Goal: Task Accomplishment & Management: Use online tool/utility

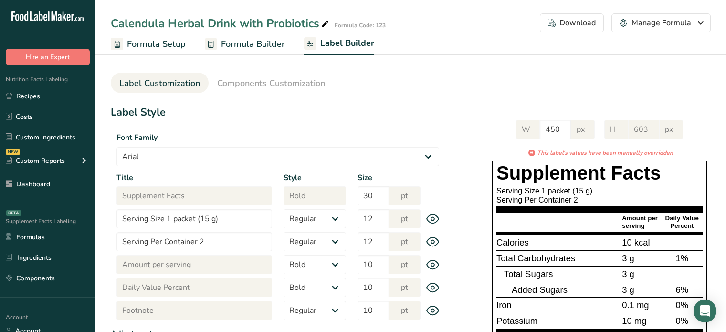
select select "bold"
select select "center"
select select "Daily Value Percent"
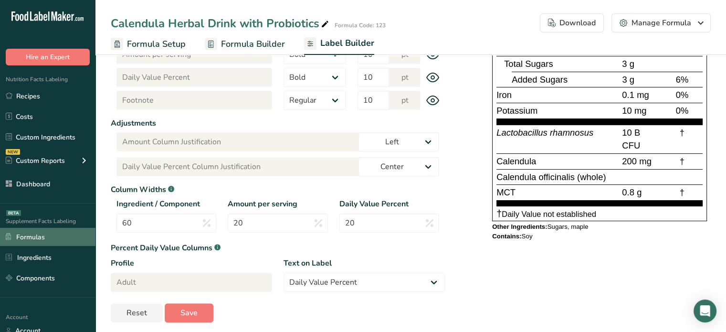
click at [67, 239] on link "Formulas" at bounding box center [47, 237] width 95 height 18
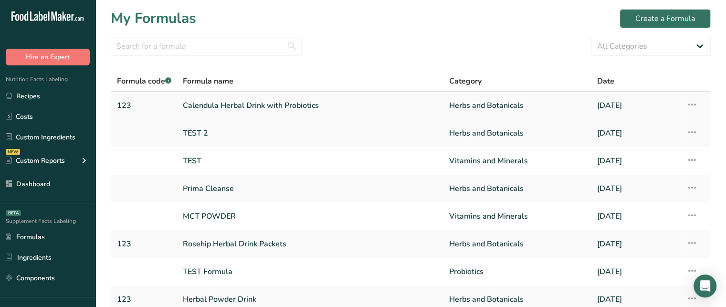
click at [694, 103] on icon at bounding box center [691, 104] width 11 height 17
click at [615, 148] on span "Delete Formula" at bounding box center [631, 148] width 48 height 11
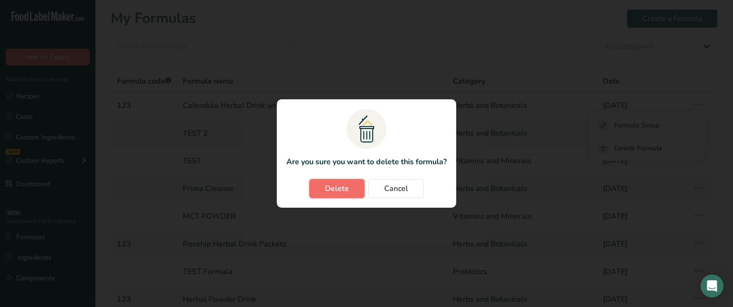
click at [343, 190] on span "Delete" at bounding box center [337, 188] width 24 height 11
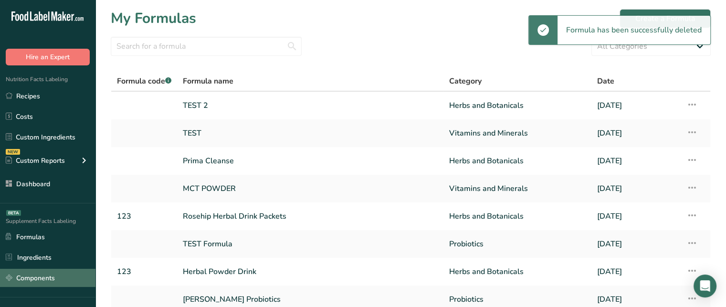
click at [58, 275] on link "Components" at bounding box center [47, 278] width 95 height 18
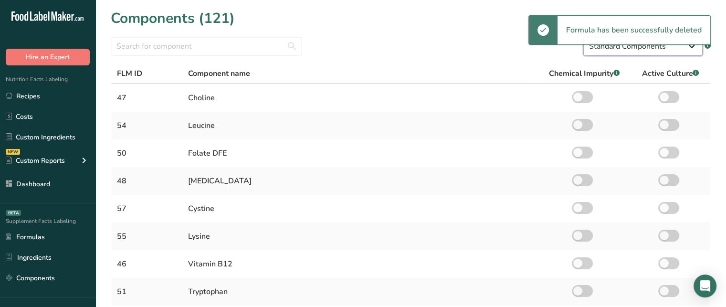
click at [605, 49] on select "Standard Components Custom Components" at bounding box center [642, 46] width 119 height 19
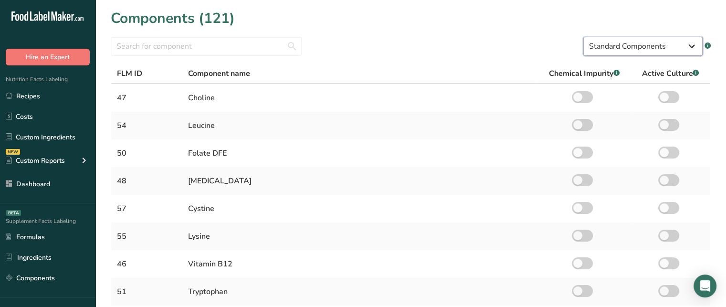
select select "custom"
click at [583, 37] on select "Standard Components Custom Components" at bounding box center [642, 46] width 119 height 19
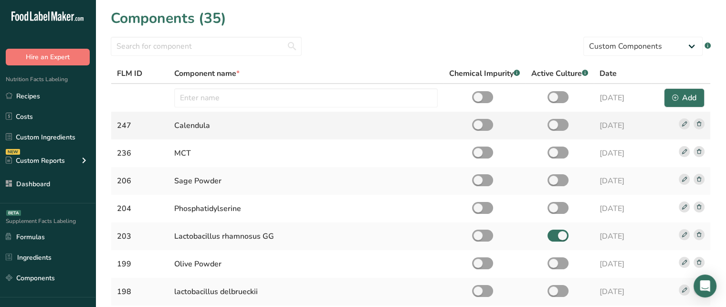
click at [697, 123] on icon at bounding box center [699, 123] width 4 height 5
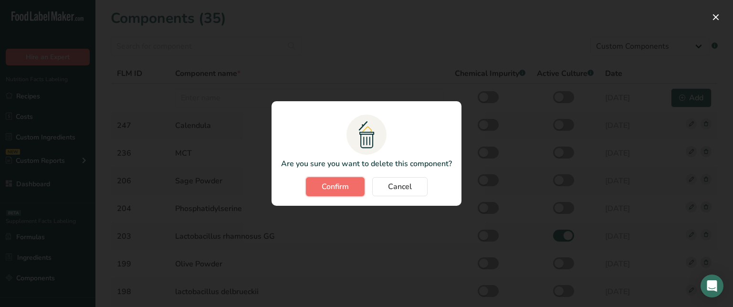
click at [346, 189] on span "Confirm" at bounding box center [335, 186] width 27 height 11
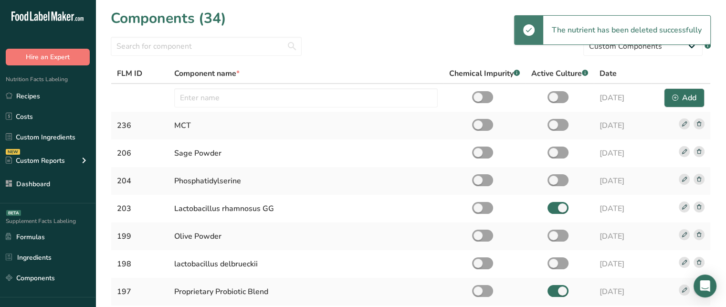
click at [66, 211] on div "Supplement Facts Labeling BETA Formulas Ingredients Components" at bounding box center [47, 250] width 95 height 94
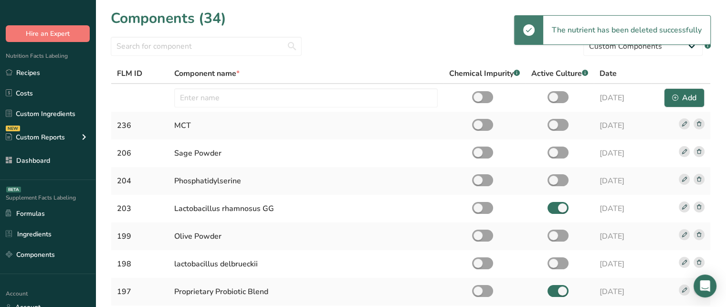
scroll to position [38, 0]
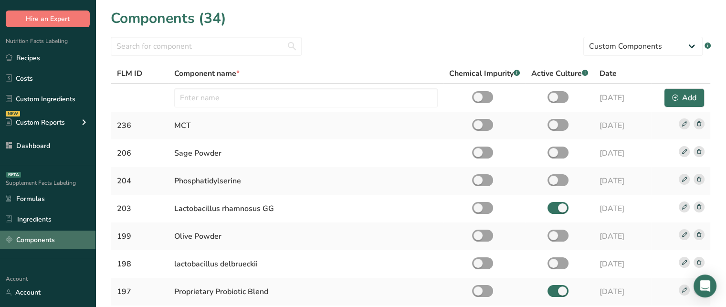
click at [59, 236] on link "Components" at bounding box center [47, 240] width 95 height 18
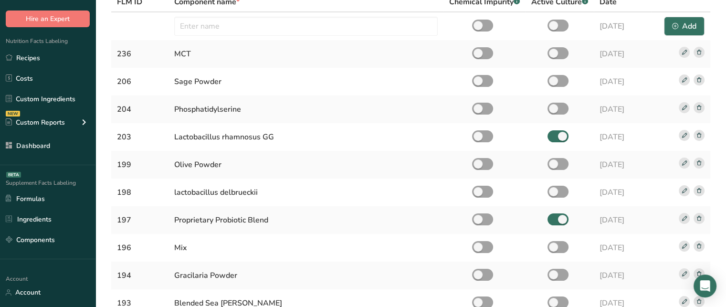
scroll to position [61, 0]
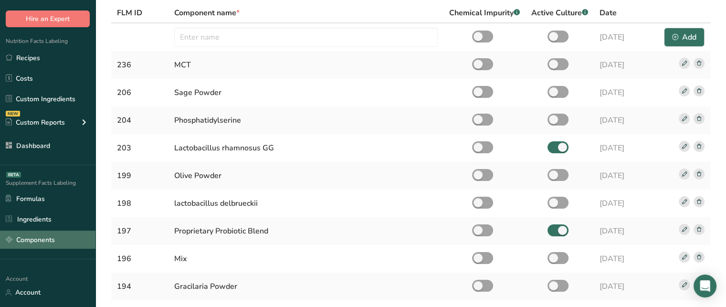
click at [69, 234] on link "Components" at bounding box center [47, 240] width 95 height 18
click at [72, 236] on link "Components" at bounding box center [47, 240] width 95 height 18
click at [82, 238] on link "Components" at bounding box center [47, 240] width 95 height 18
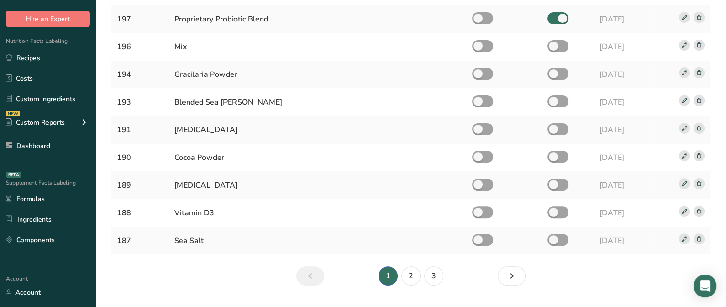
scroll to position [272, 0]
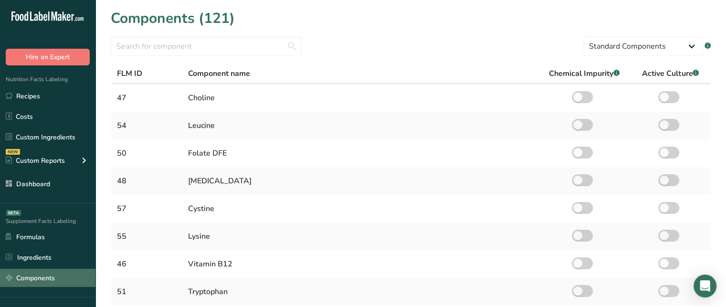
click at [44, 278] on link "Components" at bounding box center [47, 278] width 95 height 18
click at [75, 274] on link "Components" at bounding box center [47, 278] width 95 height 18
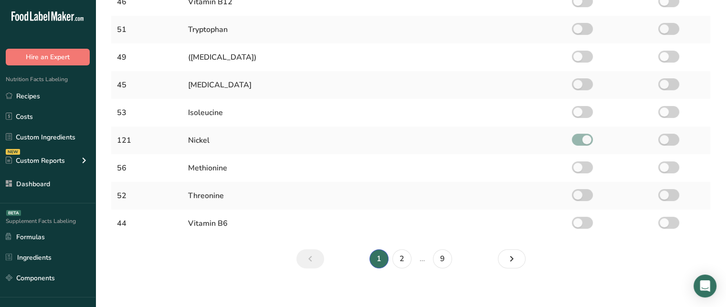
scroll to position [269, 0]
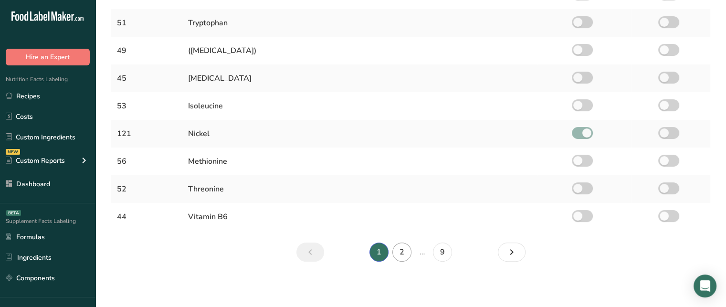
click at [410, 250] on li "2" at bounding box center [401, 251] width 23 height 19
click at [410, 250] on link "2" at bounding box center [401, 251] width 19 height 19
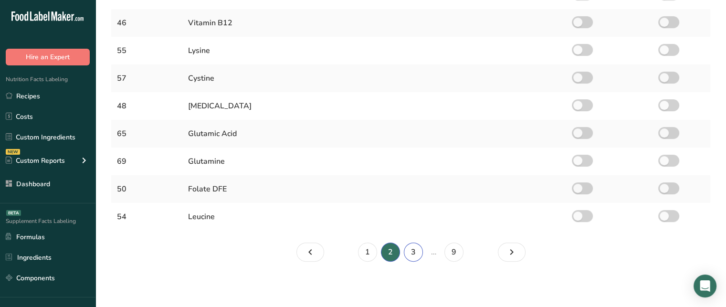
click at [410, 250] on link "3" at bounding box center [413, 251] width 19 height 19
click at [416, 253] on link "4" at bounding box center [424, 251] width 19 height 19
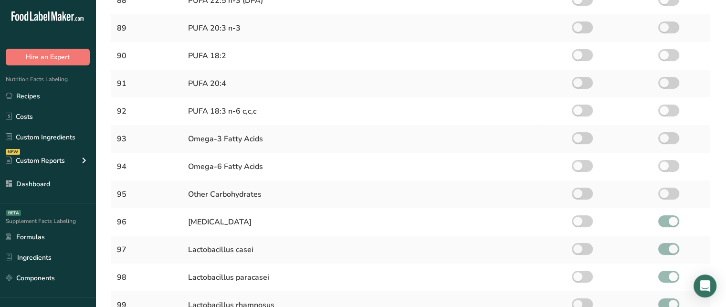
scroll to position [269, 0]
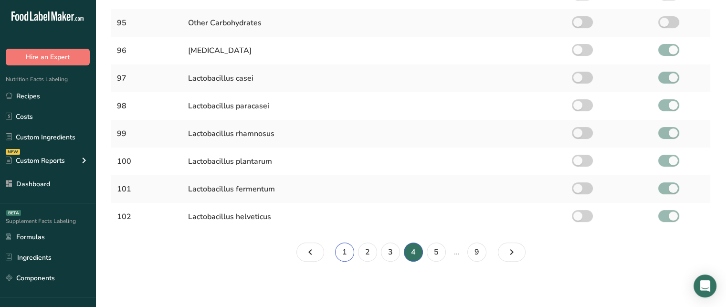
click at [350, 254] on link "1" at bounding box center [344, 251] width 19 height 19
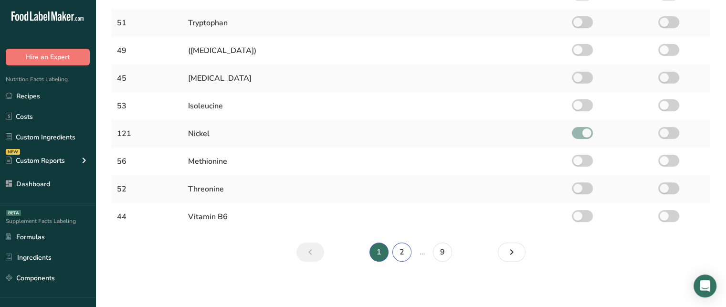
click at [403, 253] on link "2" at bounding box center [401, 251] width 19 height 19
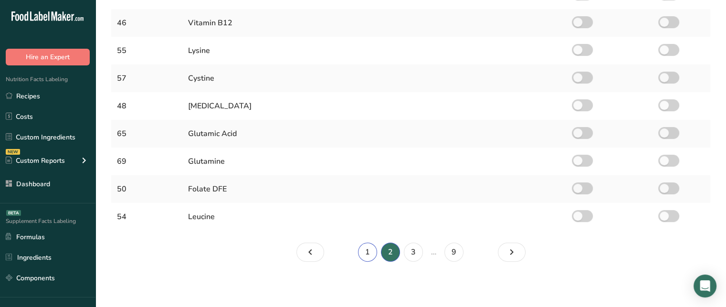
click at [365, 253] on link "1" at bounding box center [367, 251] width 19 height 19
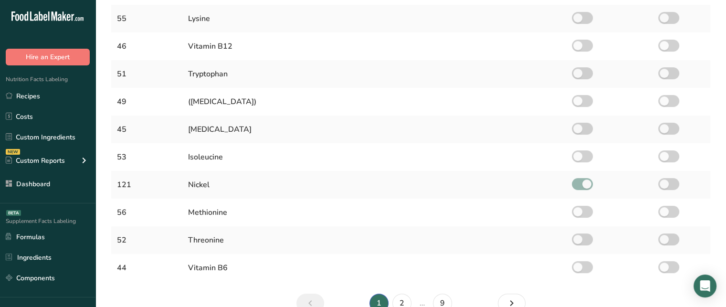
scroll to position [213, 0]
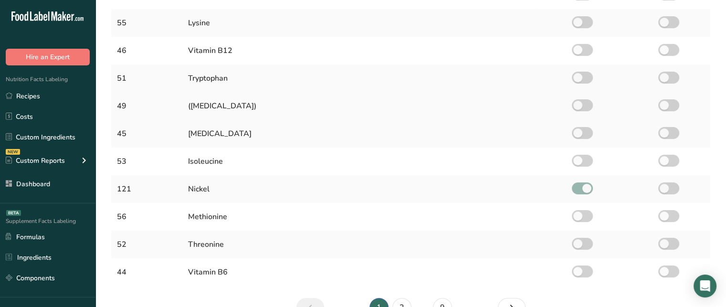
click at [224, 106] on div "([MEDICAL_DATA])" at bounding box center [360, 105] width 344 height 11
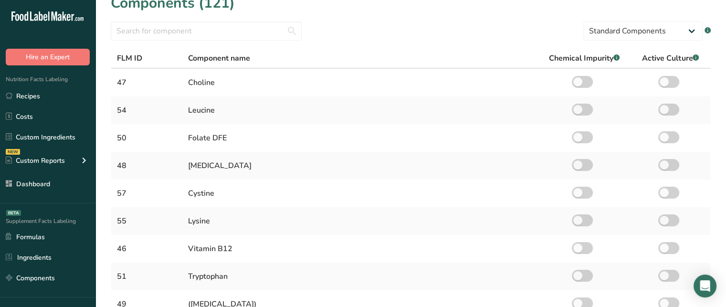
scroll to position [10, 0]
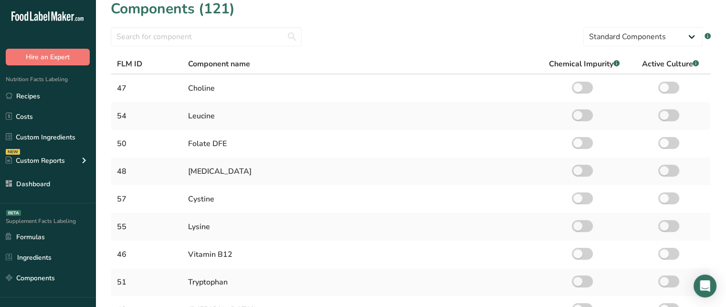
click at [223, 26] on section "Components (121) Standard Components Custom Components .a-a{fill:#347362;}.b-a{…" at bounding box center [410, 262] width 630 height 545
click at [637, 38] on select "Standard Components Custom Components" at bounding box center [642, 36] width 119 height 19
click at [295, 35] on input "text" at bounding box center [206, 36] width 191 height 19
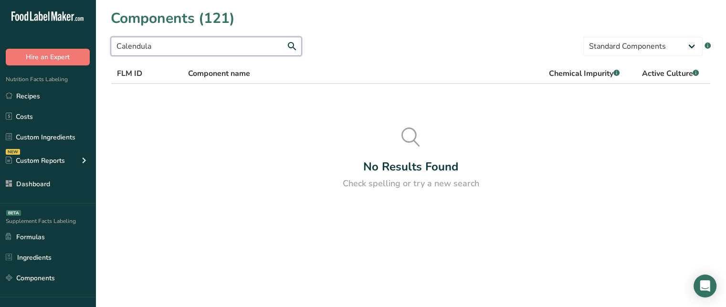
type input "Calendula"
click at [632, 44] on select "Standard Components Custom Components" at bounding box center [642, 46] width 119 height 19
select select "custom"
click at [583, 37] on select "Standard Components Custom Components" at bounding box center [642, 46] width 119 height 19
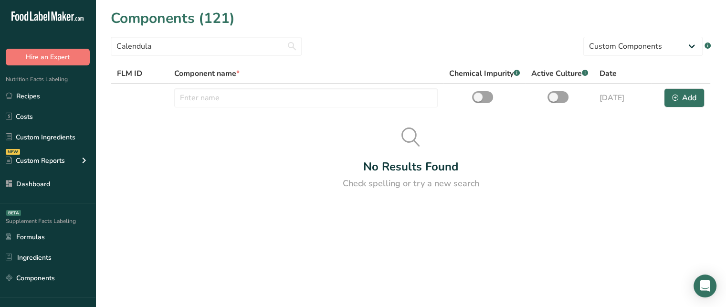
click at [326, 119] on section "Components (121) Calendula Standard Components Custom Components .a-a{fill:#347…" at bounding box center [410, 102] width 630 height 205
click at [210, 49] on input "Calendula" at bounding box center [206, 46] width 191 height 19
type input "C"
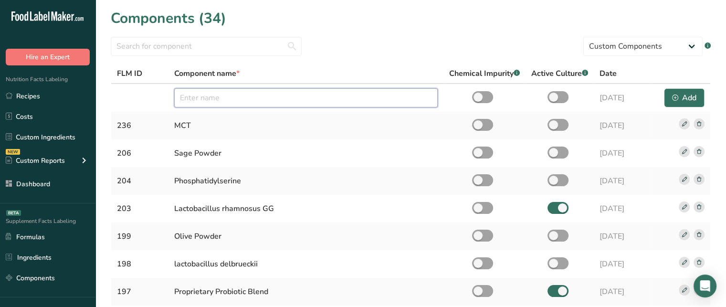
click at [234, 101] on input "text" at bounding box center [305, 97] width 263 height 19
type input "Calendula"
click at [556, 93] on span at bounding box center [557, 97] width 21 height 12
click at [554, 94] on input "checkbox" at bounding box center [550, 97] width 6 height 6
click at [556, 93] on span at bounding box center [557, 97] width 21 height 12
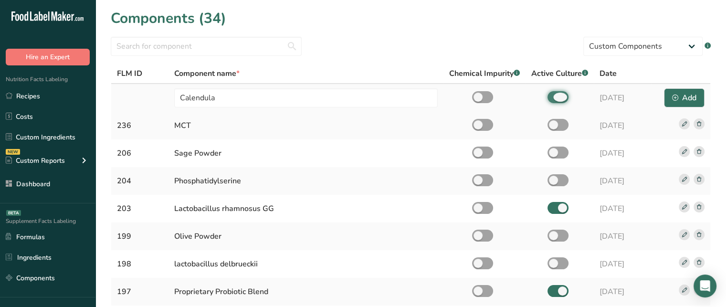
click at [554, 94] on input "checkbox" at bounding box center [550, 97] width 6 height 6
checkbox input "false"
click at [678, 93] on div "Add" at bounding box center [684, 97] width 24 height 11
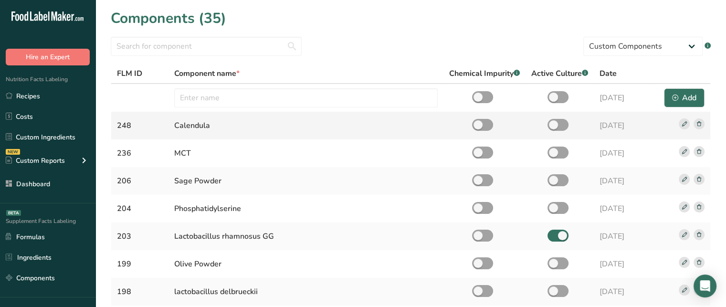
click at [181, 129] on div "Calendula" at bounding box center [305, 125] width 263 height 11
click at [58, 259] on link "Ingredients" at bounding box center [47, 257] width 95 height 18
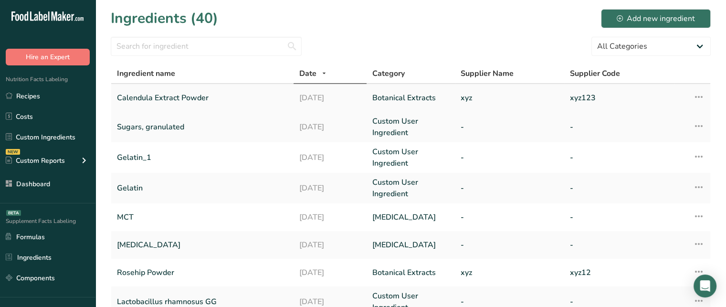
click at [697, 97] on icon at bounding box center [698, 96] width 11 height 17
click at [650, 139] on span "Delete Ingredient" at bounding box center [663, 142] width 54 height 10
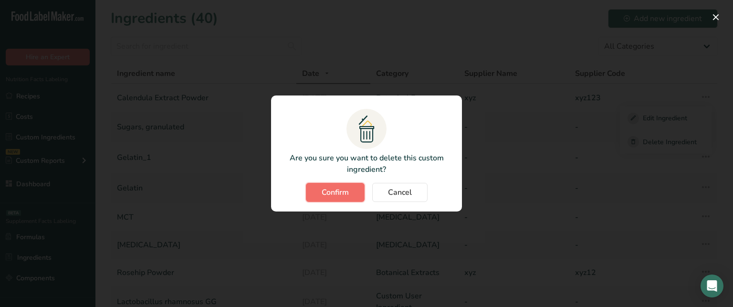
click at [319, 186] on button "Confirm" at bounding box center [335, 192] width 59 height 19
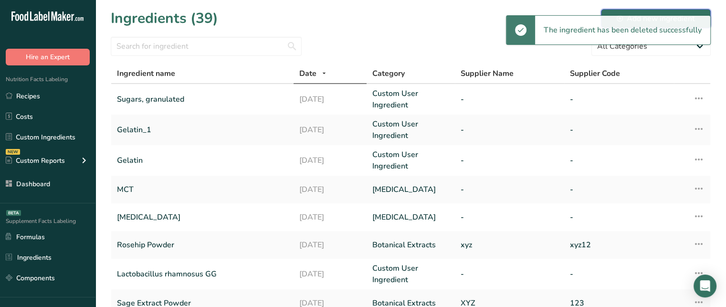
click at [629, 13] on div "Add new ingredient" at bounding box center [656, 18] width 78 height 11
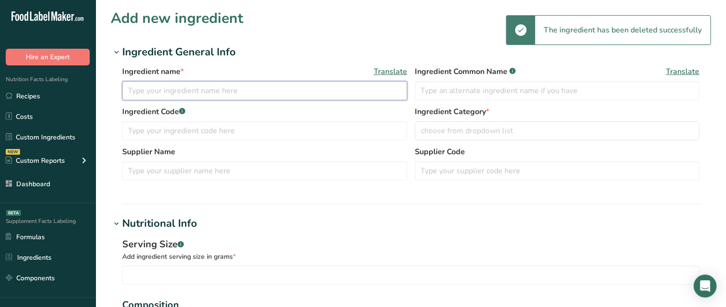
click at [224, 93] on input "text" at bounding box center [264, 90] width 285 height 19
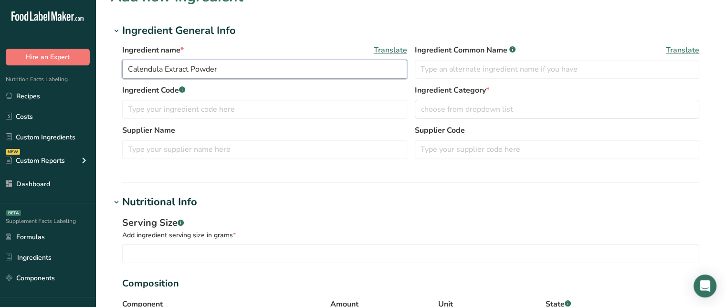
scroll to position [27, 0]
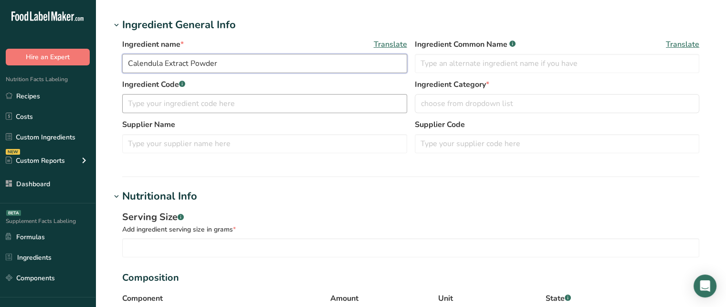
type input "Calendula Extract Powder"
click at [302, 97] on input "text" at bounding box center [264, 103] width 285 height 19
type input "123"
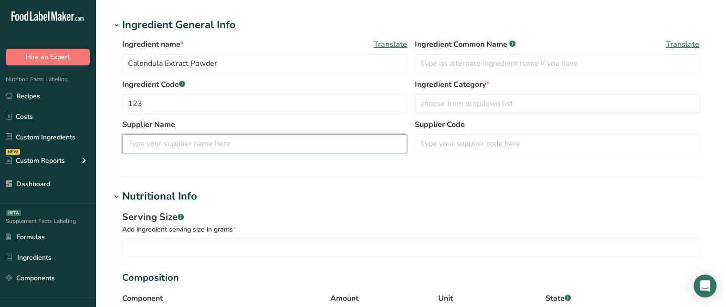
click at [260, 145] on input "text" at bounding box center [264, 143] width 285 height 19
type input "xyz"
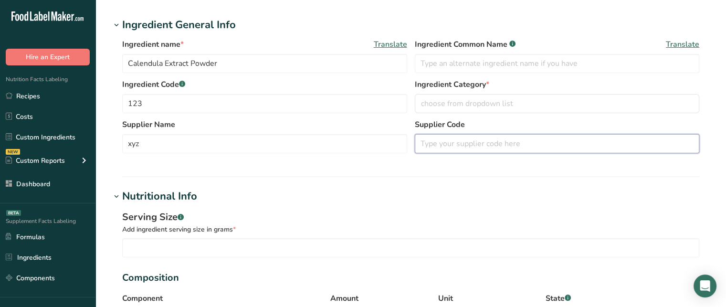
click at [472, 143] on input "text" at bounding box center [557, 143] width 285 height 19
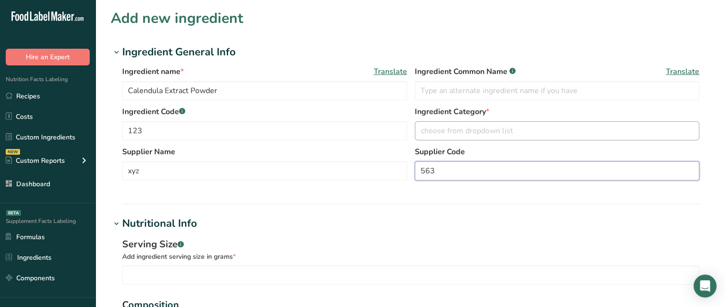
type input "563"
click at [535, 127] on div "choose from dropdown list" at bounding box center [554, 130] width 267 height 11
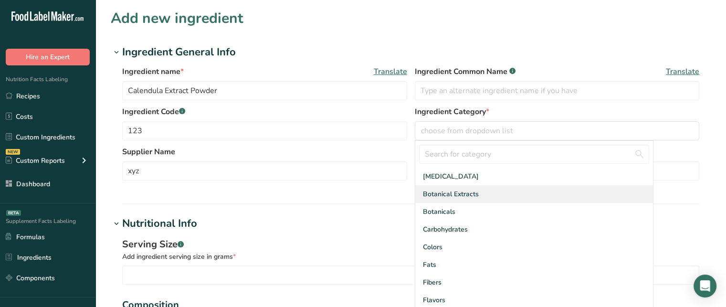
click at [510, 190] on div "Botanical Extracts" at bounding box center [534, 194] width 238 height 18
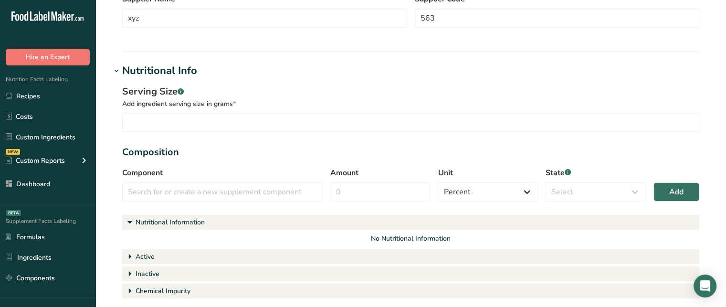
scroll to position [188, 0]
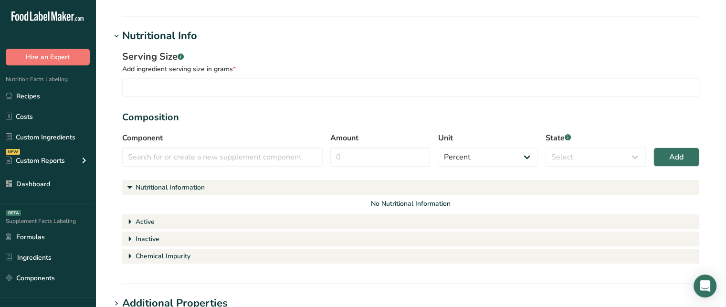
click at [313, 98] on section "Serving Size .a-a{fill:#347362;}.b-a{fill:#fff;} Add ingredient serving size in…" at bounding box center [410, 158] width 577 height 216
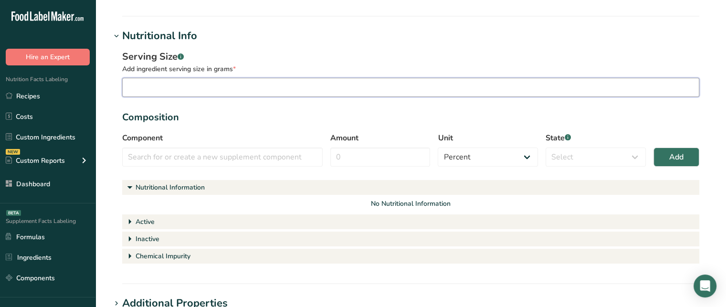
click at [309, 94] on input "number" at bounding box center [410, 87] width 577 height 19
type input "15"
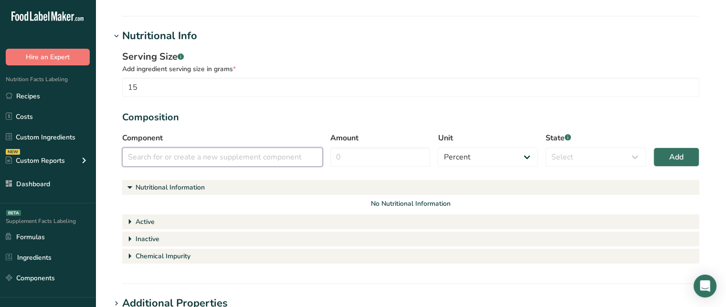
click at [193, 152] on input "text" at bounding box center [222, 156] width 200 height 19
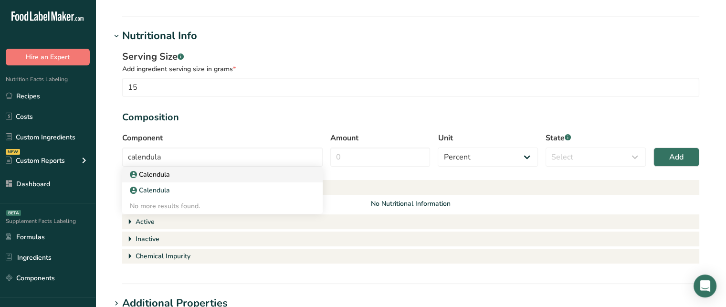
click at [185, 172] on div "Calendula" at bounding box center [215, 174] width 170 height 10
type input "Calendula"
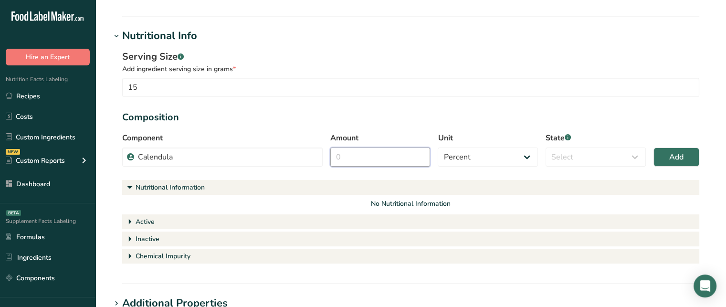
click at [386, 152] on input "Amount" at bounding box center [380, 156] width 100 height 19
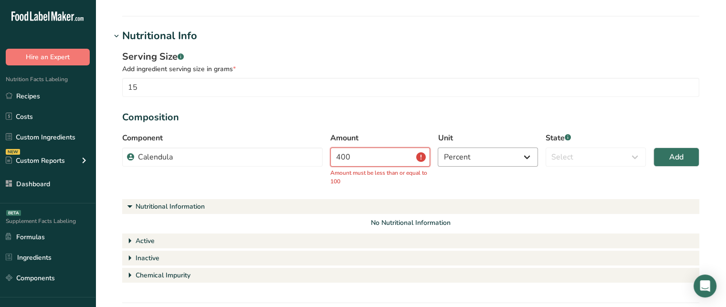
type input "400"
click at [521, 161] on select "Percent Grams Kilograms mg Oz Pound PPM B CFU mcg µg kcal kJ" at bounding box center [488, 156] width 100 height 19
select select "2"
click at [438, 147] on select "Percent Grams Kilograms mg Oz Pound PPM B CFU mcg µg kcal kJ" at bounding box center [488, 156] width 100 height 19
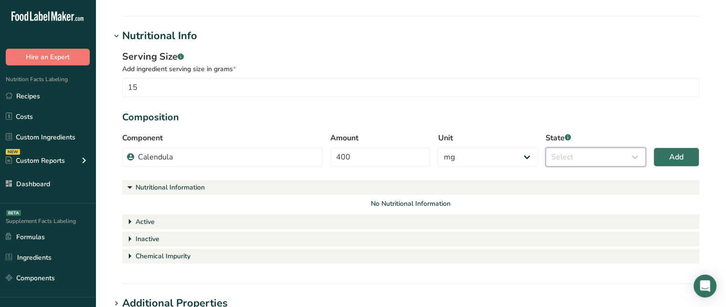
click at [568, 164] on select "Select Active Inactive Chemical Impurity Nutritional Information" at bounding box center [595, 156] width 100 height 19
select select "active"
click at [545, 147] on select "Select Active Inactive Chemical Impurity Nutritional Information" at bounding box center [595, 156] width 100 height 19
click at [569, 190] on h1 "Nutritional Information" at bounding box center [410, 187] width 577 height 15
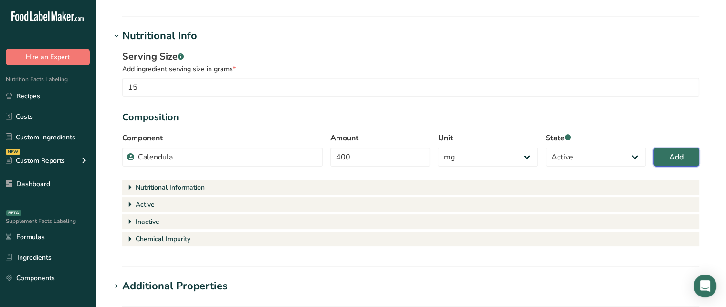
click at [675, 157] on span "Add" at bounding box center [676, 156] width 14 height 11
select select "percent"
select select
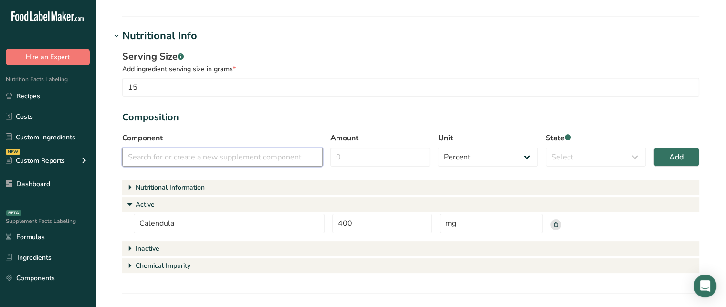
click at [241, 162] on input "text" at bounding box center [222, 156] width 200 height 19
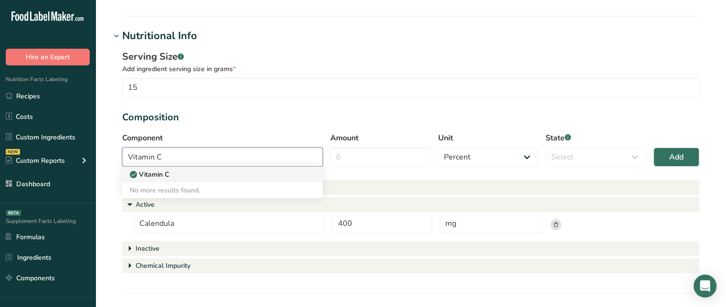
type input "Vitamin C"
click at [221, 173] on div "Vitamin C" at bounding box center [215, 174] width 170 height 10
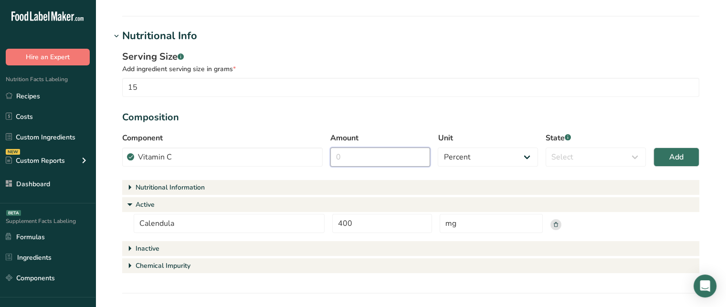
click at [338, 157] on input "Amount" at bounding box center [380, 156] width 100 height 19
type input "2"
click at [472, 157] on select "Percent Grams Kilograms mg Oz Pound PPM B CFU mcg µg kcal kJ" at bounding box center [488, 156] width 100 height 19
select select "2"
click at [438, 147] on select "Percent Grams Kilograms mg Oz Pound PPM B CFU mcg µg kcal kJ" at bounding box center [488, 156] width 100 height 19
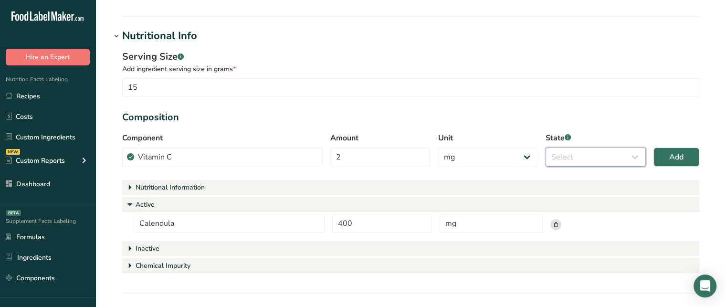
drag, startPoint x: 563, startPoint y: 157, endPoint x: 566, endPoint y: 185, distance: 27.9
click at [566, 185] on section "Serving Size .a-a{fill:#347362;}.b-a{fill:#fff;} Add ingredient serving size in…" at bounding box center [410, 163] width 577 height 226
select select "active"
click at [545, 147] on select "Select Active Inactive Chemical Impurity Nutritional Information" at bounding box center [595, 156] width 100 height 19
click at [682, 153] on span "Add" at bounding box center [676, 156] width 14 height 11
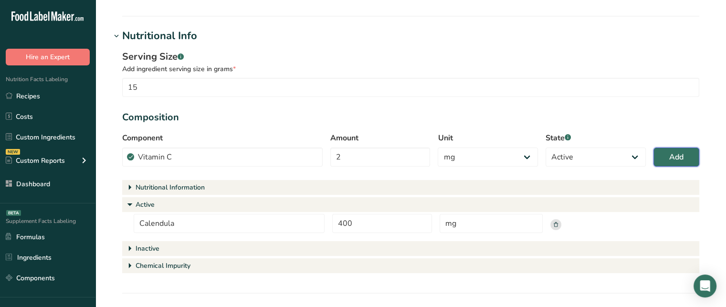
select select "percent"
select select
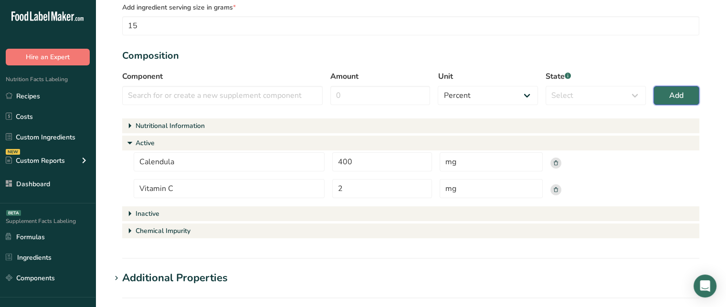
scroll to position [250, 0]
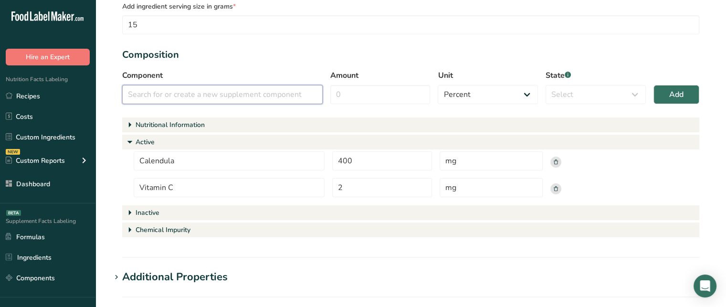
click at [208, 100] on input "text" at bounding box center [222, 94] width 200 height 19
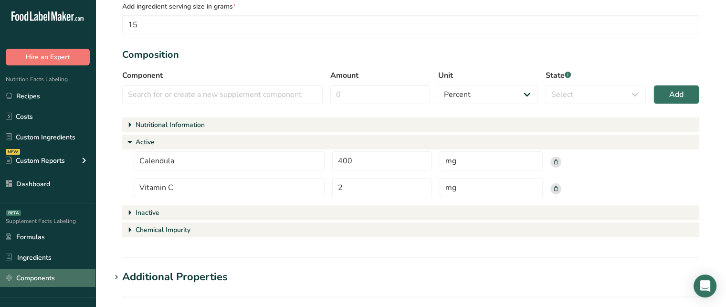
click at [56, 273] on link "Components" at bounding box center [47, 278] width 95 height 18
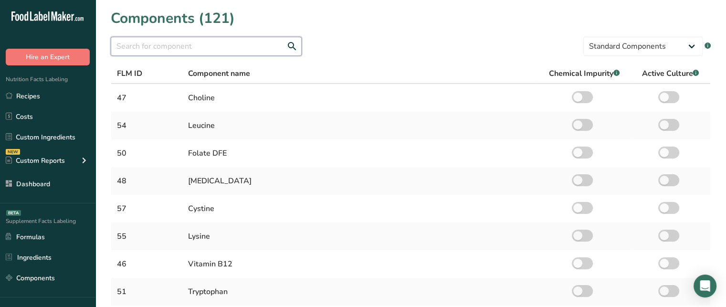
click at [272, 49] on input "text" at bounding box center [206, 46] width 191 height 19
click at [620, 40] on select "Standard Components Custom Components" at bounding box center [642, 46] width 119 height 19
click at [583, 37] on select "Standard Components Custom Components" at bounding box center [642, 46] width 119 height 19
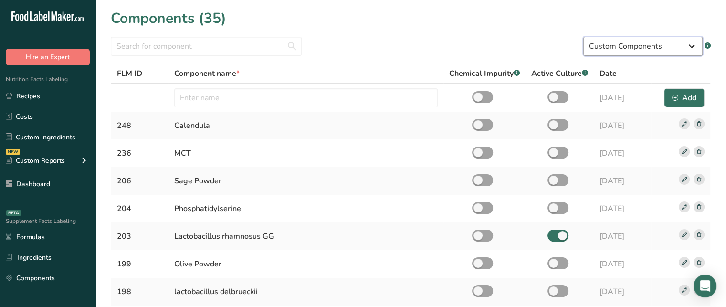
click at [603, 49] on select "Standard Components Custom Components" at bounding box center [642, 46] width 119 height 19
select select "standard"
click at [583, 37] on select "Standard Components Custom Components" at bounding box center [642, 46] width 119 height 19
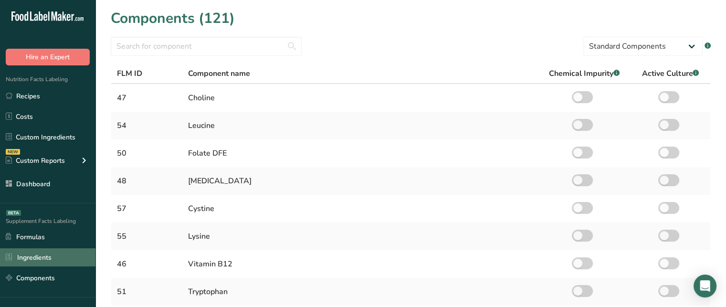
click at [10, 251] on link "Ingredients" at bounding box center [47, 257] width 95 height 18
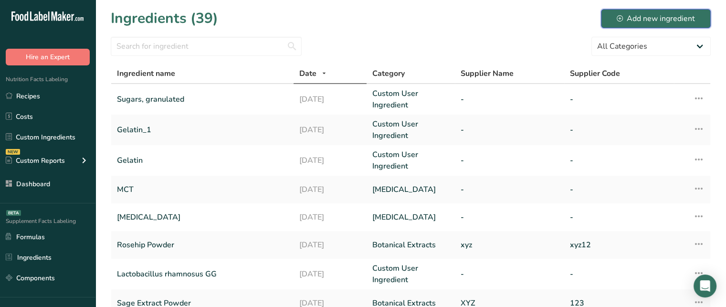
click at [655, 13] on div "Add new ingredient" at bounding box center [656, 18] width 78 height 11
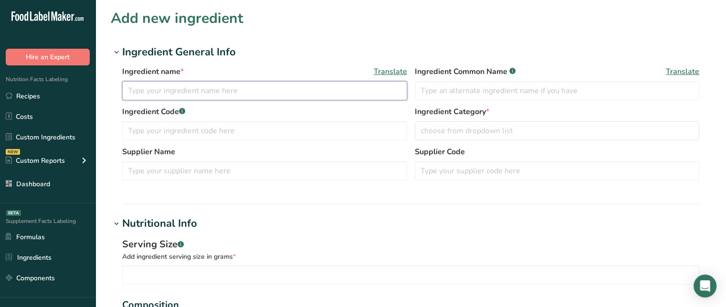
click at [275, 99] on input "text" at bounding box center [264, 90] width 285 height 19
type input "Calendula Extract Powder"
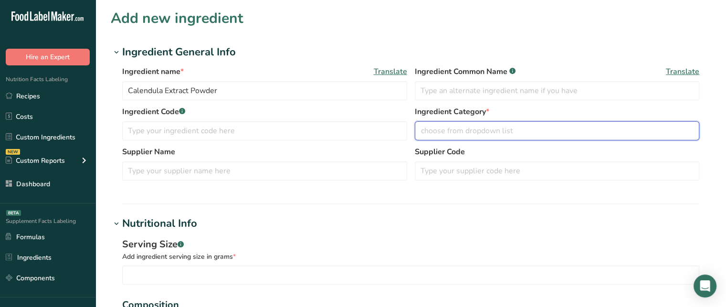
click at [428, 128] on span "choose from dropdown list" at bounding box center [467, 130] width 92 height 11
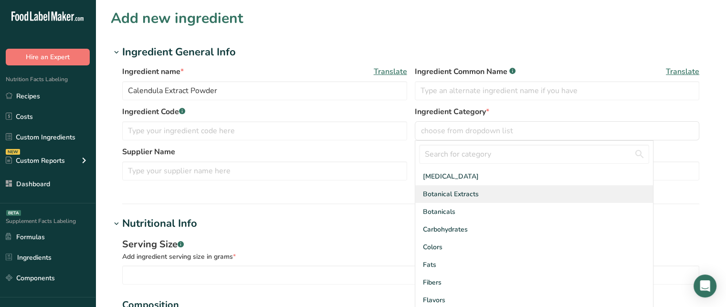
click at [461, 192] on span "Botanical Extracts" at bounding box center [451, 194] width 56 height 10
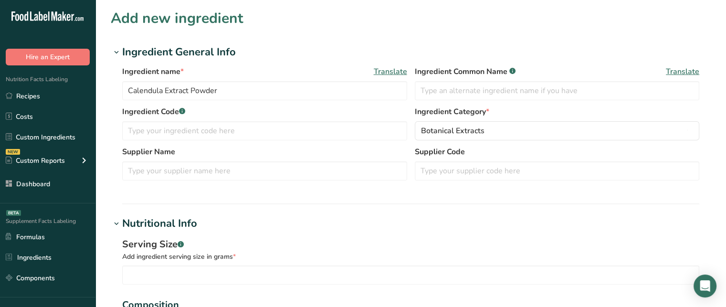
scroll to position [112, 0]
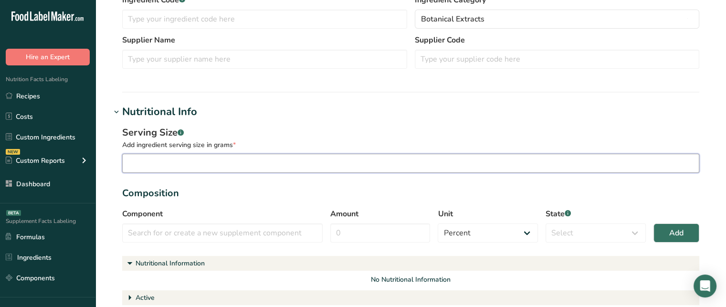
click at [229, 164] on input "number" at bounding box center [410, 163] width 577 height 19
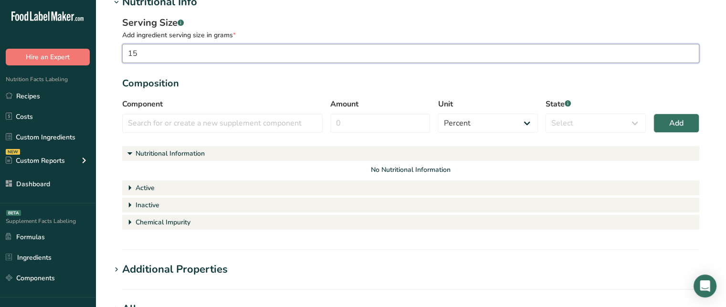
scroll to position [220, 0]
type input "15"
click at [222, 123] on input "text" at bounding box center [222, 124] width 200 height 19
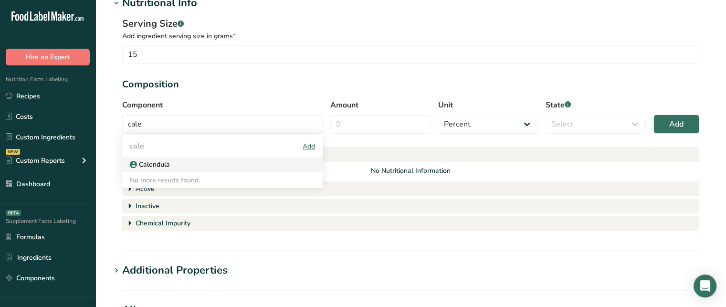
click at [189, 163] on div "Calendula" at bounding box center [215, 164] width 170 height 10
type input "Calendula"
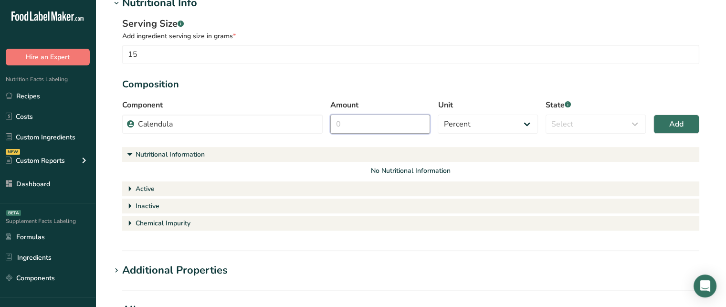
click at [355, 122] on input "Amount" at bounding box center [380, 124] width 100 height 19
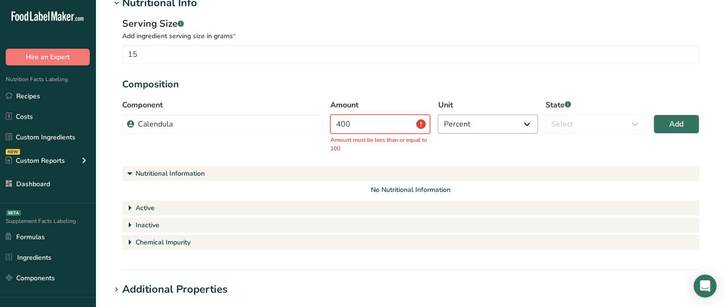
type input "400"
click at [509, 129] on select "Percent Grams Kilograms mg Oz Pound PPM B CFU mcg µg kcal kJ" at bounding box center [488, 124] width 100 height 19
select select "2"
click at [438, 115] on select "Percent Grams Kilograms mg Oz Pound PPM B CFU mcg µg kcal kJ" at bounding box center [488, 124] width 100 height 19
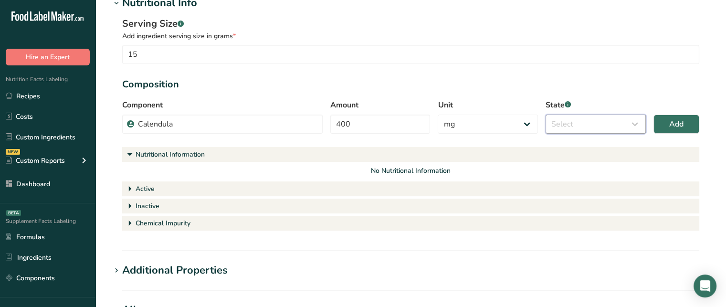
click at [576, 129] on select "Select Active Inactive Chemical Impurity Nutritional Information" at bounding box center [595, 124] width 100 height 19
select select "active"
click at [545, 115] on select "Select Active Inactive Chemical Impurity Nutritional Information" at bounding box center [595, 124] width 100 height 19
click at [665, 123] on button "Add" at bounding box center [676, 124] width 46 height 19
select select "percent"
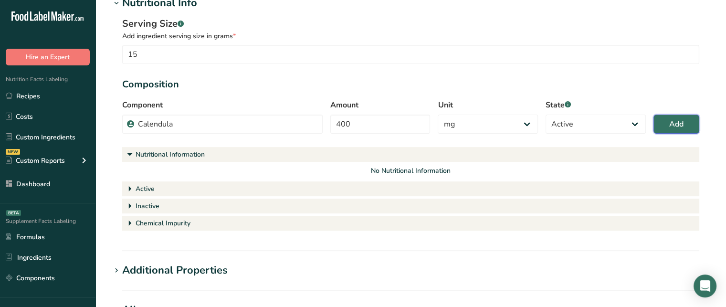
select select
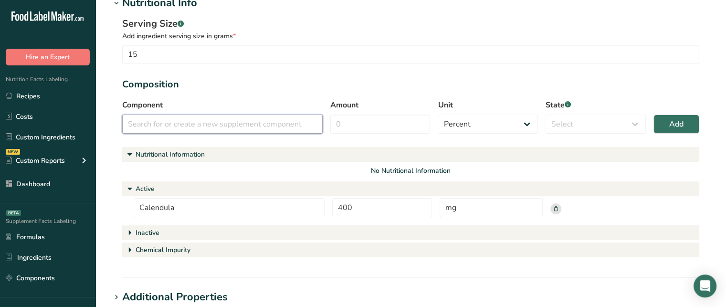
click at [162, 116] on input "text" at bounding box center [222, 124] width 200 height 19
type input "b"
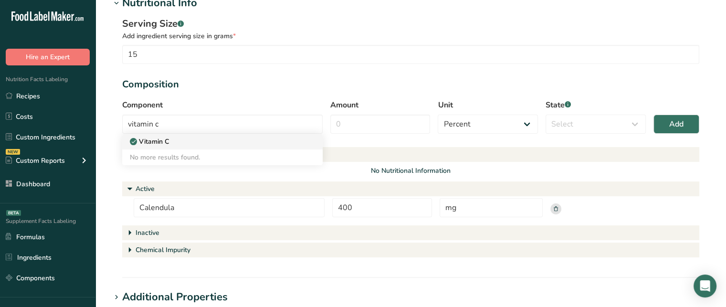
click at [251, 137] on div "Vitamin C" at bounding box center [215, 141] width 170 height 10
type input "Vitamin C"
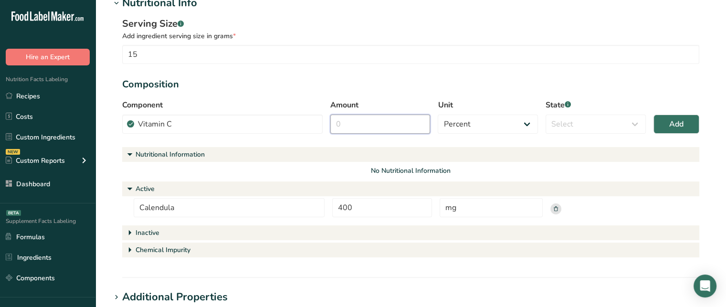
click at [352, 121] on input "Amount" at bounding box center [380, 124] width 100 height 19
type input "2"
click at [512, 116] on select "Percent Grams Kilograms mg Oz Pound PPM B CFU mcg µg kcal kJ" at bounding box center [488, 124] width 100 height 19
select select "2"
click at [438, 115] on select "Percent Grams Kilograms mg Oz Pound PPM B CFU mcg µg kcal kJ" at bounding box center [488, 124] width 100 height 19
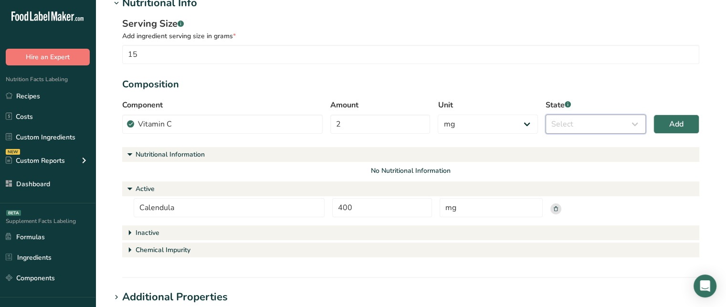
click at [573, 120] on select "Select Active Inactive Chemical Impurity Nutritional Information" at bounding box center [595, 124] width 100 height 19
select select "active"
click at [545, 115] on select "Select Active Inactive Chemical Impurity Nutritional Information" at bounding box center [595, 124] width 100 height 19
click at [666, 126] on button "Add" at bounding box center [676, 124] width 46 height 19
select select "percent"
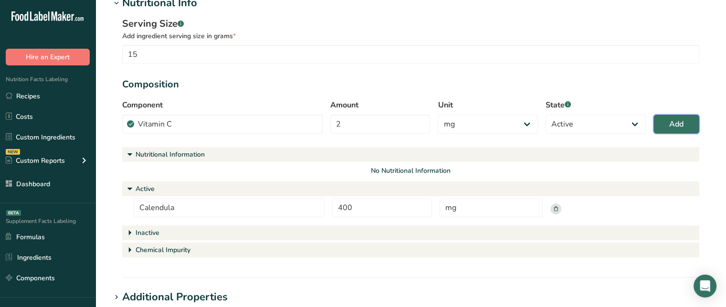
select select
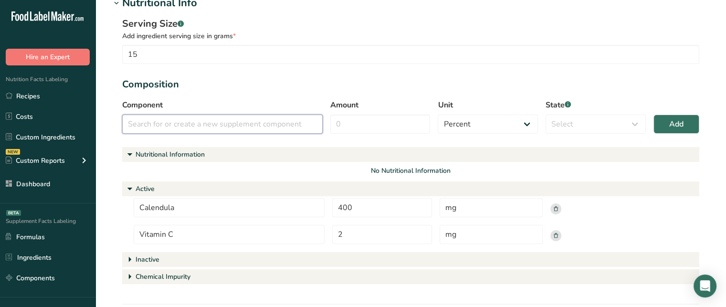
click at [231, 119] on input "text" at bounding box center [222, 124] width 200 height 19
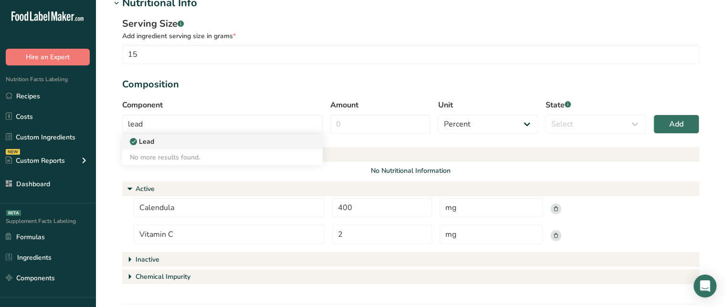
click at [216, 137] on div "Lead" at bounding box center [215, 141] width 170 height 10
type input "Lead"
select select "5"
select select "chemical_impurity"
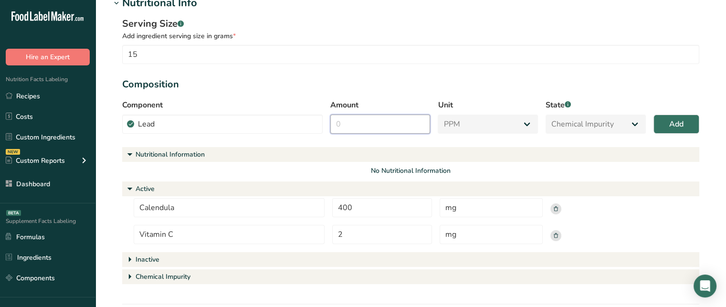
click at [344, 117] on input "Amount" at bounding box center [380, 124] width 100 height 19
type input "2"
click at [672, 128] on span "Add" at bounding box center [676, 123] width 14 height 11
select select "percent"
select select
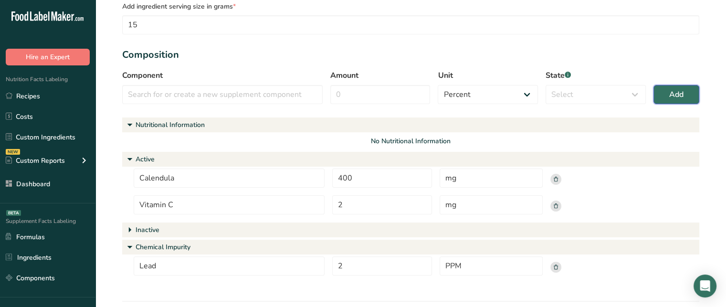
scroll to position [294, 0]
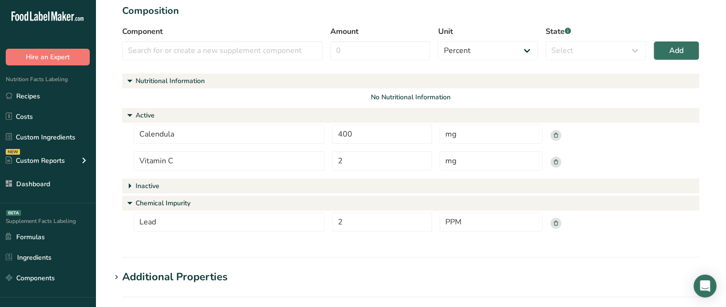
click at [156, 182] on div "Inactive" at bounding box center [148, 186] width 24 height 10
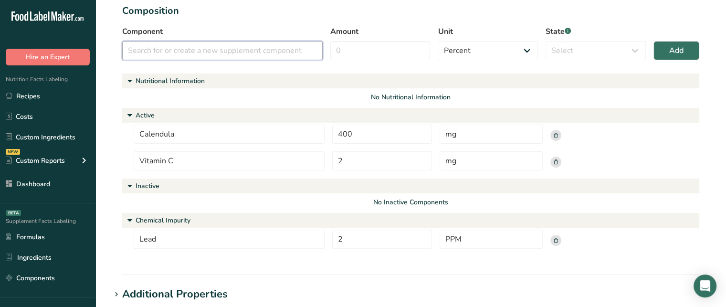
click at [193, 59] on input "text" at bounding box center [222, 50] width 200 height 19
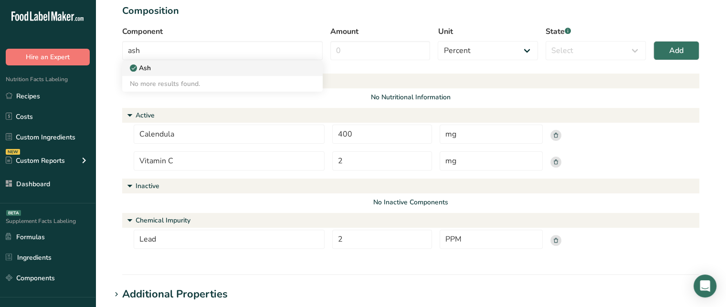
click at [192, 64] on div "Ash" at bounding box center [215, 68] width 170 height 10
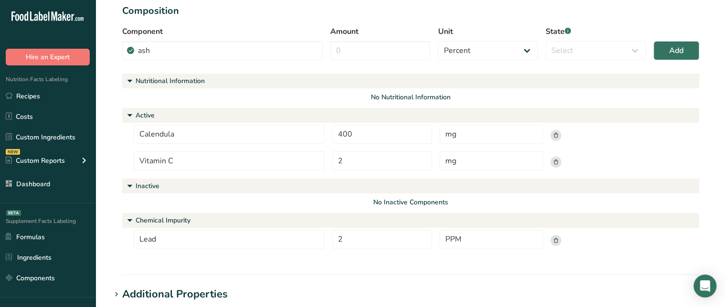
type input "Ash"
click at [377, 50] on input "Amount" at bounding box center [380, 50] width 100 height 19
type input "5"
click at [640, 55] on select "Select Active Inactive Chemical Impurity Nutritional Information" at bounding box center [595, 50] width 100 height 19
select select "inactive"
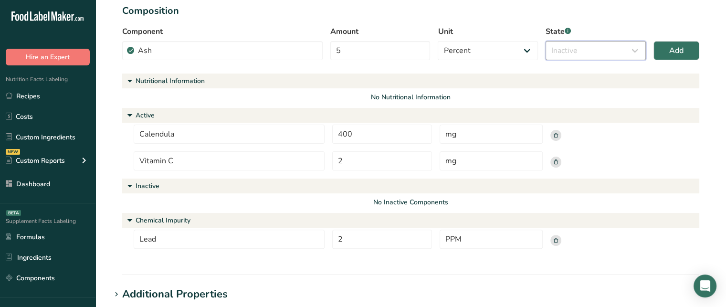
click at [545, 41] on select "Select Active Inactive Chemical Impurity Nutritional Information" at bounding box center [595, 50] width 100 height 19
click at [679, 53] on span "Add" at bounding box center [676, 50] width 14 height 11
select select
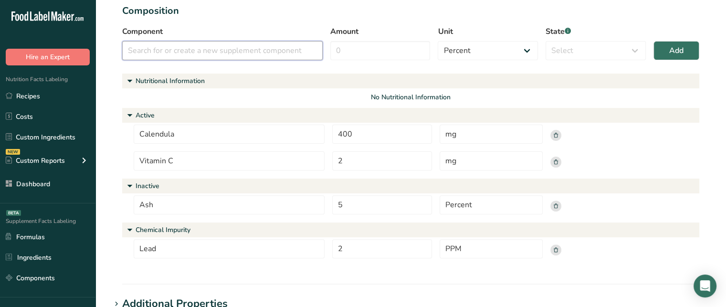
click at [216, 50] on input "text" at bounding box center [222, 50] width 200 height 19
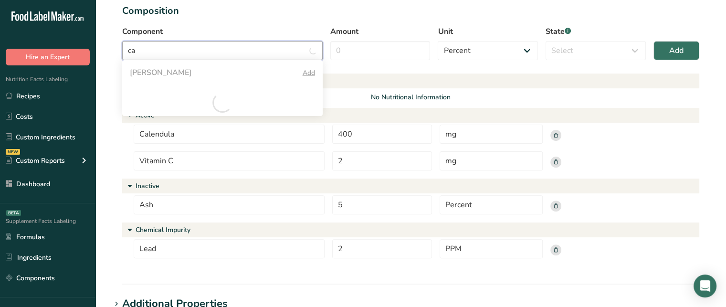
type input "c"
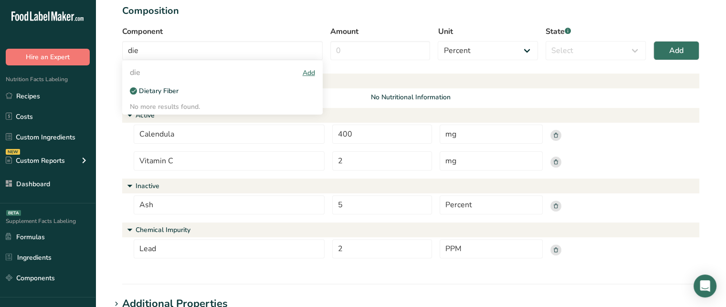
click at [379, 102] on div "Nutritional Information No Nutritional Information Active Calendula 400 mg Vita…" at bounding box center [410, 169] width 577 height 193
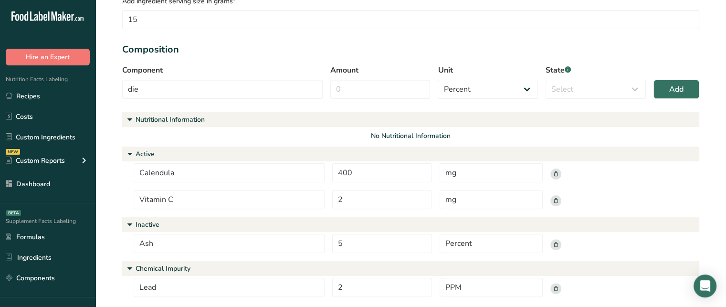
scroll to position [253, 0]
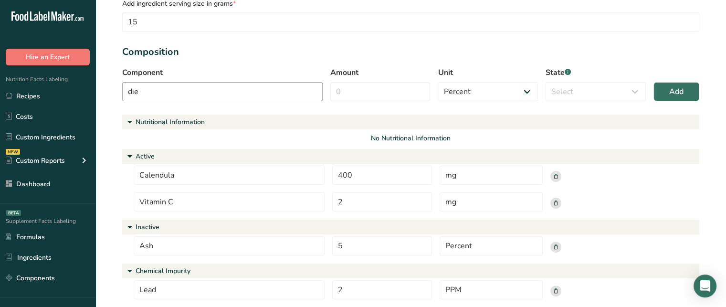
drag, startPoint x: 214, startPoint y: 102, endPoint x: 203, endPoint y: 92, distance: 14.9
click at [203, 92] on div "Component die die Add Dietary Fiber No more results found. Amount Unit Percent …" at bounding box center [410, 87] width 577 height 40
click at [203, 92] on input "die" at bounding box center [222, 91] width 200 height 19
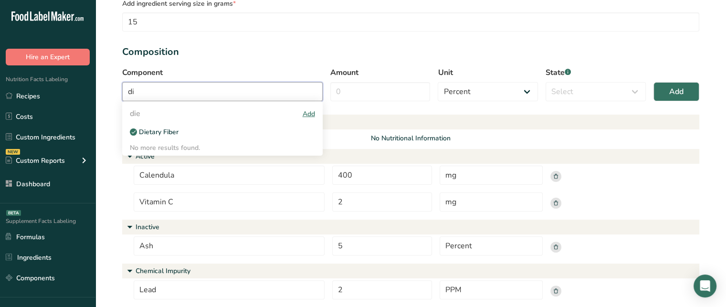
type input "d"
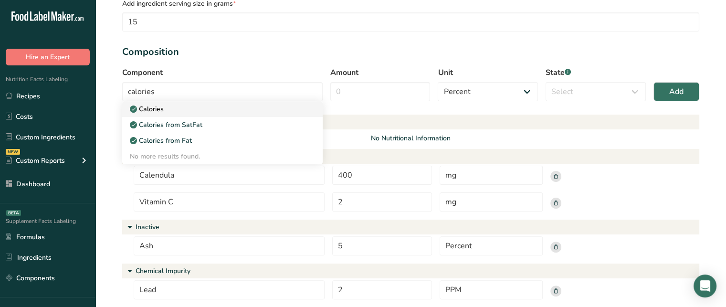
click at [174, 106] on div "Calories" at bounding box center [215, 109] width 170 height 10
type input "Calories"
select select "9"
select select "nutritional_information"
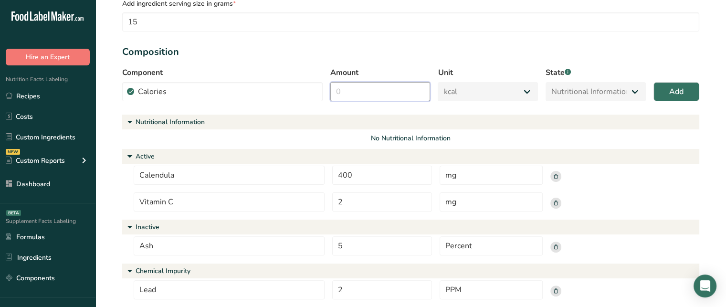
click at [372, 86] on input "Amount" at bounding box center [380, 91] width 100 height 19
type input "5"
click at [665, 96] on button "Add" at bounding box center [676, 91] width 46 height 19
select select "percent"
select select
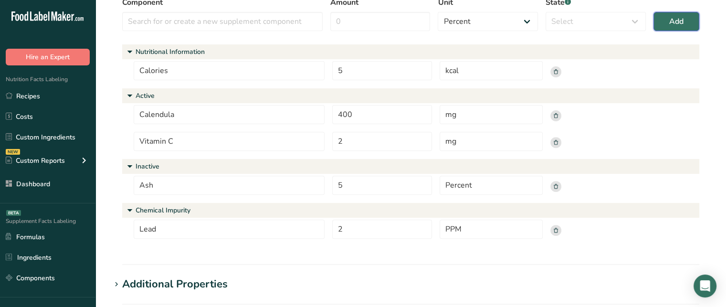
scroll to position [322, 0]
click at [559, 77] on icon at bounding box center [555, 72] width 11 height 11
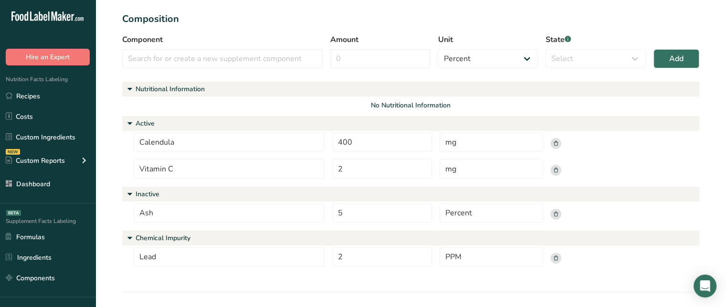
scroll to position [286, 0]
drag, startPoint x: 156, startPoint y: 213, endPoint x: 126, endPoint y: 213, distance: 30.5
click at [126, 213] on div "Ash 5 Percent" at bounding box center [410, 215] width 577 height 25
click at [175, 251] on input "Lead" at bounding box center [229, 256] width 191 height 19
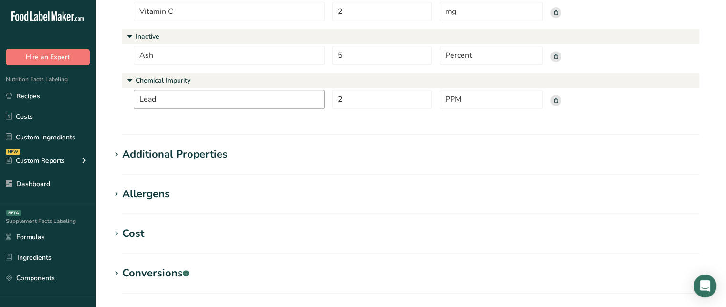
scroll to position [442, 0]
click at [184, 160] on div "Additional Properties" at bounding box center [174, 155] width 105 height 16
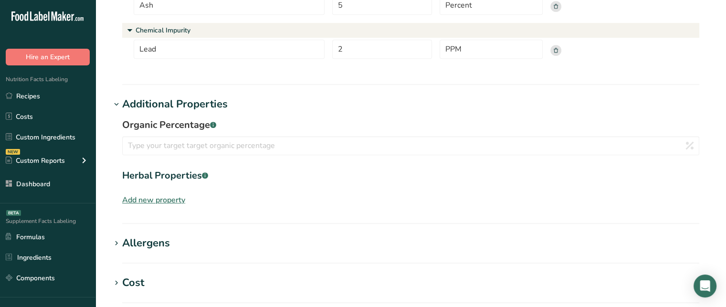
scroll to position [492, 0]
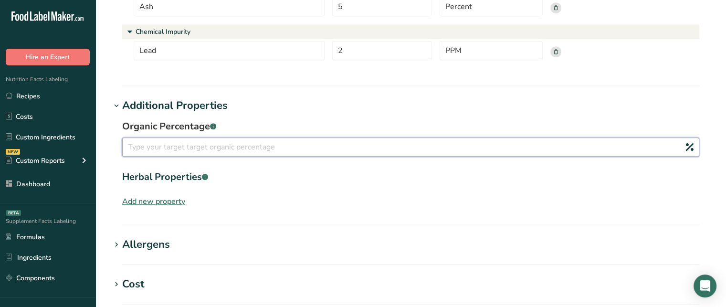
click at [217, 150] on input "number" at bounding box center [410, 146] width 577 height 19
type input "80"
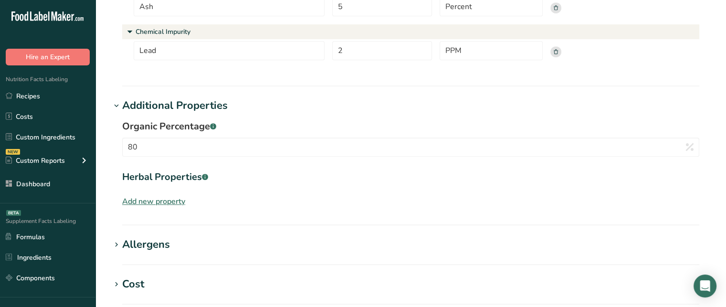
click at [164, 200] on div "Add new property" at bounding box center [153, 201] width 63 height 11
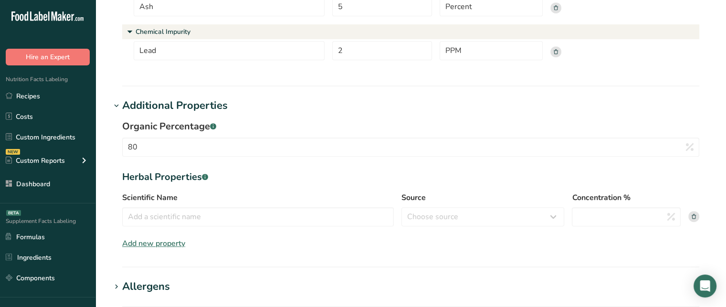
click at [210, 196] on label "Scientific Name" at bounding box center [258, 197] width 272 height 11
click at [210, 207] on input "Scientific Name" at bounding box center [258, 216] width 272 height 19
type input "Calendula officinalis"
drag, startPoint x: 204, startPoint y: 219, endPoint x: 111, endPoint y: 226, distance: 93.8
click at [111, 226] on div "Organic Percentage .a-a{fill:#347362;}.b-a{fill:#fff;} 80 Herbal Properties .a-…" at bounding box center [411, 184] width 600 height 141
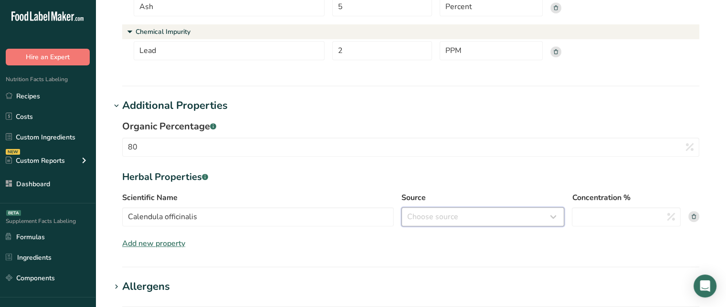
click at [473, 217] on select "Choose source root whole resin fruit seed flower peel bark stem oil leaf" at bounding box center [482, 216] width 163 height 19
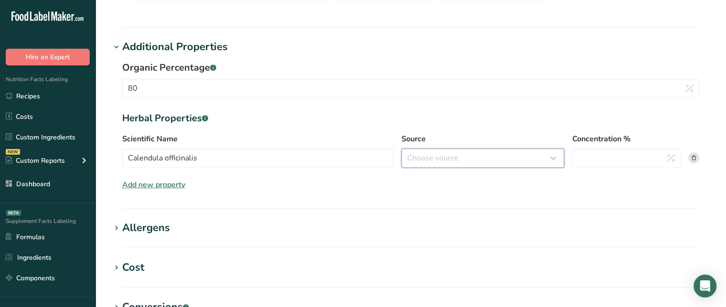
scroll to position [556, 0]
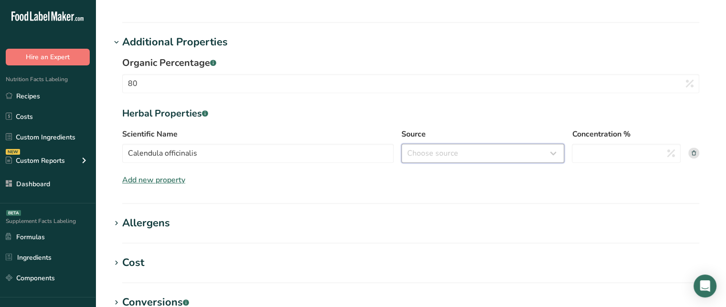
click at [441, 147] on select "Choose source root whole resin fruit seed flower peel bark stem oil leaf" at bounding box center [482, 153] width 163 height 19
select select "whole"
click at [401, 144] on select "Choose source root whole resin fruit seed flower peel bark stem oil leaf" at bounding box center [482, 153] width 163 height 19
click at [595, 150] on input "Concentration %" at bounding box center [626, 153] width 109 height 19
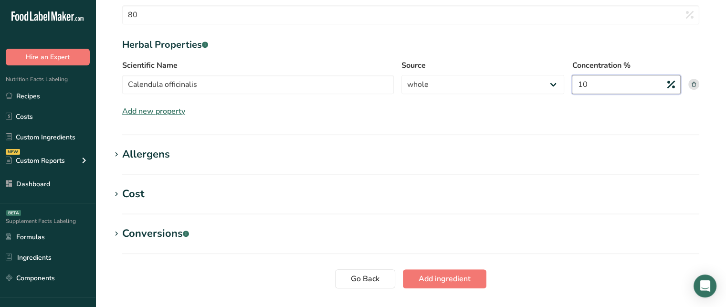
scroll to position [641, 0]
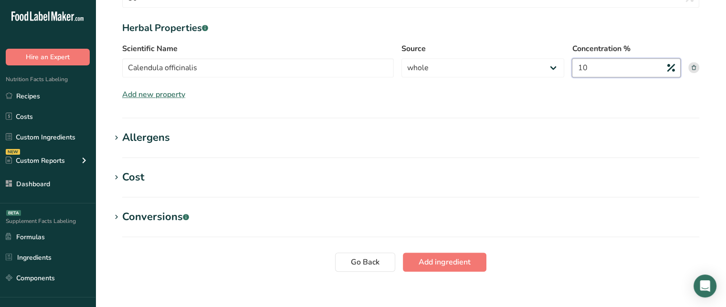
type input "10"
click at [169, 140] on div "Allergens" at bounding box center [146, 138] width 48 height 16
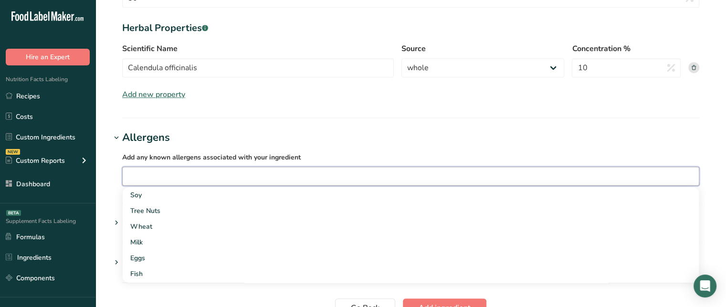
click at [172, 179] on input "text" at bounding box center [411, 176] width 576 height 15
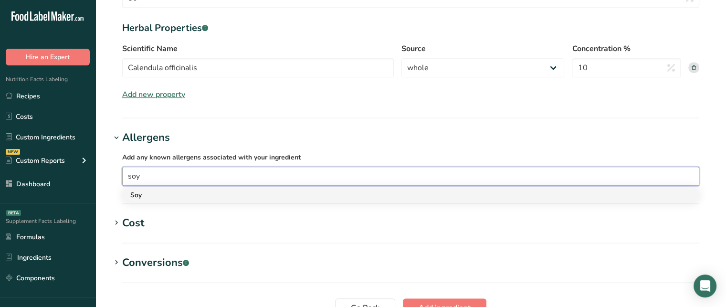
type input "soy"
click at [172, 195] on div "Soy" at bounding box center [402, 195] width 545 height 10
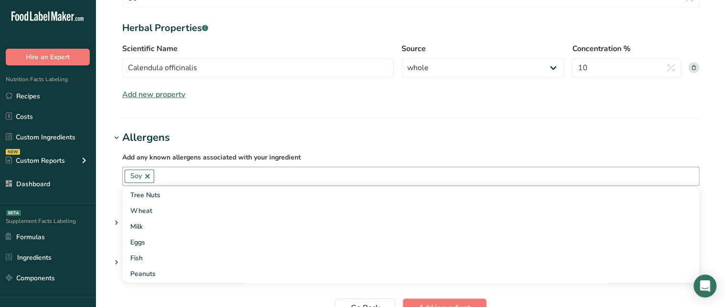
click at [112, 171] on div "Add any known allergens associated with your ingredient Soy Tree Nuts Wheat Mil…" at bounding box center [411, 169] width 600 height 46
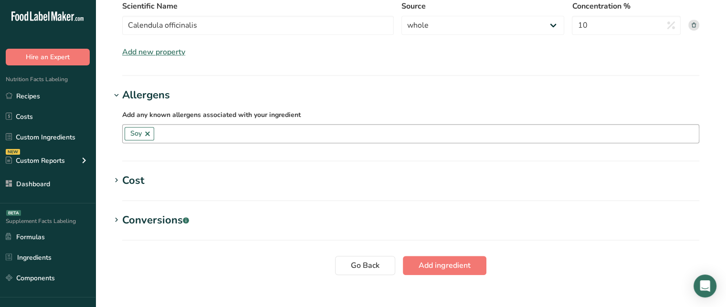
scroll to position [685, 0]
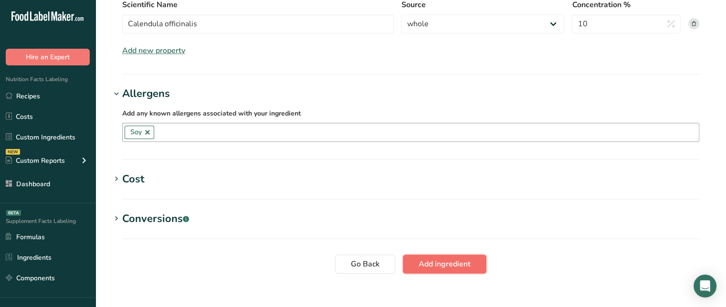
click at [462, 267] on span "Add ingredient" at bounding box center [445, 263] width 52 height 11
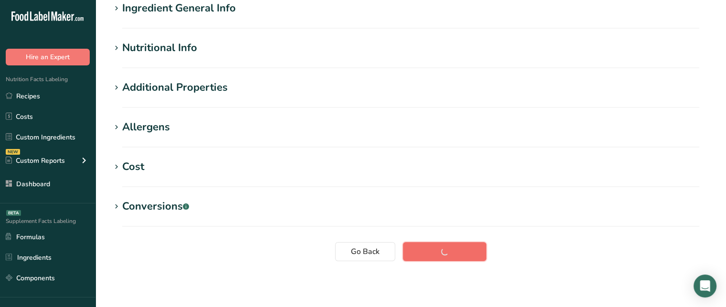
scroll to position [44, 0]
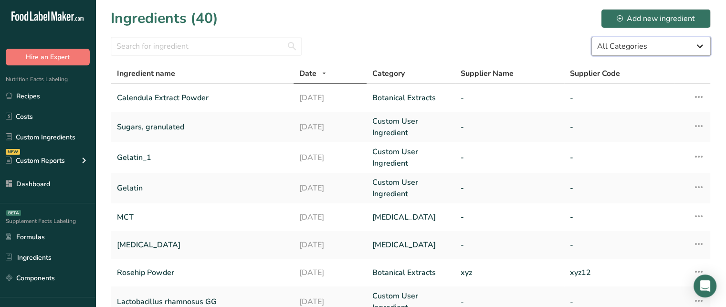
click at [652, 45] on select "All Categories Amino Acids Botanical Extracts Botanicals Carbohydrates Colors F…" at bounding box center [650, 46] width 119 height 19
click at [630, 51] on select "All Categories Amino Acids Botanical Extracts Botanicals Carbohydrates Colors F…" at bounding box center [650, 46] width 119 height 19
click at [591, 37] on select "All Categories Amino Acids Botanical Extracts Botanicals Carbohydrates Colors F…" at bounding box center [650, 46] width 119 height 19
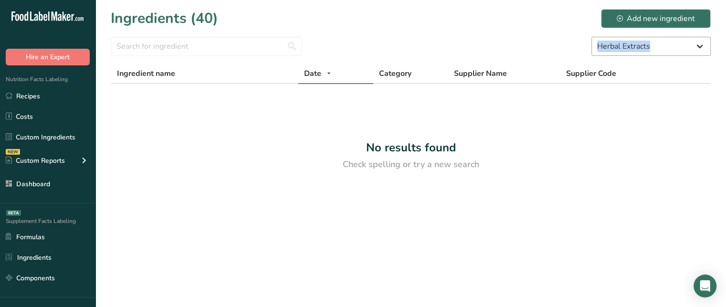
click at [634, 54] on section "Ingredients (40) Add new ingredient All Categories Amino Acids Botanical Extrac…" at bounding box center [410, 93] width 630 height 186
click at [634, 54] on select "All Categories Amino Acids Botanical Extracts Botanicals Carbohydrates Colors F…" at bounding box center [650, 46] width 119 height 19
click at [591, 37] on select "All Categories Amino Acids Botanical Extracts Botanicals Carbohydrates Colors F…" at bounding box center [650, 46] width 119 height 19
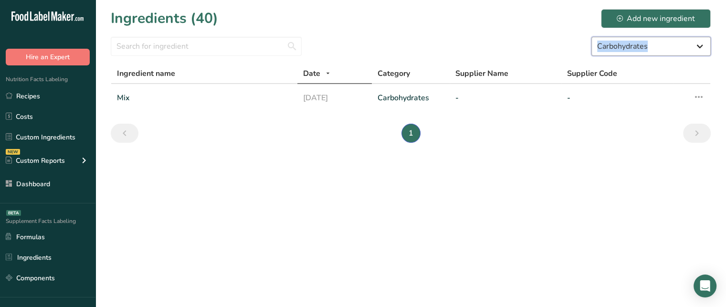
click at [634, 47] on select "All Categories Amino Acids Botanical Extracts Botanicals Carbohydrates Colors F…" at bounding box center [650, 46] width 119 height 19
click at [591, 37] on select "All Categories Amino Acids Botanical Extracts Botanicals Carbohydrates Colors F…" at bounding box center [650, 46] width 119 height 19
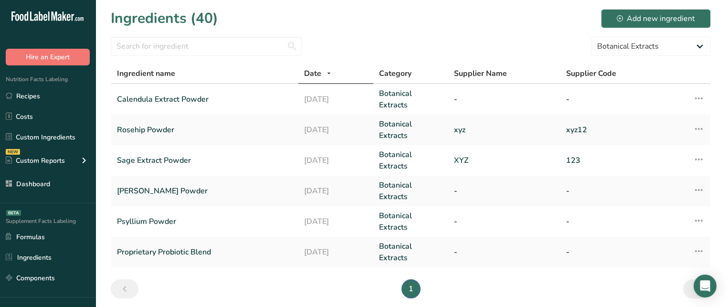
click at [255, 279] on ul "1" at bounding box center [410, 288] width 541 height 19
click at [622, 52] on select "All Categories Amino Acids Botanical Extracts Botanicals Carbohydrates Colors F…" at bounding box center [650, 46] width 119 height 19
select select "-1"
click at [591, 37] on select "All Categories Amino Acids Botanical Extracts Botanicals Carbohydrates Colors F…" at bounding box center [650, 46] width 119 height 19
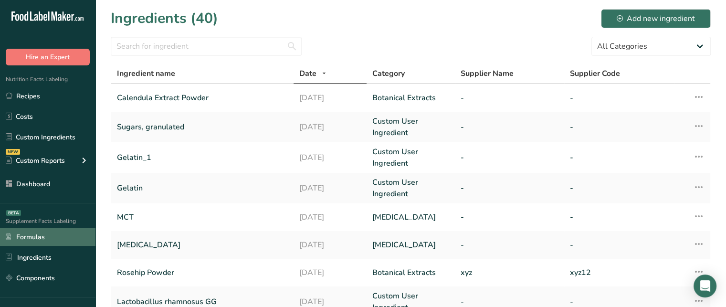
click at [48, 238] on link "Formulas" at bounding box center [47, 237] width 95 height 18
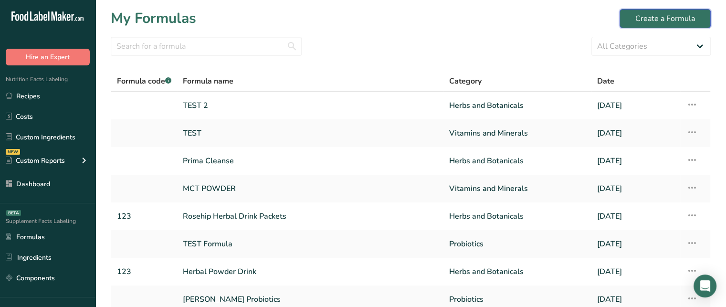
click at [640, 26] on button "Create a Formula" at bounding box center [664, 18] width 91 height 19
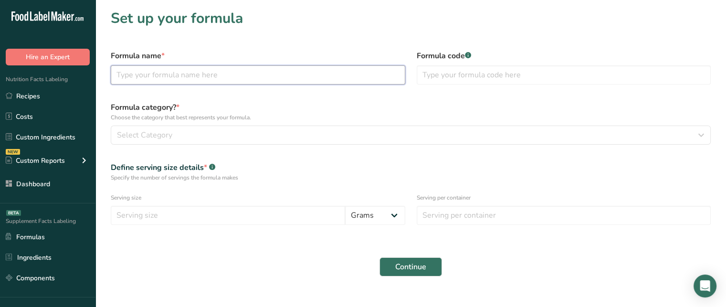
click at [282, 73] on input "text" at bounding box center [258, 74] width 294 height 19
type input "Calendula Herbal Drink with Probiotics"
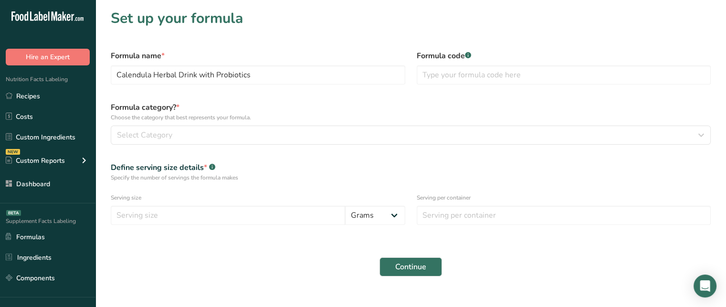
click at [455, 85] on div "Formula code .a-a{fill:#347362;}.b-a{fill:#fff;}" at bounding box center [564, 67] width 306 height 46
click at [457, 81] on input "text" at bounding box center [564, 74] width 294 height 19
type input "123"
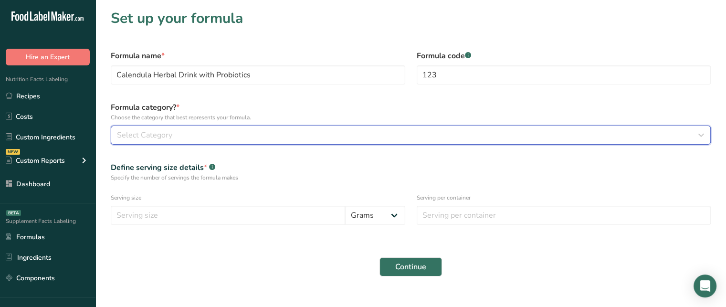
click at [199, 136] on div "Select Category" at bounding box center [408, 134] width 582 height 11
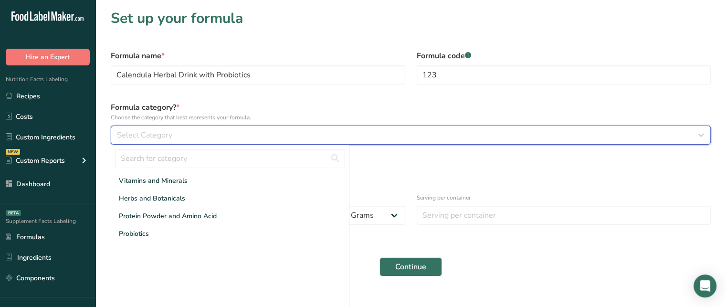
scroll to position [15, 0]
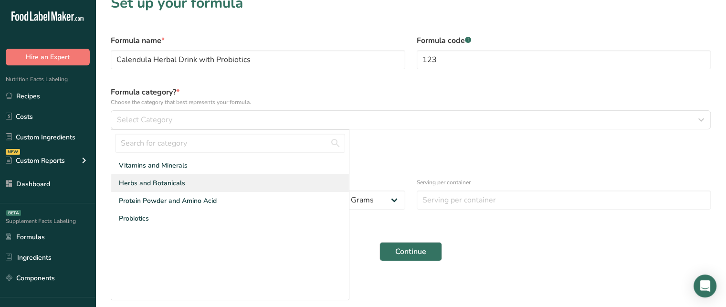
click at [219, 181] on div "Herbs and Botanicals" at bounding box center [230, 183] width 238 height 18
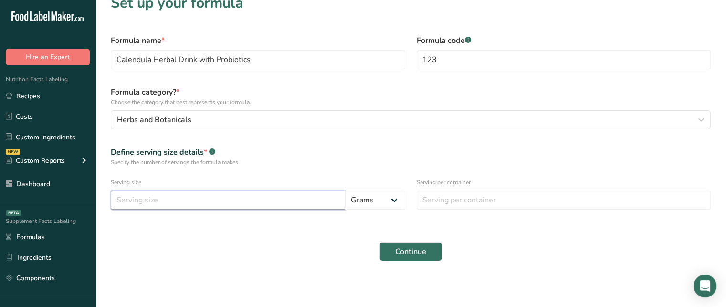
click at [237, 197] on input "number" at bounding box center [228, 199] width 234 height 19
type input "10"
click at [484, 192] on input "number" at bounding box center [564, 199] width 294 height 19
type input "1"
click at [496, 219] on form "Formula name * Calendula Herbal Drink with Probiotics Formula code .a-a{fill:#3…" at bounding box center [410, 148] width 611 height 238
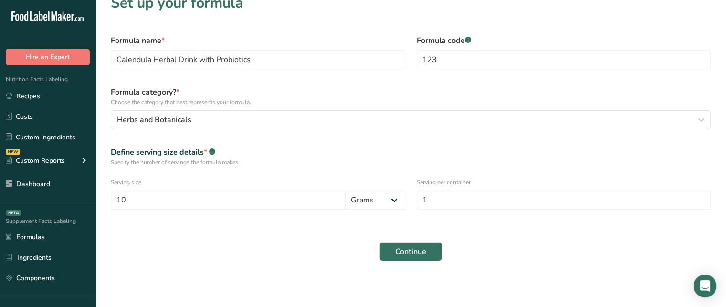
scroll to position [0, 0]
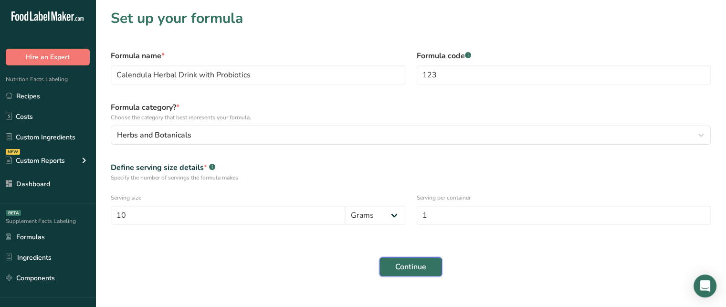
click at [416, 260] on button "Continue" at bounding box center [410, 266] width 63 height 19
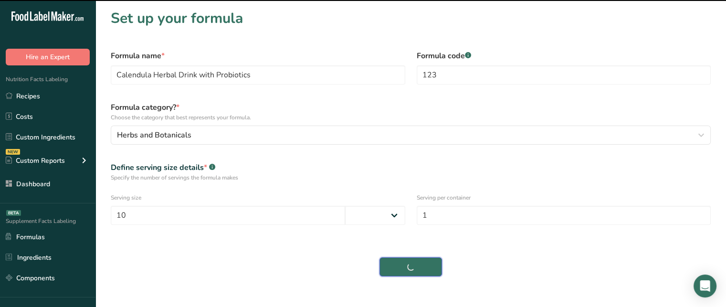
select select
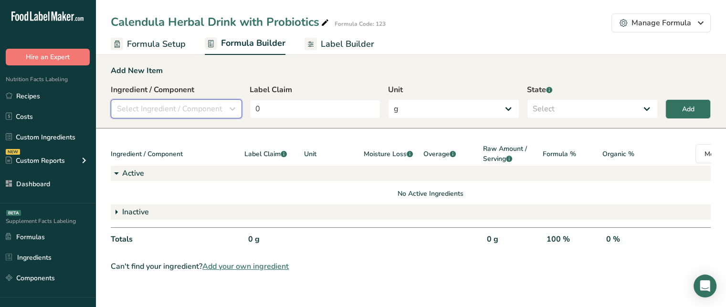
click at [195, 108] on span "Select Ingredient / Component" at bounding box center [169, 108] width 105 height 11
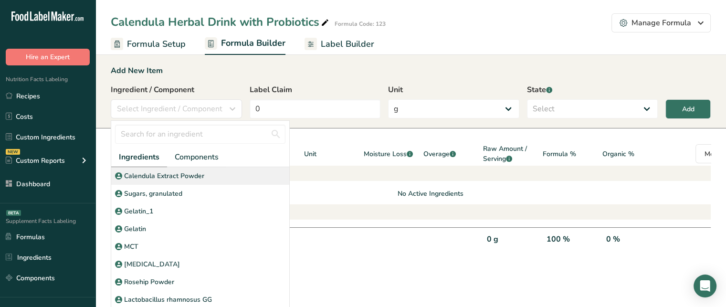
click at [214, 177] on div "Calendula Extract Powder" at bounding box center [200, 176] width 178 height 18
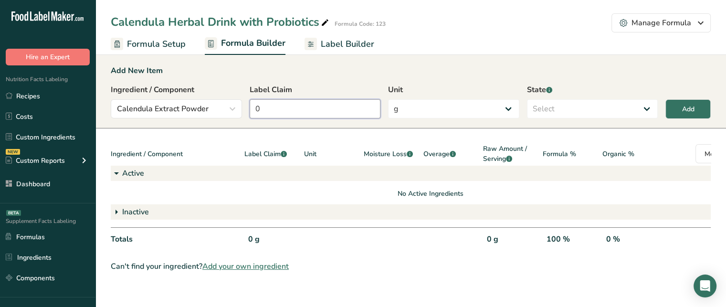
click at [307, 108] on input "0" at bounding box center [315, 108] width 131 height 19
type input "7.5"
click at [554, 107] on select "Select Active Inactive" at bounding box center [592, 108] width 131 height 19
select select "active"
click at [527, 99] on select "Select Active Inactive" at bounding box center [592, 108] width 131 height 19
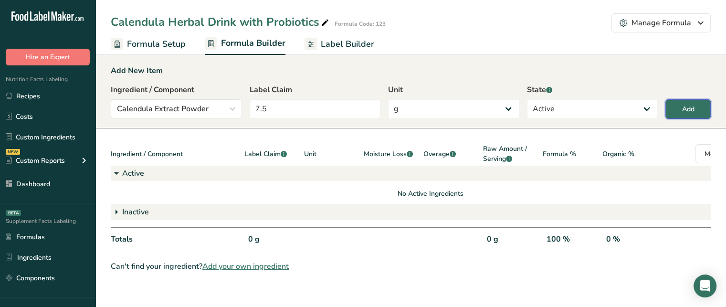
click at [691, 110] on div "Add" at bounding box center [688, 109] width 12 height 10
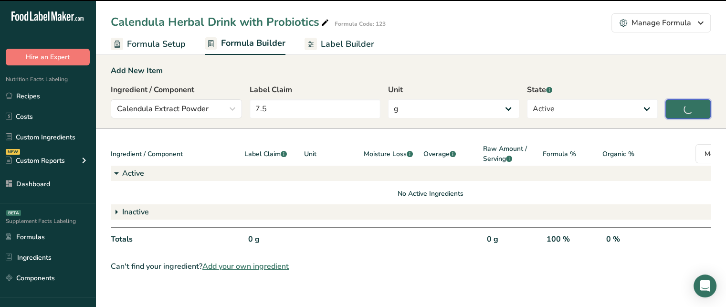
type input "0"
select select
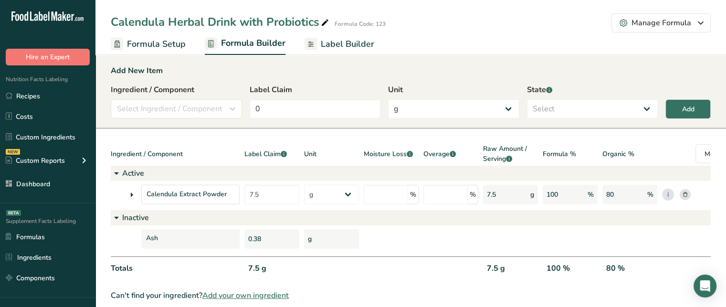
click at [130, 197] on icon at bounding box center [131, 194] width 11 height 17
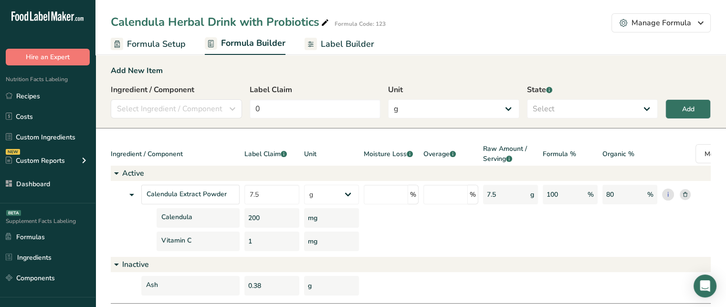
click at [127, 232] on div "Vitamin C" at bounding box center [175, 241] width 129 height 20
drag, startPoint x: 273, startPoint y: 216, endPoint x: 249, endPoint y: 214, distance: 23.9
click at [249, 214] on div "200" at bounding box center [271, 218] width 55 height 20
drag, startPoint x: 270, startPoint y: 238, endPoint x: 244, endPoint y: 241, distance: 25.5
click at [244, 241] on div "1" at bounding box center [271, 241] width 55 height 20
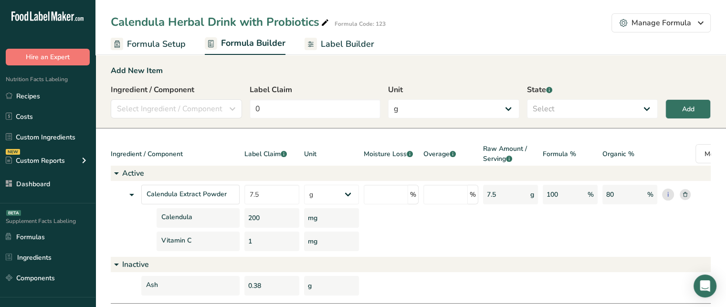
click at [318, 246] on div "mg" at bounding box center [331, 241] width 55 height 20
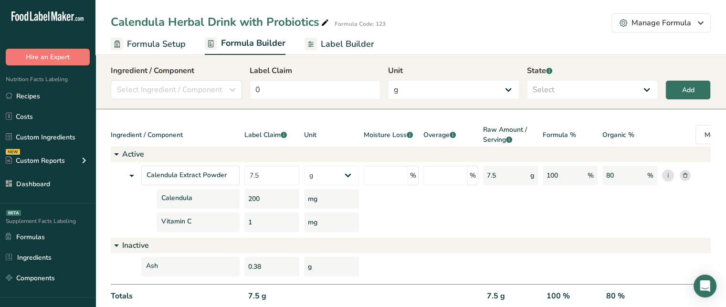
scroll to position [38, 0]
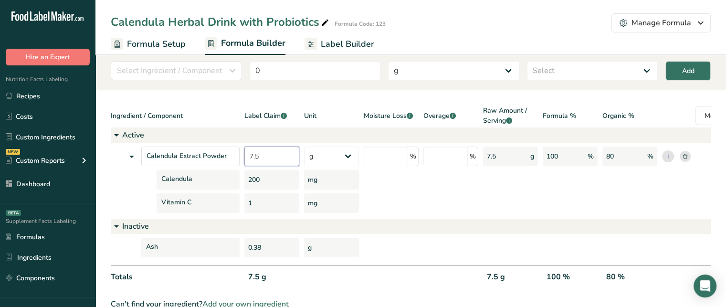
click at [275, 158] on input "7.5" at bounding box center [271, 157] width 55 height 20
drag, startPoint x: 275, startPoint y: 158, endPoint x: 250, endPoint y: 157, distance: 25.8
click at [250, 157] on input "7.5" at bounding box center [271, 157] width 55 height 20
click at [274, 162] on input "7.5" at bounding box center [271, 157] width 55 height 20
click at [374, 173] on div at bounding box center [391, 180] width 55 height 20
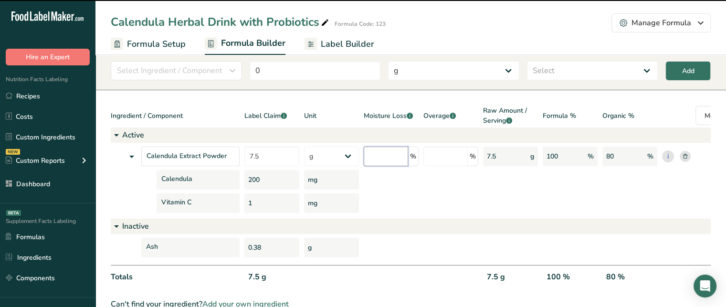
click at [389, 166] on input "number" at bounding box center [386, 157] width 44 height 20
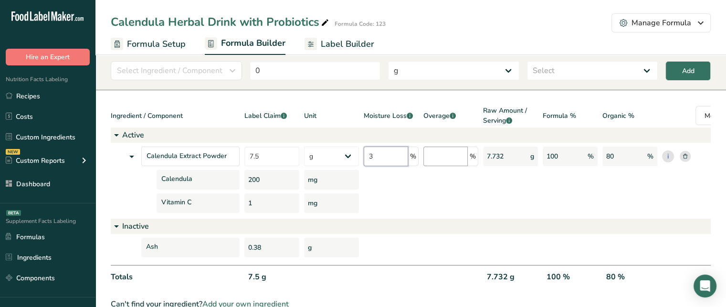
type input "3"
click at [449, 157] on input "number" at bounding box center [445, 157] width 44 height 20
click at [444, 149] on input "number" at bounding box center [445, 157] width 44 height 20
type input "5"
drag, startPoint x: 480, startPoint y: 109, endPoint x: 528, endPoint y: 108, distance: 47.7
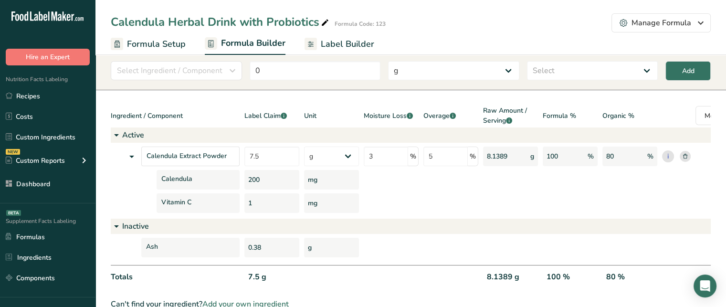
click at [528, 108] on div "Ingredient / Component Label Claim .a-a{fill:#347362;}.b-a{fill:#fff;} Unit Moi…" at bounding box center [431, 116] width 640 height 22
click at [499, 157] on div "8.1389 g" at bounding box center [510, 157] width 55 height 20
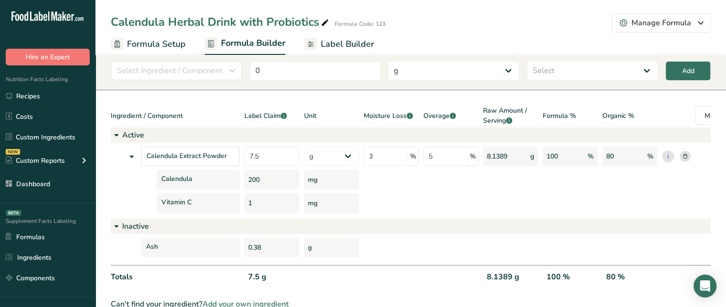
drag, startPoint x: 272, startPoint y: 183, endPoint x: 242, endPoint y: 185, distance: 30.1
click at [242, 185] on div "Calendula 200 mg" at bounding box center [431, 180] width 640 height 20
drag, startPoint x: 258, startPoint y: 204, endPoint x: 244, endPoint y: 207, distance: 14.1
click at [244, 207] on div "1" at bounding box center [271, 203] width 55 height 20
click at [508, 153] on div "8.1389 g" at bounding box center [510, 157] width 55 height 20
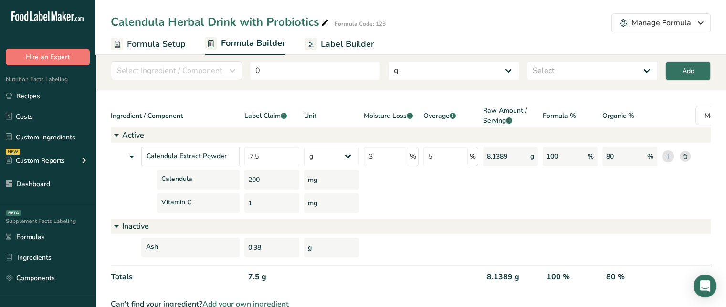
click at [498, 156] on div "8.1389 g" at bounding box center [510, 157] width 55 height 20
drag, startPoint x: 248, startPoint y: 180, endPoint x: 330, endPoint y: 200, distance: 85.1
click at [330, 200] on div "Calendula Extract Powder 7.5 g Kilograms mg Oz Pound PPM B CFU mcg µg kcal kJ 3…" at bounding box center [431, 180] width 640 height 66
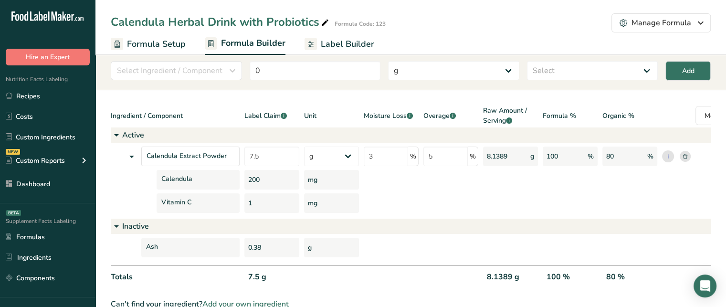
click at [412, 187] on div at bounding box center [391, 180] width 55 height 20
drag, startPoint x: 389, startPoint y: 168, endPoint x: 390, endPoint y: 156, distance: 11.5
click at [390, 156] on div "Calendula Extract Powder 7.5 g Kilograms mg Oz Pound PPM B CFU mcg µg kcal kJ 3…" at bounding box center [431, 180] width 640 height 66
click at [390, 156] on input "3" at bounding box center [386, 157] width 44 height 20
click at [460, 156] on input "5" at bounding box center [445, 157] width 44 height 20
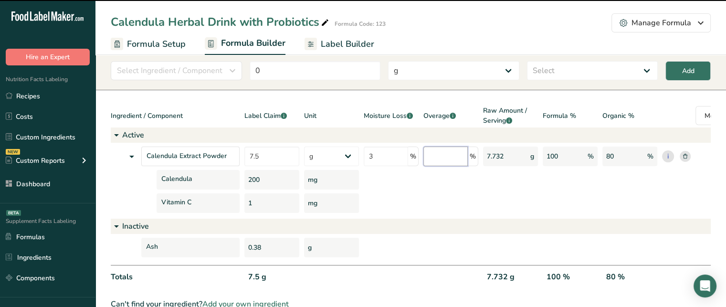
type input "5"
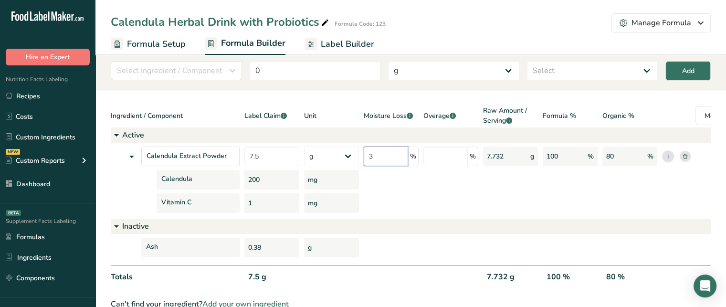
click at [394, 158] on input "3" at bounding box center [386, 157] width 44 height 20
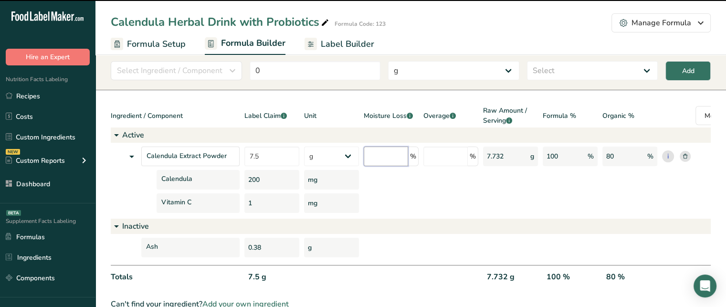
type input "3"
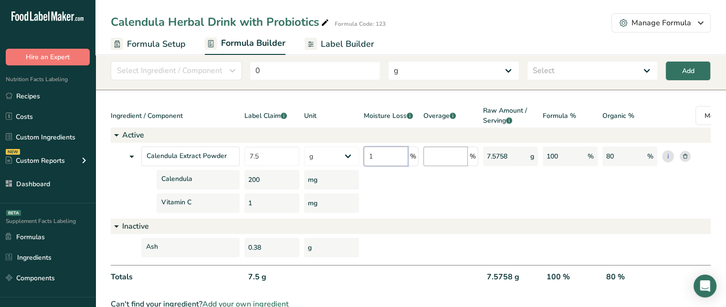
type input "1"
click at [450, 162] on input "number" at bounding box center [445, 157] width 44 height 20
type input "5"
click at [527, 108] on span "Raw Amount / Serving .a-a{fill:#347362;}.b-a{fill:#fff;}" at bounding box center [510, 115] width 55 height 20
click at [254, 183] on div "200" at bounding box center [271, 180] width 55 height 20
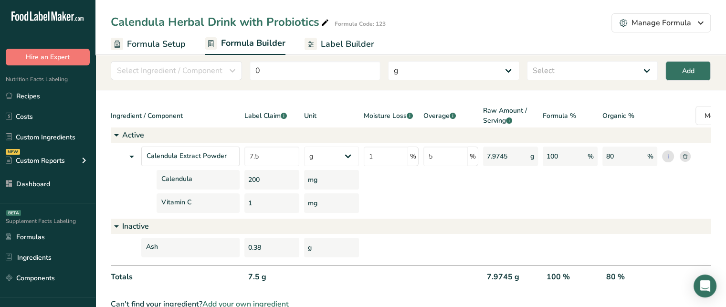
click at [254, 183] on div "200" at bounding box center [271, 180] width 55 height 20
click at [250, 201] on div "1" at bounding box center [271, 203] width 55 height 20
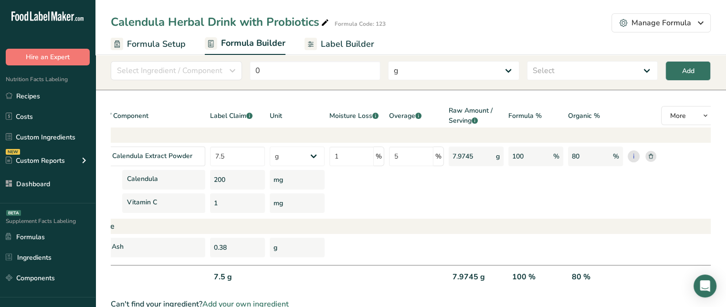
scroll to position [0, 40]
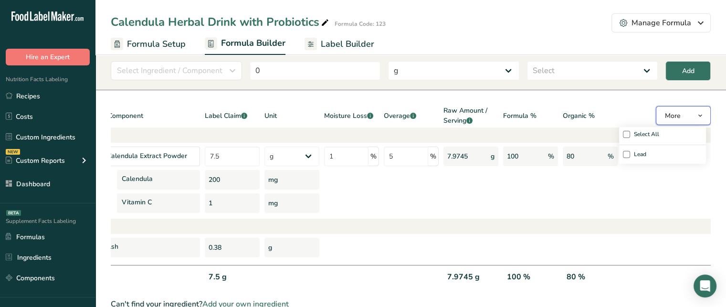
click at [695, 116] on span "button" at bounding box center [699, 115] width 11 height 11
click at [626, 154] on span at bounding box center [626, 154] width 7 height 7
click at [626, 154] on input "Lead" at bounding box center [626, 155] width 6 height 20
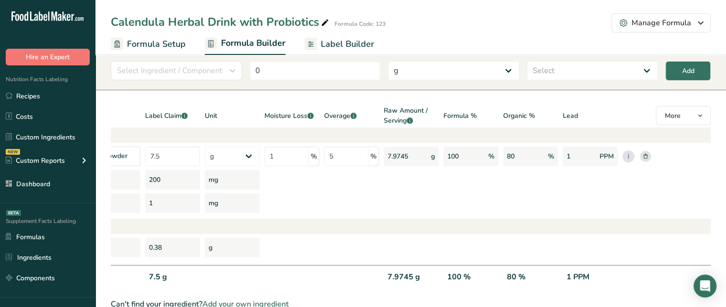
scroll to position [0, 0]
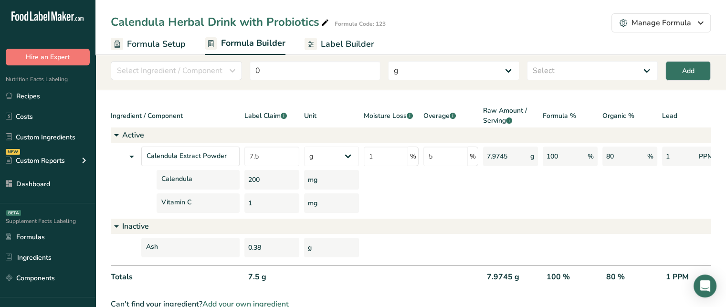
click at [132, 156] on icon at bounding box center [131, 156] width 11 height 17
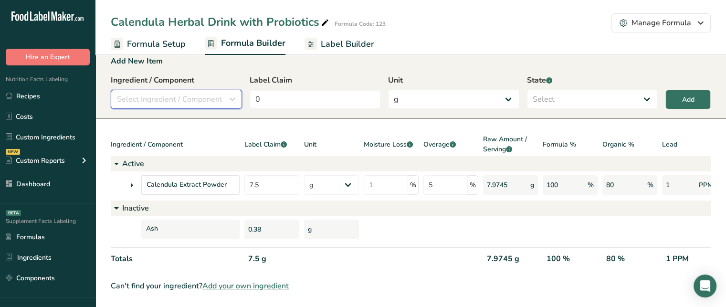
click at [206, 94] on span "Select Ingredient / Component" at bounding box center [169, 99] width 105 height 11
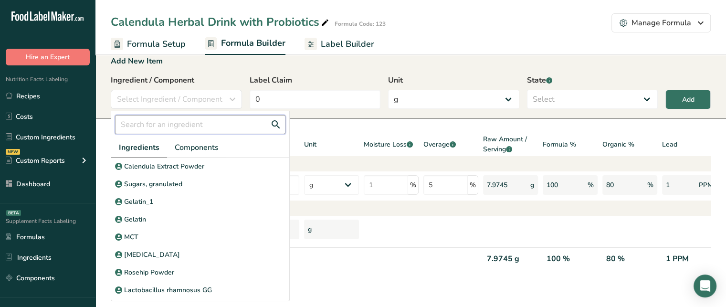
click at [191, 115] on input "text" at bounding box center [200, 124] width 170 height 19
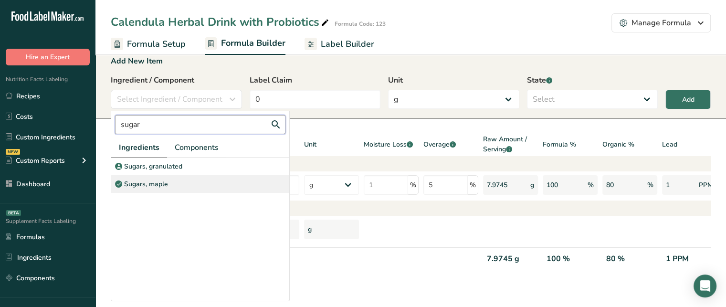
type input "sugar"
click at [178, 175] on div "Sugars, maple" at bounding box center [200, 184] width 178 height 18
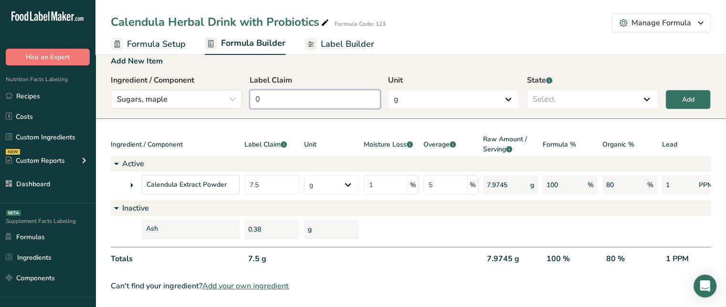
click at [298, 90] on input "0" at bounding box center [315, 99] width 131 height 19
type input "3.5"
click at [575, 90] on select "Select Active Inactive" at bounding box center [592, 99] width 131 height 19
select select "inactive"
click at [527, 90] on select "Select Active Inactive" at bounding box center [592, 99] width 131 height 19
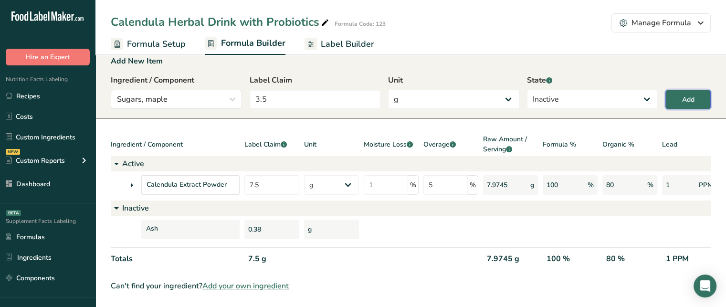
click at [687, 94] on div "Add" at bounding box center [688, 99] width 12 height 10
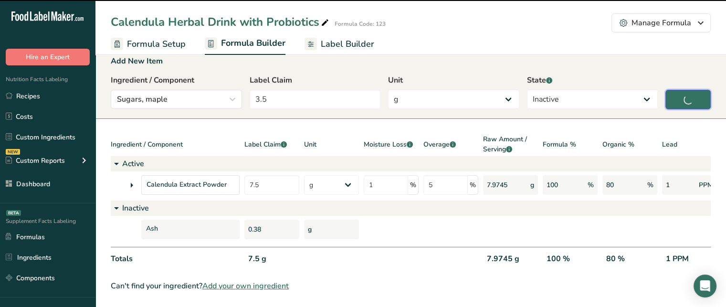
type input "0"
select select
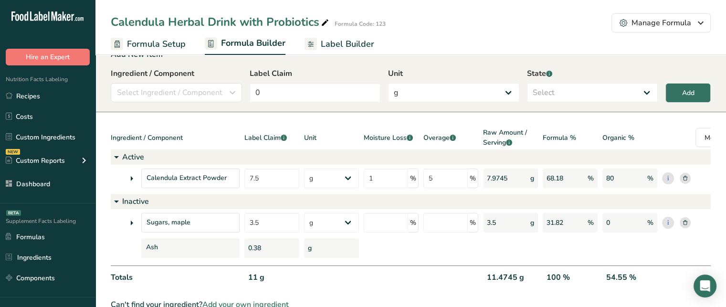
click at [136, 221] on icon at bounding box center [131, 222] width 11 height 17
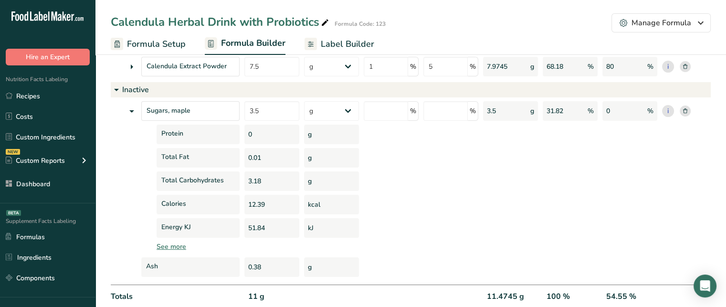
scroll to position [139, 0]
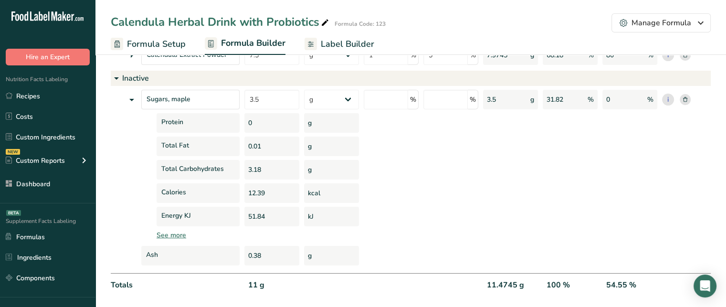
click at [249, 171] on div "3.18" at bounding box center [271, 170] width 55 height 20
click at [258, 190] on div "12.39" at bounding box center [271, 193] width 55 height 20
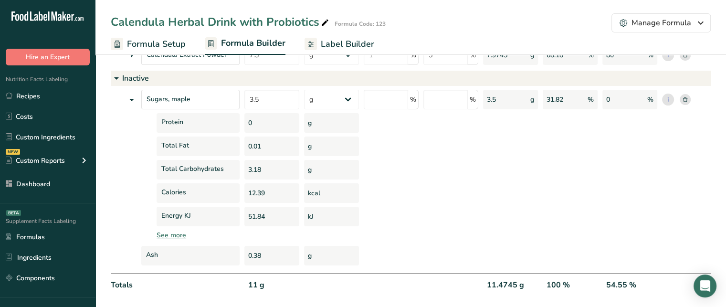
click at [143, 100] on div "Sugars, maple" at bounding box center [190, 100] width 98 height 20
click at [136, 96] on icon at bounding box center [131, 99] width 11 height 17
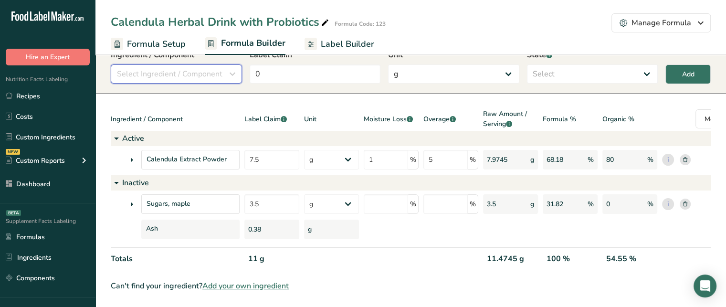
click at [177, 68] on span "Select Ingredient / Component" at bounding box center [169, 73] width 105 height 11
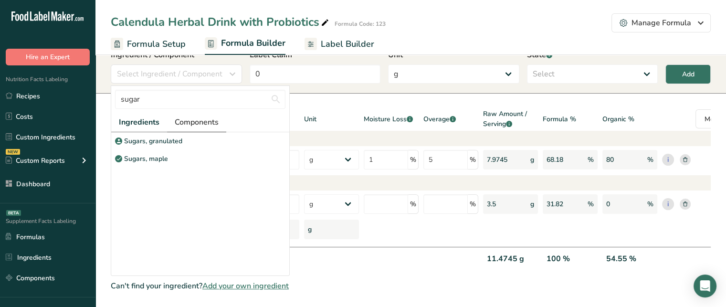
click at [193, 118] on span "Components" at bounding box center [197, 121] width 44 height 11
drag, startPoint x: 163, startPoint y: 89, endPoint x: 123, endPoint y: 94, distance: 39.9
click at [123, 94] on input "sugar" at bounding box center [200, 99] width 170 height 19
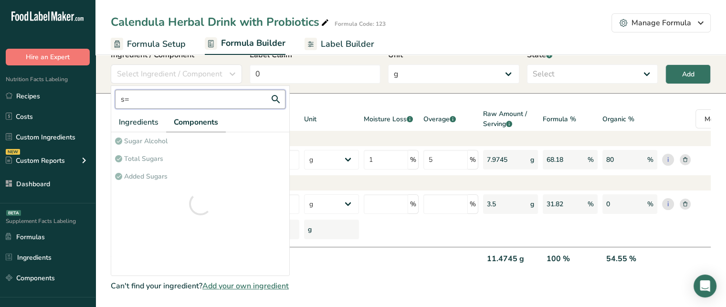
type input "s"
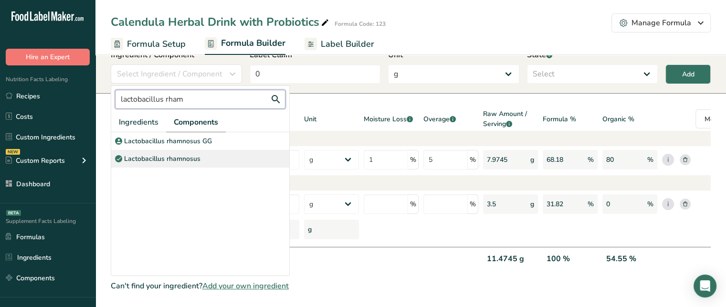
type input "lactobacillus rham"
click at [178, 154] on p "Lactobacillus rhamnosus" at bounding box center [162, 159] width 76 height 10
select select "6"
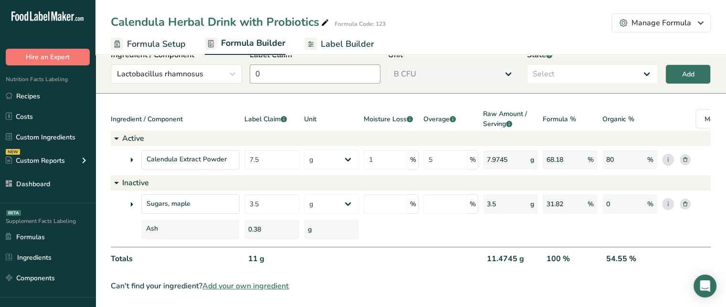
drag, startPoint x: 334, startPoint y: 55, endPoint x: 337, endPoint y: 63, distance: 9.2
click at [337, 63] on div "Label Claim 0" at bounding box center [315, 66] width 131 height 34
click at [337, 64] on input "0" at bounding box center [315, 73] width 131 height 19
type input "10"
click at [553, 72] on select "Select Active Inactive" at bounding box center [592, 73] width 131 height 19
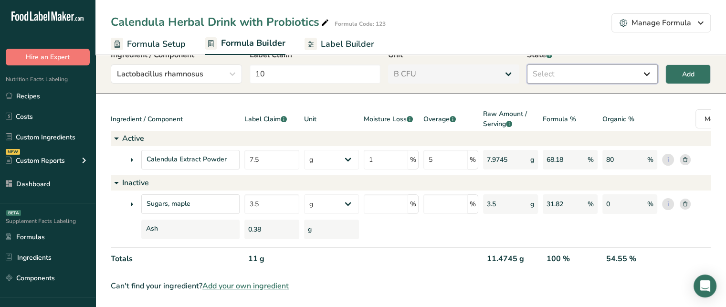
select select "active"
click at [527, 64] on select "Select Active Inactive" at bounding box center [592, 73] width 131 height 19
click at [685, 69] on div "Add" at bounding box center [688, 74] width 12 height 10
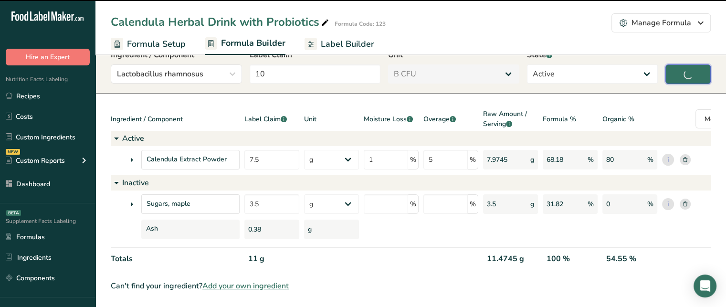
type input "0"
select select "0"
select select
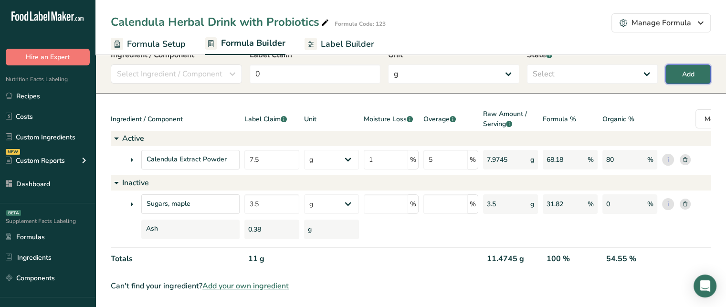
select select "6"
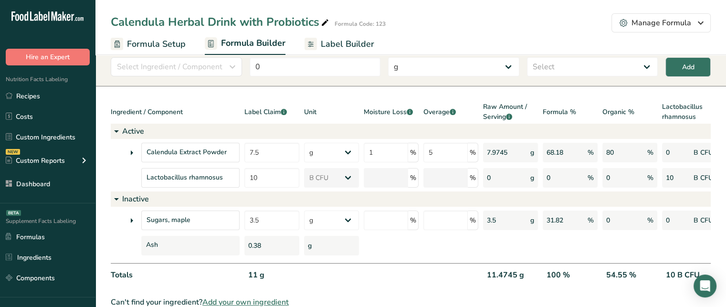
click at [158, 43] on span "Formula Setup" at bounding box center [156, 44] width 59 height 13
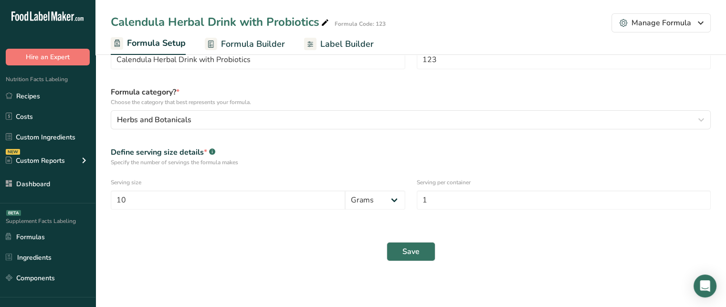
scroll to position [38, 0]
click at [179, 202] on input "10" at bounding box center [228, 199] width 234 height 19
type input "11"
click at [271, 49] on span "Formula Builder" at bounding box center [253, 44] width 64 height 13
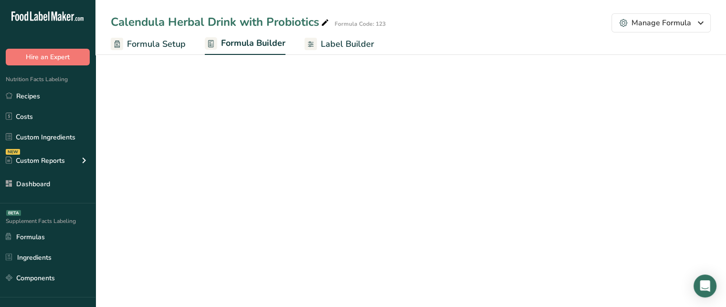
select select "6"
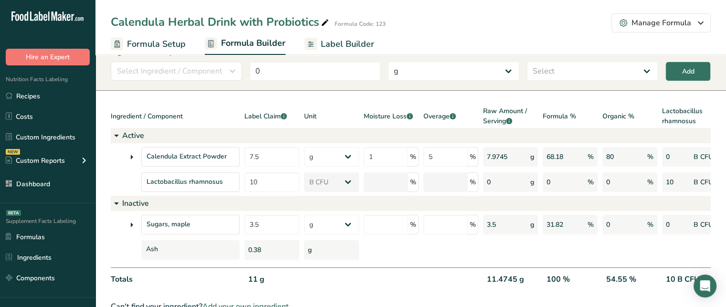
click at [252, 280] on div "11 g" at bounding box center [271, 283] width 55 height 20
click at [489, 273] on div "11.4745 g" at bounding box center [510, 283] width 55 height 20
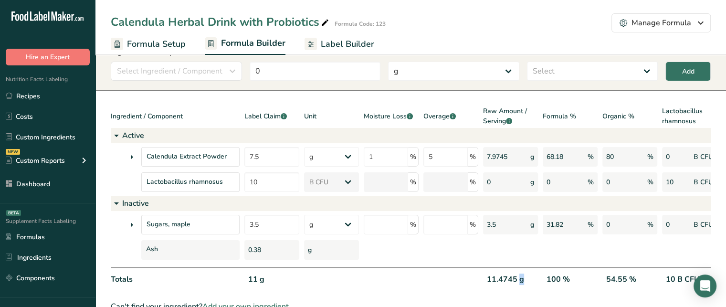
click at [489, 273] on div "11.4745 g" at bounding box center [510, 283] width 55 height 20
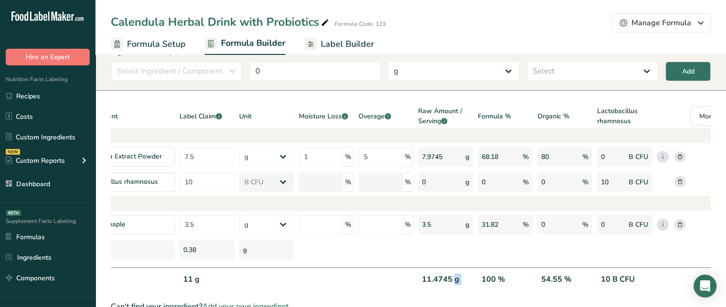
scroll to position [0, 69]
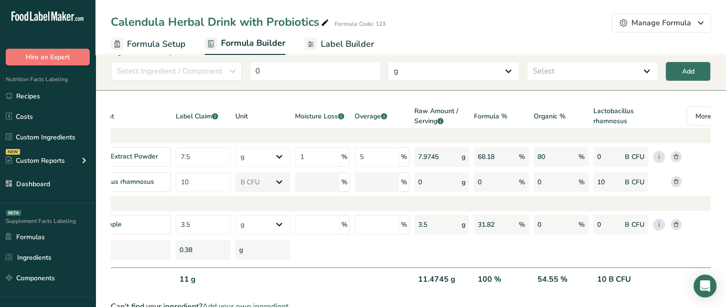
click at [556, 277] on div "54.55 %" at bounding box center [561, 283] width 55 height 20
drag, startPoint x: 556, startPoint y: 303, endPoint x: 591, endPoint y: 300, distance: 35.0
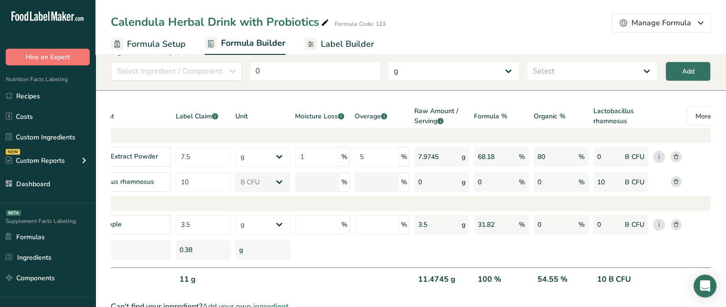
click at [591, 300] on section "Add New Item Ingredient / Component Select Ingredient / Component Ingredients C…" at bounding box center [410, 169] width 630 height 315
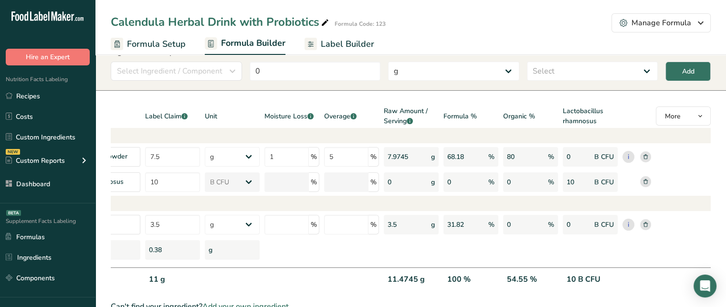
click at [588, 276] on div "10 B CFU" at bounding box center [590, 283] width 55 height 20
click at [676, 114] on span "More" at bounding box center [673, 116] width 16 height 9
click at [629, 166] on span at bounding box center [626, 165] width 7 height 7
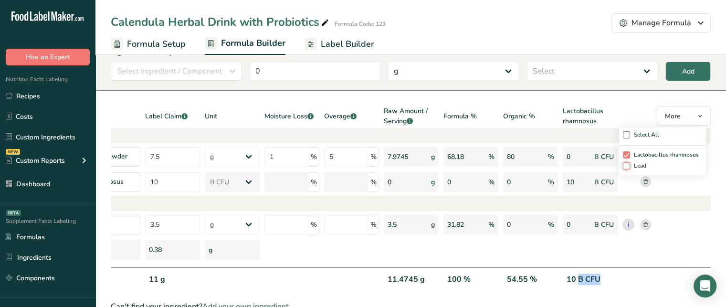
click at [629, 166] on input "Lead" at bounding box center [626, 166] width 6 height 20
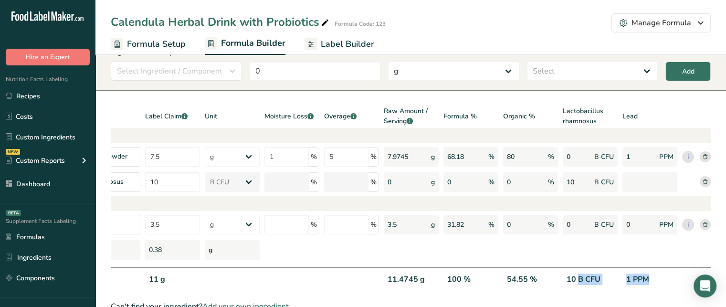
scroll to position [0, 159]
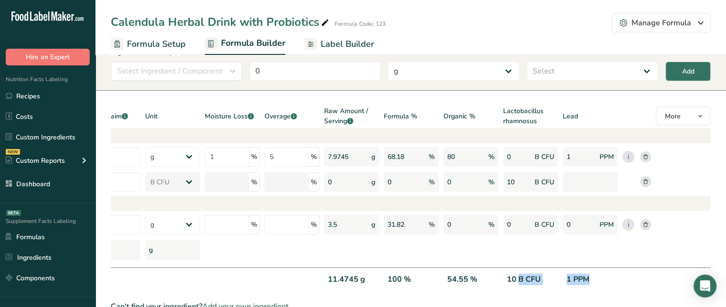
click at [592, 279] on div "1 PPM" at bounding box center [590, 283] width 55 height 20
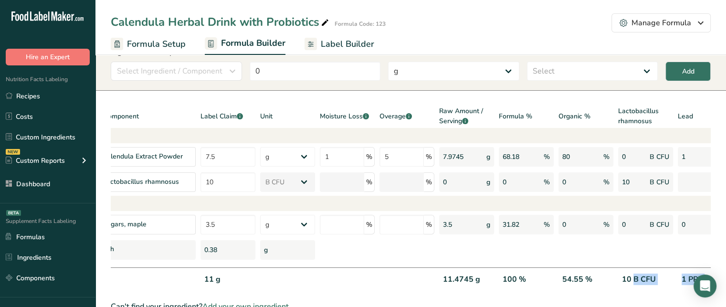
scroll to position [0, 0]
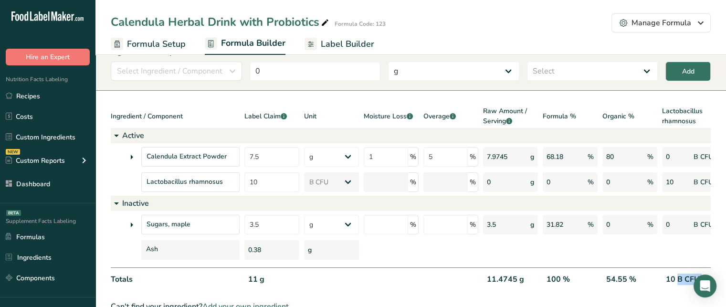
click at [361, 43] on span "Label Builder" at bounding box center [347, 44] width 53 height 13
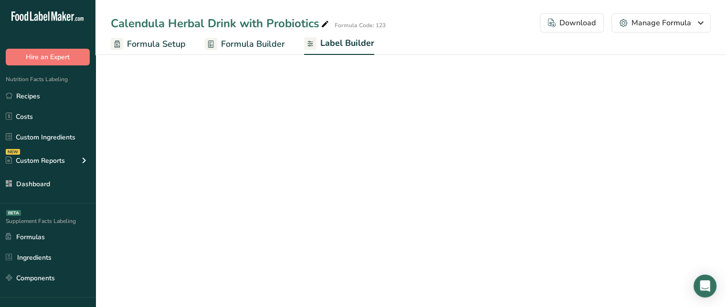
select select "Roboto"
select select "bold"
select select "center"
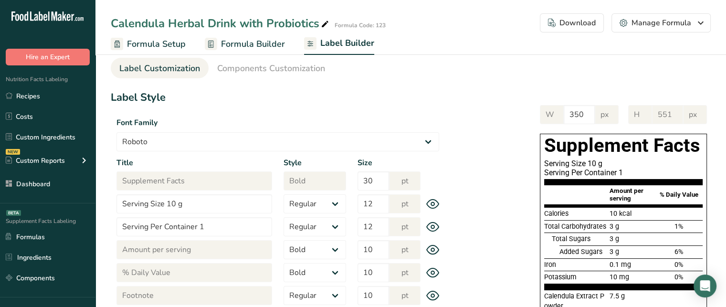
scroll to position [14, 0]
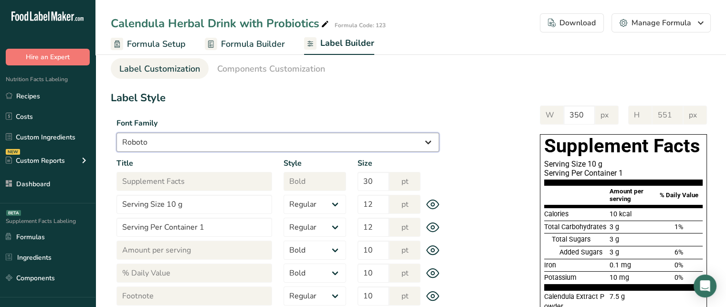
click at [407, 139] on select "Arial Roboto Helvetica Verdana Tahoma Georgia Courier New Comic Sans MS Times N…" at bounding box center [277, 142] width 323 height 19
click at [116, 133] on select "Arial Roboto Helvetica Verdana Tahoma Georgia Courier New Comic Sans MS Times N…" at bounding box center [277, 142] width 323 height 19
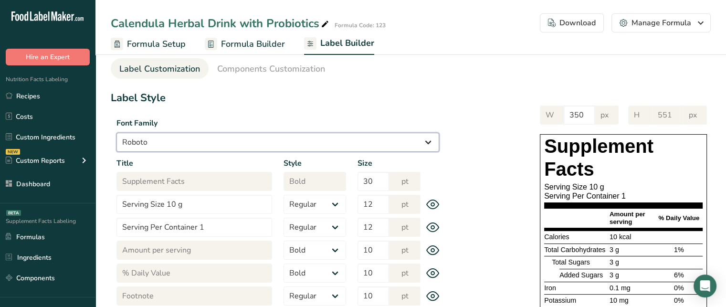
click at [207, 142] on select "Arial Roboto Helvetica Verdana Tahoma Georgia Courier New Comic Sans MS Times N…" at bounding box center [277, 142] width 323 height 19
click at [116, 133] on select "Arial Roboto Helvetica Verdana Tahoma Georgia Courier New Comic Sans MS Times N…" at bounding box center [277, 142] width 323 height 19
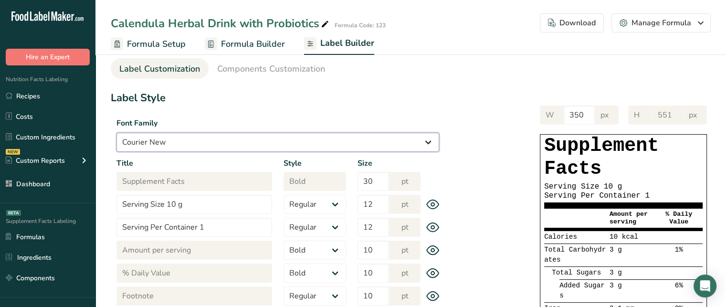
click at [182, 144] on select "Arial Roboto Helvetica Verdana Tahoma Georgia Courier New Comic Sans MS Times N…" at bounding box center [277, 142] width 323 height 19
click at [116, 133] on select "Arial Roboto Helvetica Verdana Tahoma Georgia Courier New Comic Sans MS Times N…" at bounding box center [277, 142] width 323 height 19
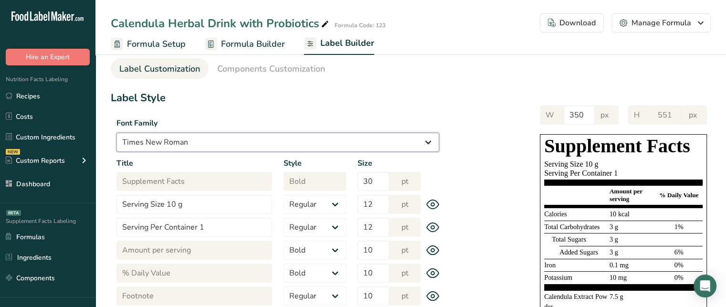
click at [216, 135] on select "Arial Roboto Helvetica Verdana Tahoma Georgia Courier New Comic Sans MS Times N…" at bounding box center [277, 142] width 323 height 19
select select "Arial"
click at [116, 133] on select "Arial Roboto Helvetica Verdana Tahoma Georgia Courier New Comic Sans MS Times N…" at bounding box center [277, 142] width 323 height 19
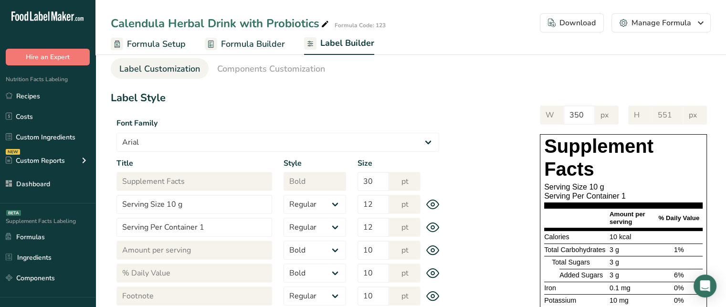
click at [326, 104] on h1 "Label Style" at bounding box center [278, 98] width 334 height 16
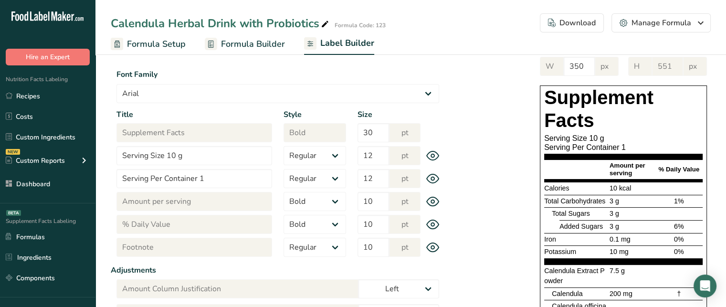
scroll to position [72, 0]
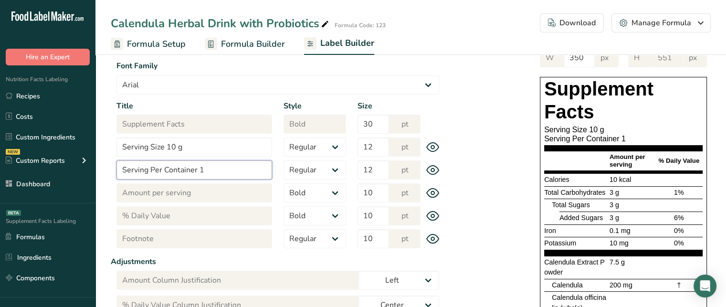
drag, startPoint x: 206, startPoint y: 168, endPoint x: 200, endPoint y: 169, distance: 5.7
click at [200, 169] on input "Serving Per Container 1" at bounding box center [194, 169] width 156 height 19
type input "Serving Per Container 2"
click at [168, 147] on input "Serving Size 10 g" at bounding box center [194, 146] width 156 height 19
drag, startPoint x: 236, startPoint y: 137, endPoint x: 230, endPoint y: 143, distance: 8.8
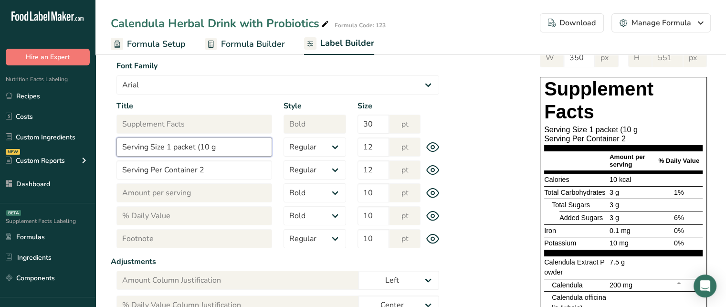
click at [230, 143] on input "Serving Size 1 packet (10 g" at bounding box center [194, 146] width 156 height 19
type input "Serving Size 1 packet (10 g)"
click at [258, 106] on label "Title" at bounding box center [194, 105] width 156 height 11
click at [590, 129] on div "Serving Size 1 packet (10 g)" at bounding box center [623, 129] width 158 height 9
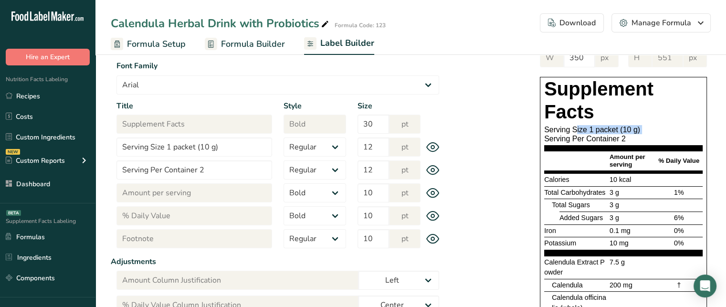
click at [590, 129] on div "Serving Size 1 packet (10 g)" at bounding box center [623, 129] width 158 height 9
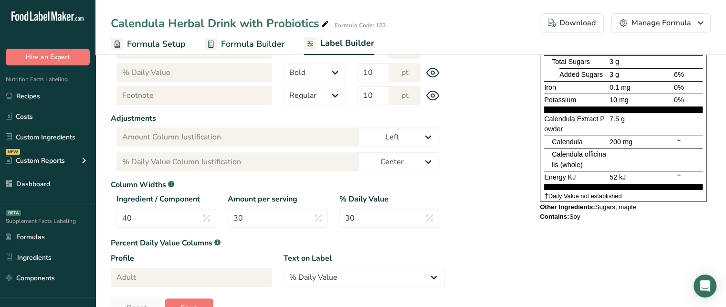
scroll to position [212, 0]
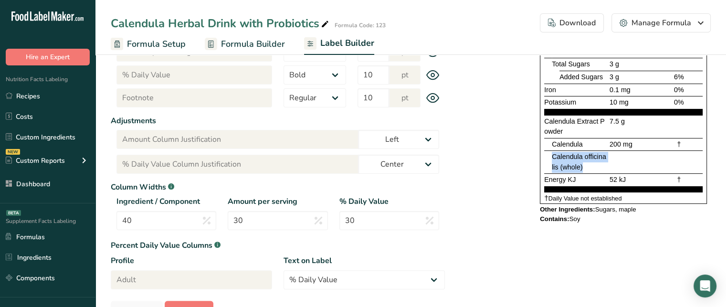
drag, startPoint x: 550, startPoint y: 157, endPoint x: 587, endPoint y: 169, distance: 38.8
click at [587, 169] on div "Calendula officinalis (whole)" at bounding box center [623, 161] width 158 height 23
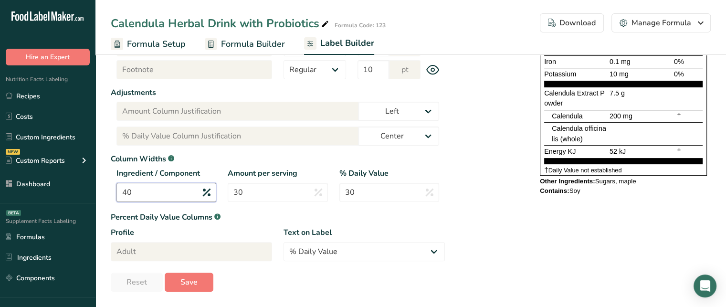
click at [197, 191] on input "40" at bounding box center [166, 192] width 100 height 19
type input "4"
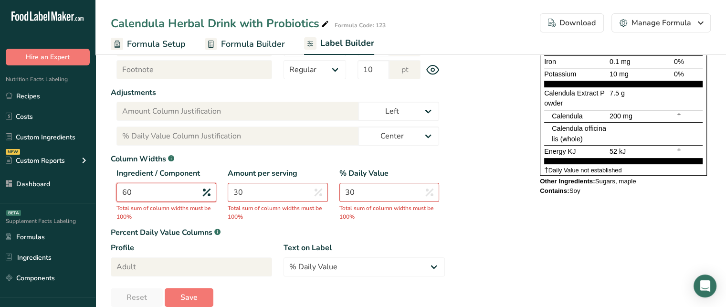
type input "60"
click at [266, 188] on input "30" at bounding box center [278, 192] width 100 height 19
type input "3"
type input "20"
click at [374, 199] on input "30" at bounding box center [389, 192] width 100 height 19
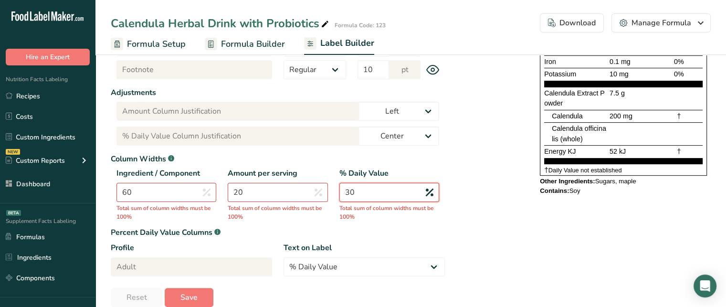
type input "3"
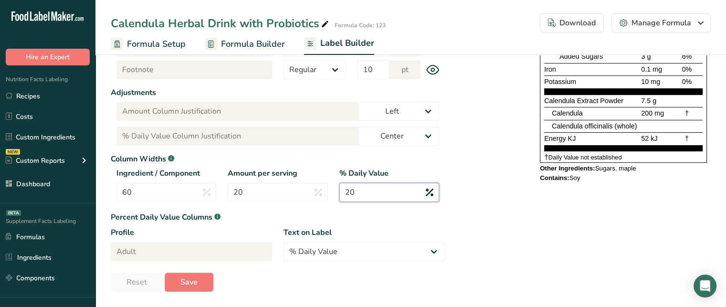
type input "20"
click at [598, 125] on span "Calendula officinalis (whole)" at bounding box center [594, 126] width 85 height 8
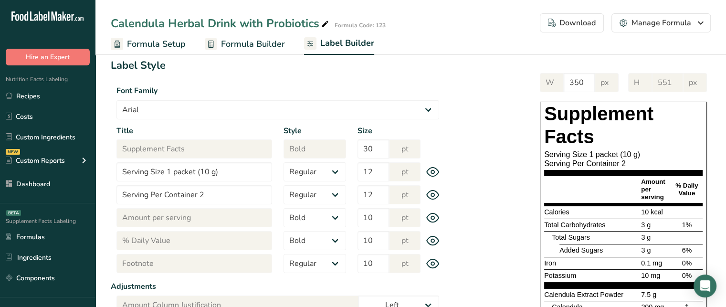
scroll to position [49, 0]
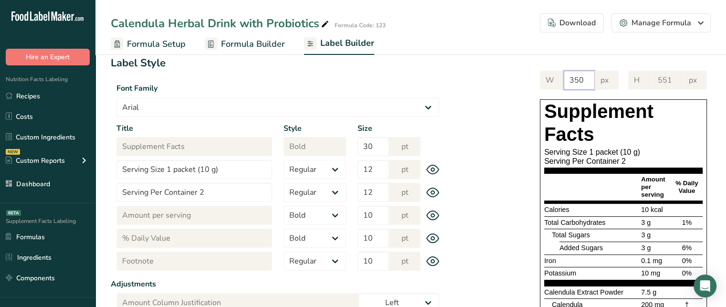
click at [583, 83] on input "350" at bounding box center [579, 80] width 31 height 19
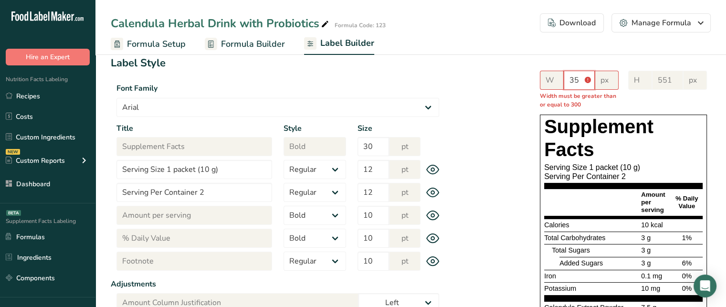
type input "3"
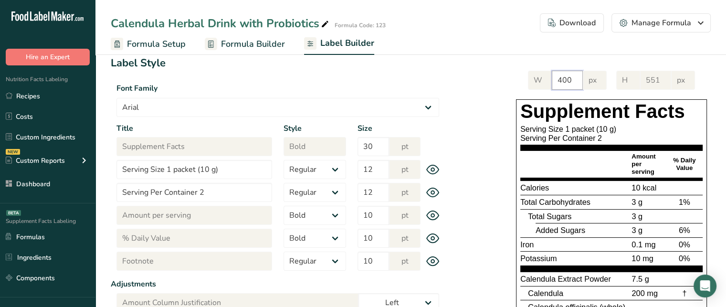
type input "400"
click at [513, 101] on div "Supplement Facts Serving Size 1 packet (10 g) Serving Per Container 2 Amount pe…" at bounding box center [611, 235] width 199 height 273
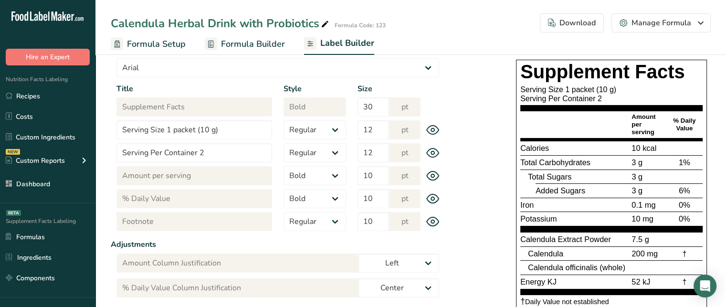
scroll to position [84, 0]
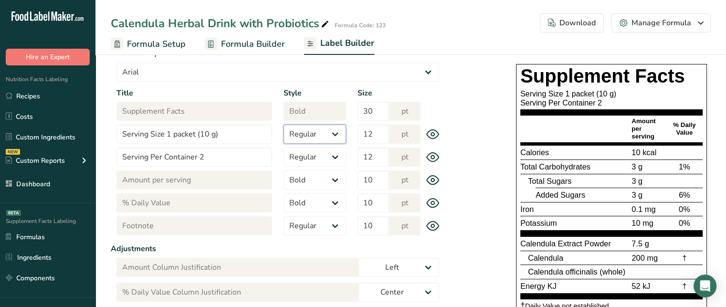
click at [338, 138] on select "Regular Bold" at bounding box center [314, 134] width 63 height 19
click at [283, 125] on select "Regular Bold" at bounding box center [314, 134] width 63 height 19
click at [319, 141] on select "Regular Bold" at bounding box center [314, 134] width 63 height 19
select select "regular"
click at [283, 125] on select "Regular Bold" at bounding box center [314, 134] width 63 height 19
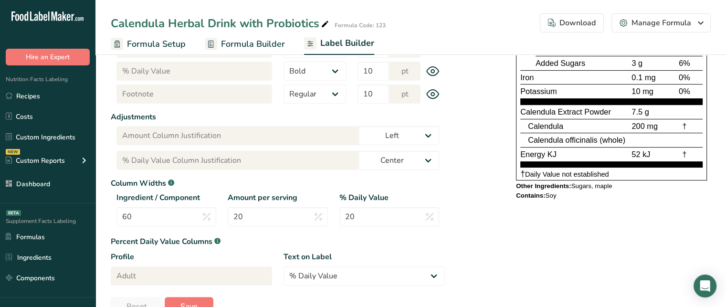
scroll to position [241, 0]
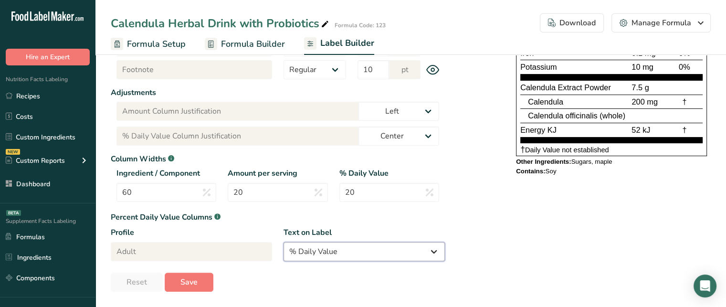
click at [355, 250] on select "% Daily Value Daily Value Percent % DV %DV" at bounding box center [363, 251] width 161 height 19
select select "Daily Value Percent"
click at [283, 242] on select "% Daily Value Daily Value Percent % DV %DV" at bounding box center [363, 251] width 161 height 19
type input "Daily Value Percent"
type input "Daily Value Percent Column Justification"
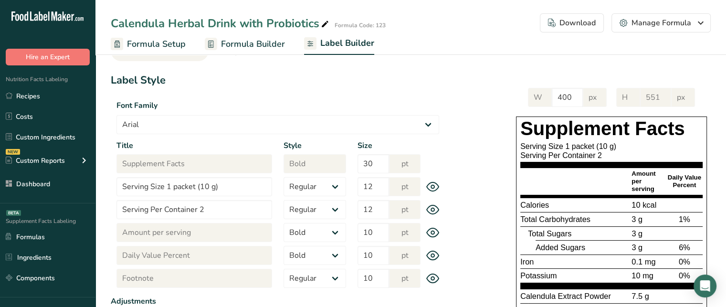
scroll to position [34, 0]
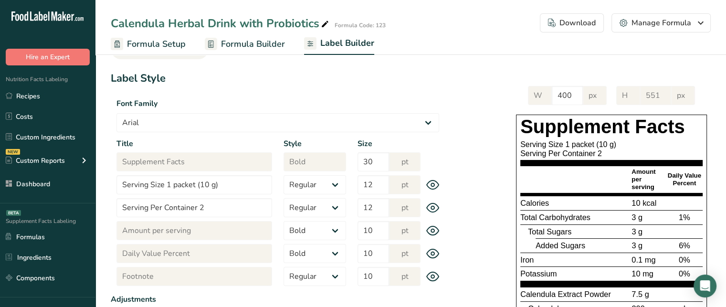
click at [680, 177] on span "Daily Value Percent" at bounding box center [684, 179] width 33 height 15
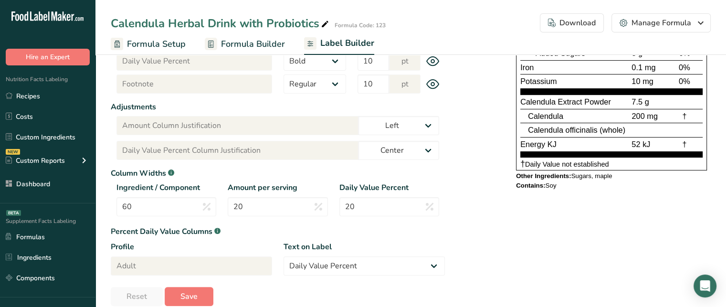
scroll to position [241, 0]
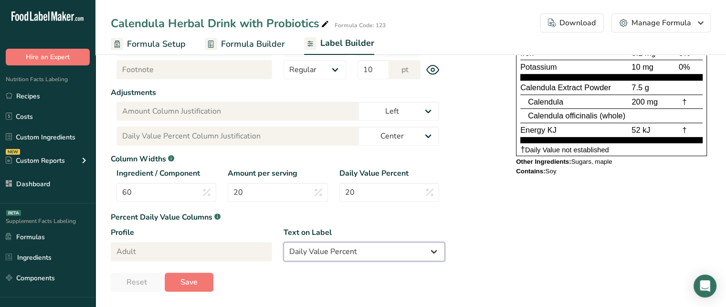
click at [373, 249] on select "% Daily Value Daily Value Percent % DV %DV" at bounding box center [363, 251] width 161 height 19
select select "% Daily Value"
click at [283, 242] on select "% Daily Value Daily Value Percent % DV %DV" at bounding box center [363, 251] width 161 height 19
type input "% Daily Value"
type input "% Daily Value Column Justification"
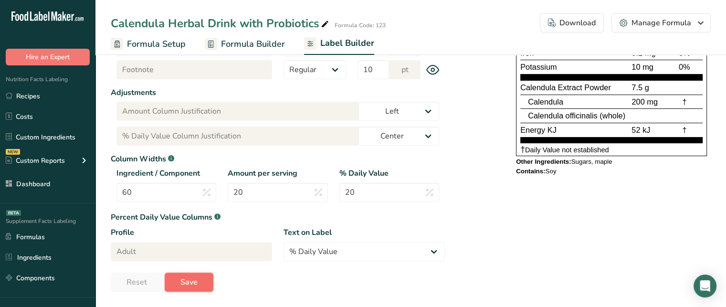
click at [183, 289] on button "Save" at bounding box center [189, 282] width 49 height 19
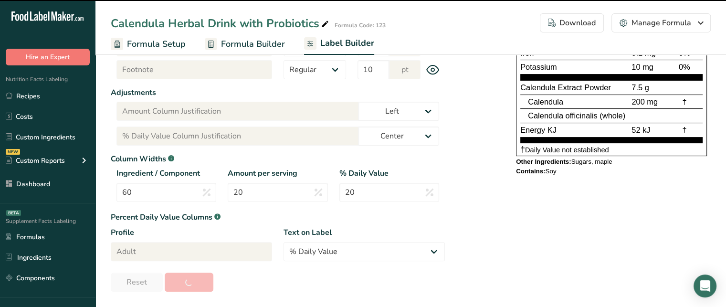
type input "558"
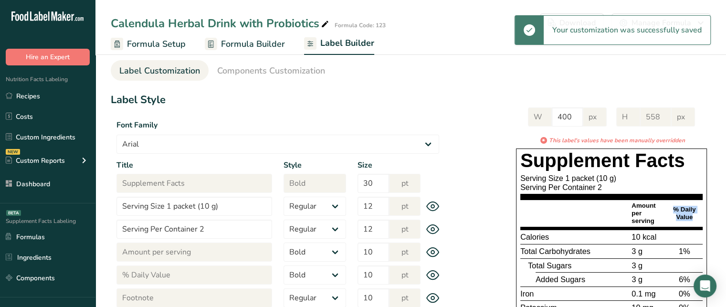
scroll to position [0, 0]
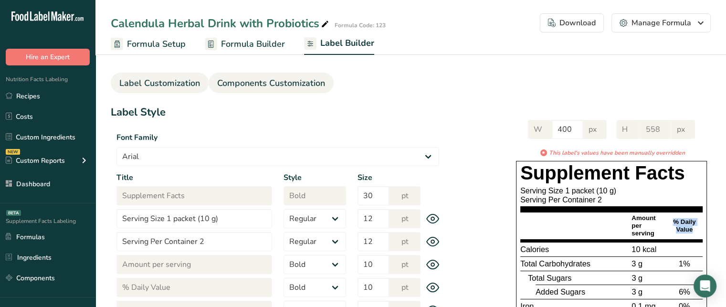
click at [281, 89] on span "Components Customization" at bounding box center [271, 83] width 108 height 13
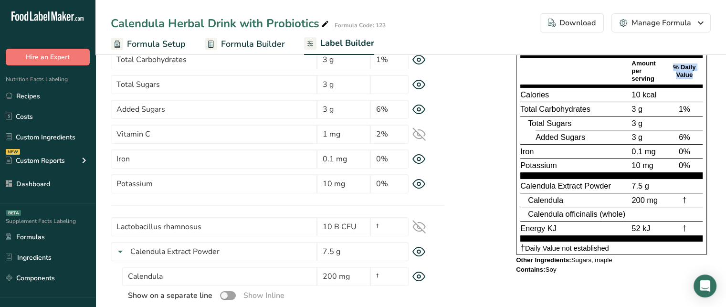
scroll to position [105, 0]
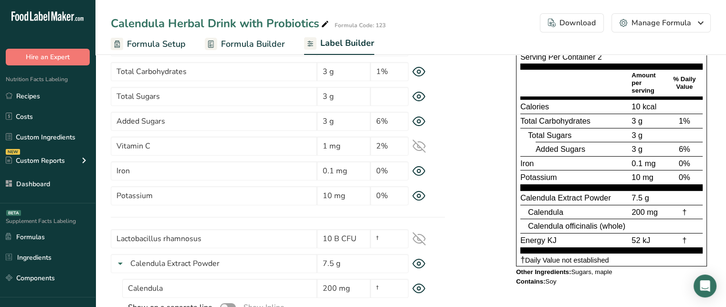
click at [566, 143] on div "Added Sugars" at bounding box center [582, 149] width 94 height 12
click at [530, 108] on span "Calories" at bounding box center [534, 106] width 29 height 9
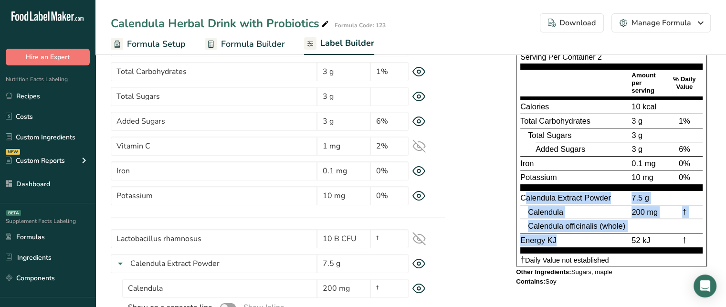
drag, startPoint x: 523, startPoint y: 197, endPoint x: 601, endPoint y: 234, distance: 86.7
click at [601, 234] on section "Calendula Extract Powder 7.5 g Calendula 200 mg † Calendula officinalis (whole)…" at bounding box center [611, 221] width 182 height 63
click at [601, 234] on div "Energy KJ" at bounding box center [574, 240] width 109 height 12
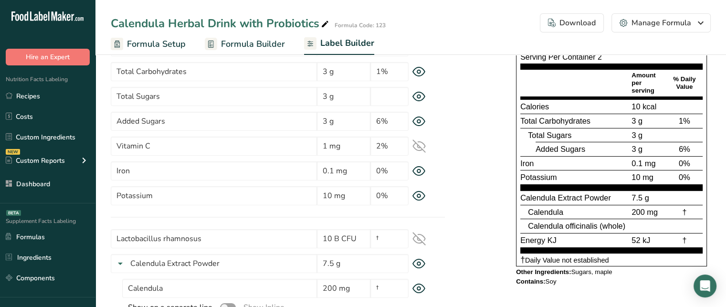
click at [536, 197] on span "Calendula Extract Powder" at bounding box center [565, 197] width 91 height 9
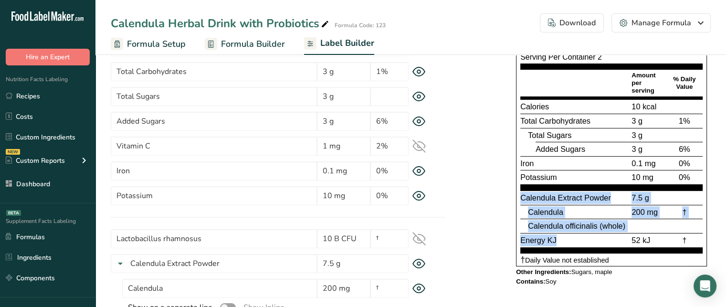
drag, startPoint x: 536, startPoint y: 197, endPoint x: 552, endPoint y: 236, distance: 42.4
click at [552, 236] on section "Calendula Extract Powder 7.5 g Calendula 200 mg † Calendula officinalis (whole)…" at bounding box center [611, 221] width 182 height 63
click at [552, 236] on span "Energy KJ" at bounding box center [538, 240] width 36 height 9
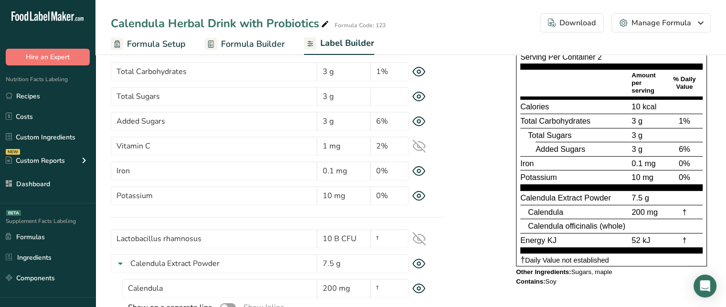
click at [555, 199] on span "Calendula Extract Powder" at bounding box center [565, 197] width 91 height 9
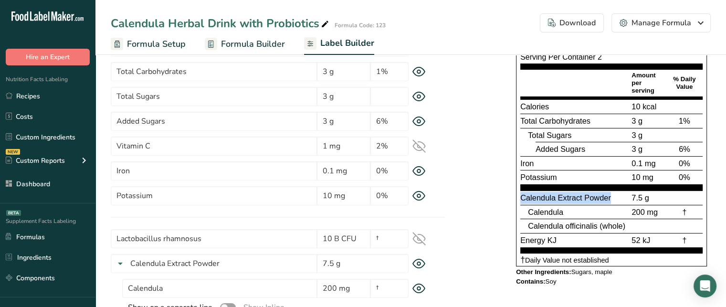
click at [561, 198] on span "Calendula Extract Powder" at bounding box center [565, 197] width 91 height 9
click at [565, 197] on span "Calendula Extract Powder" at bounding box center [565, 197] width 91 height 9
drag, startPoint x: 656, startPoint y: 196, endPoint x: 649, endPoint y: 194, distance: 7.3
click at [649, 194] on div "7.5 g" at bounding box center [647, 198] width 36 height 12
drag, startPoint x: 649, startPoint y: 194, endPoint x: 517, endPoint y: 196, distance: 131.3
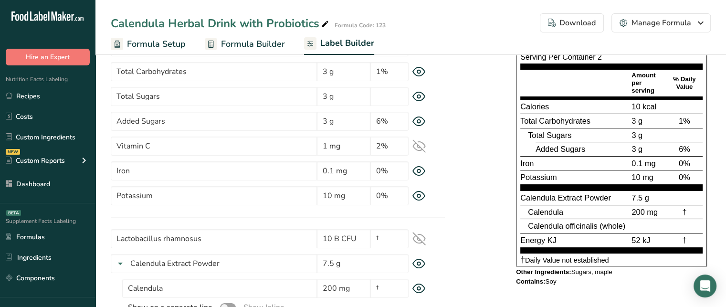
click at [517, 196] on div "Supplement Facts Serving Size 1 packet (10 g) Serving Per Container 2 Amount pe…" at bounding box center [611, 142] width 191 height 248
drag, startPoint x: 523, startPoint y: 206, endPoint x: 690, endPoint y: 206, distance: 167.0
click at [690, 206] on div "Calendula 200 mg †" at bounding box center [611, 212] width 182 height 14
click at [690, 206] on div "†" at bounding box center [684, 212] width 36 height 12
click at [539, 210] on span "Calendula" at bounding box center [545, 212] width 35 height 9
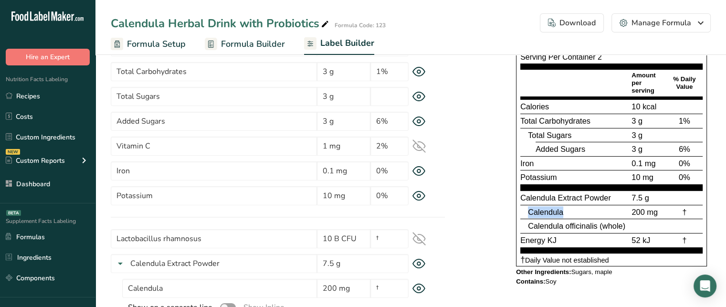
click at [539, 210] on span "Calendula" at bounding box center [545, 212] width 35 height 9
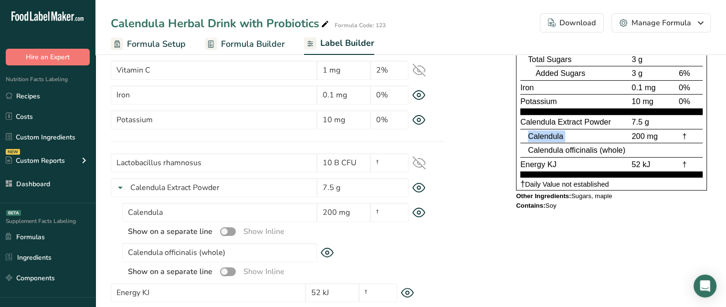
scroll to position [189, 0]
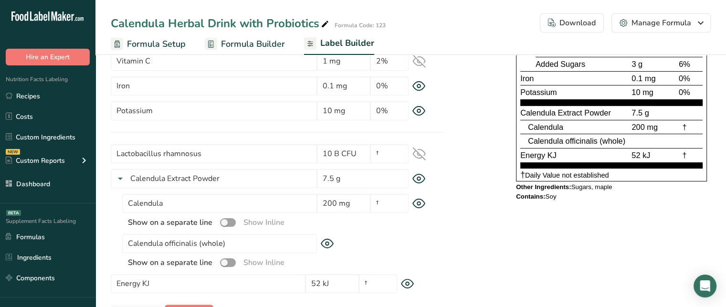
click at [422, 179] on icon at bounding box center [418, 179] width 13 height 10
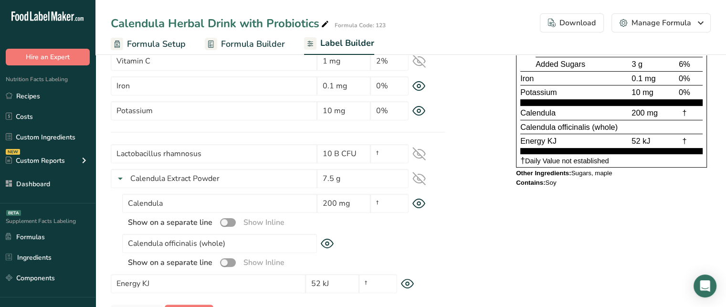
click at [637, 112] on span "200 mg" at bounding box center [644, 112] width 26 height 9
click at [550, 128] on span "Calendula officinalis (whole)" at bounding box center [568, 127] width 97 height 9
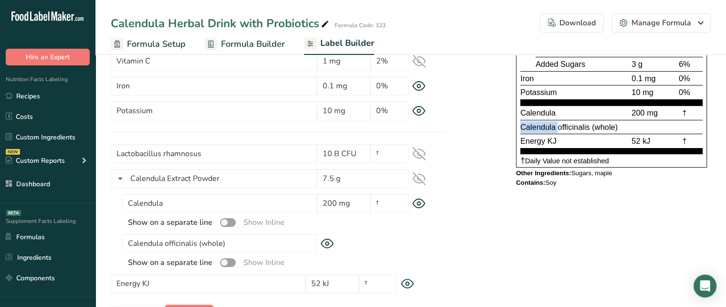
click at [550, 128] on span "Calendula officinalis (whole)" at bounding box center [568, 127] width 97 height 9
click at [221, 222] on span at bounding box center [228, 222] width 16 height 9
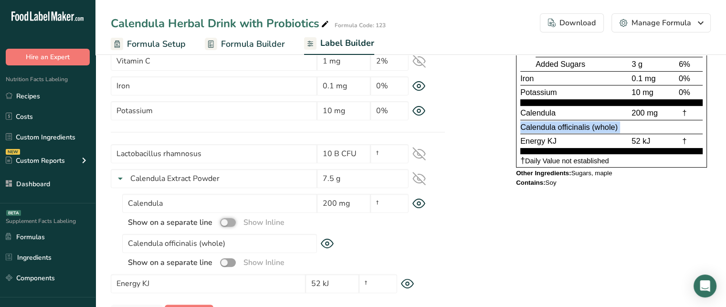
click at [221, 222] on input "checkbox" at bounding box center [223, 222] width 6 height 6
checkbox input "true"
click at [229, 258] on span at bounding box center [228, 262] width 16 height 9
click at [226, 259] on input "checkbox" at bounding box center [223, 262] width 6 height 6
checkbox input "true"
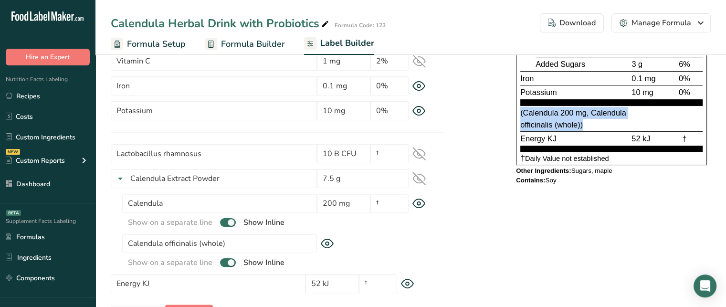
drag, startPoint x: 582, startPoint y: 123, endPoint x: 519, endPoint y: 114, distance: 63.6
click at [519, 114] on div "Supplement Facts Serving Size 1 packet (10 g) Serving Per Container 2 Amount pe…" at bounding box center [611, 49] width 191 height 232
click at [230, 225] on span at bounding box center [228, 222] width 16 height 9
click at [226, 225] on input "checkbox" at bounding box center [223, 222] width 6 height 6
checkbox input "false"
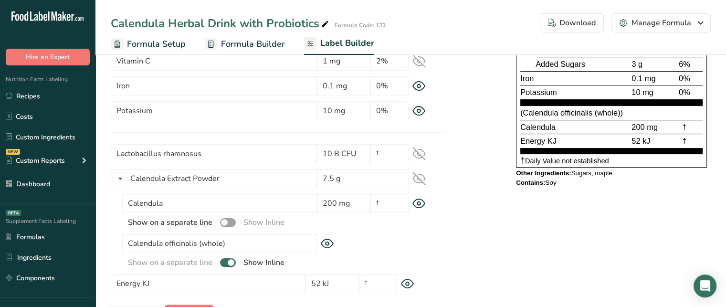
click at [229, 271] on section "Lactobacillus rhamnosus 10 B CFU † Total Probiotic Cultures (undefined Billion …" at bounding box center [278, 218] width 334 height 149
click at [228, 263] on span at bounding box center [228, 262] width 16 height 9
click at [226, 263] on input "checkbox" at bounding box center [223, 262] width 6 height 6
checkbox input "false"
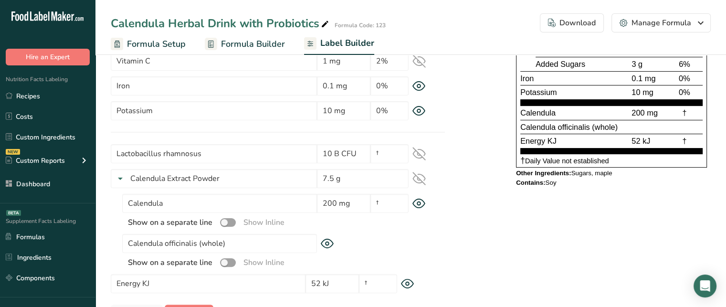
click at [409, 283] on icon at bounding box center [407, 284] width 13 height 10
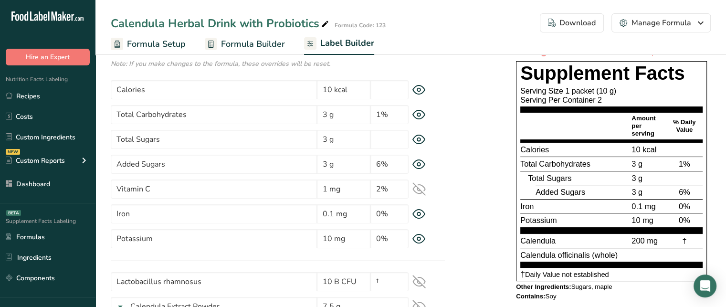
scroll to position [61, 0]
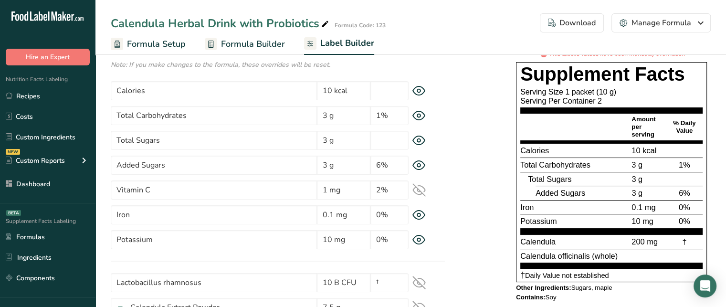
click at [527, 147] on span "Calories" at bounding box center [534, 150] width 29 height 9
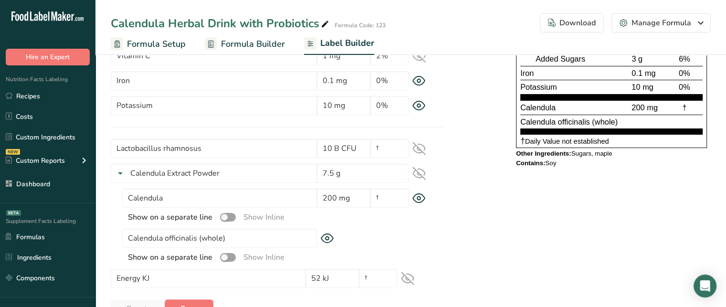
scroll to position [197, 0]
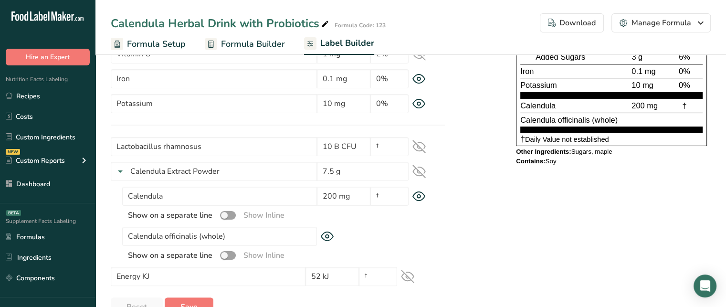
click at [412, 282] on icon at bounding box center [407, 276] width 13 height 13
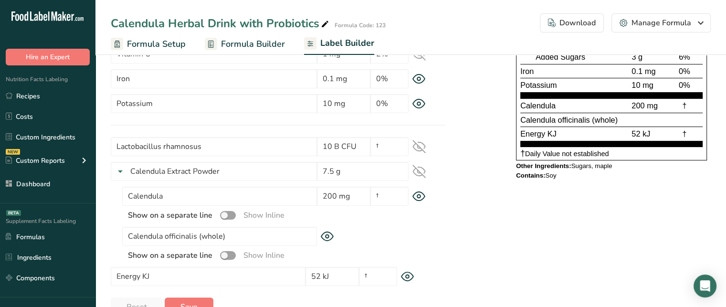
click at [412, 282] on div "Energy KJ 52 kJ †" at bounding box center [278, 276] width 334 height 19
click at [407, 275] on icon at bounding box center [407, 276] width 3 height 3
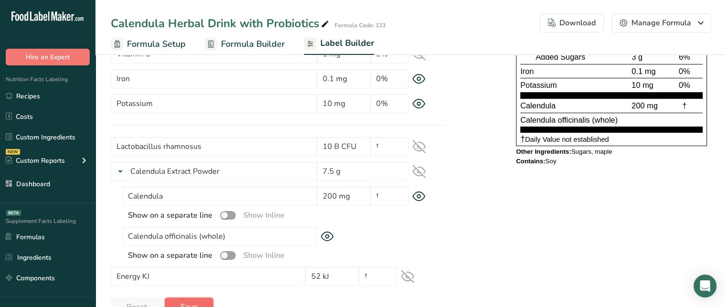
click at [178, 304] on button "Save" at bounding box center [189, 306] width 49 height 19
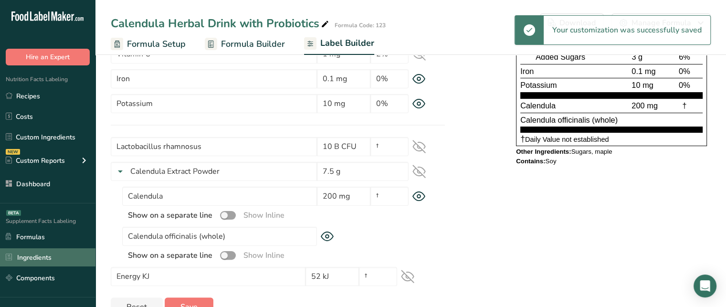
click at [59, 251] on link "Ingredients" at bounding box center [47, 257] width 95 height 18
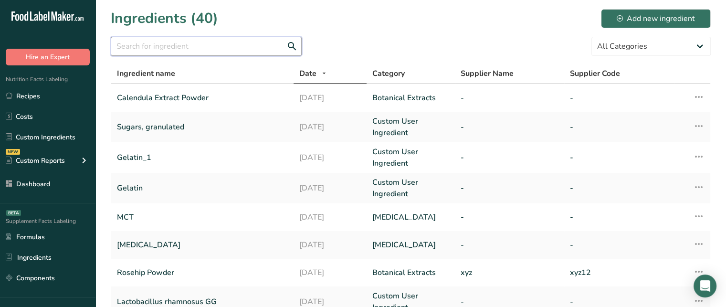
click at [181, 55] on input "text" at bounding box center [206, 46] width 191 height 19
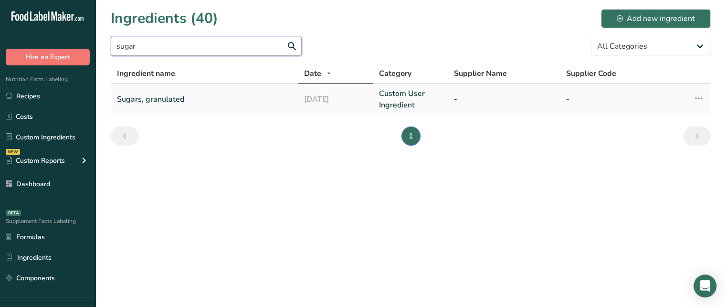
type input "sugar"
click at [206, 95] on link "Sugars, granulated" at bounding box center [205, 99] width 176 height 23
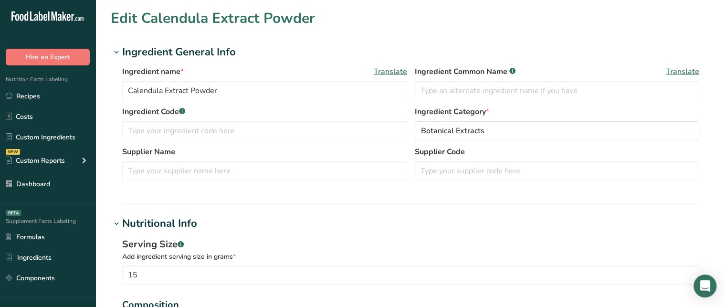
type input "Sugars, granulated"
type input "Granulated Sugar"
type input "100"
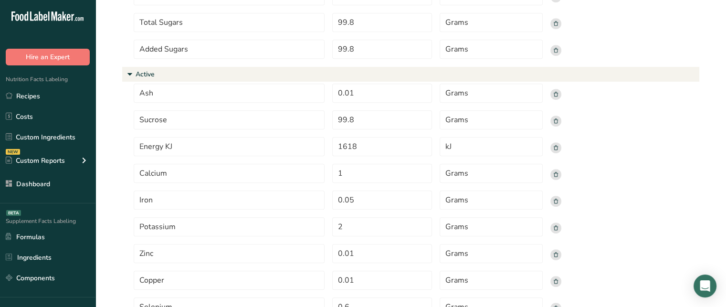
scroll to position [449, 0]
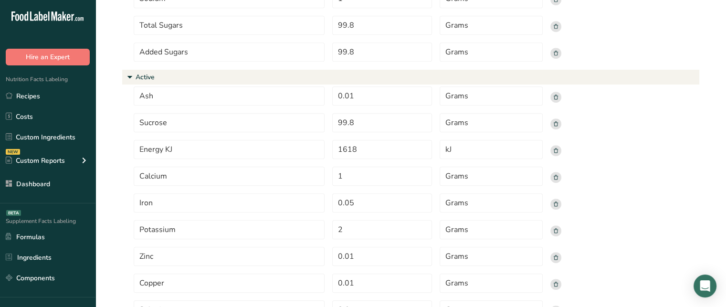
click at [560, 152] on rect at bounding box center [555, 150] width 11 height 11
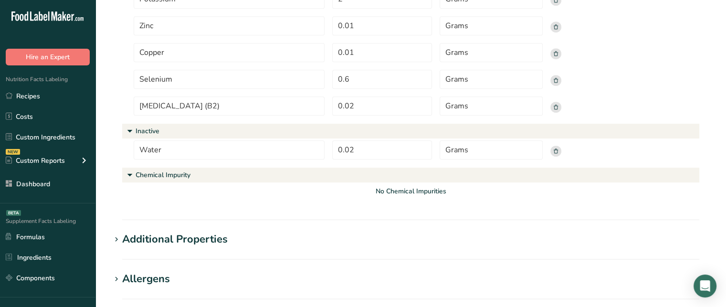
scroll to position [804, 0]
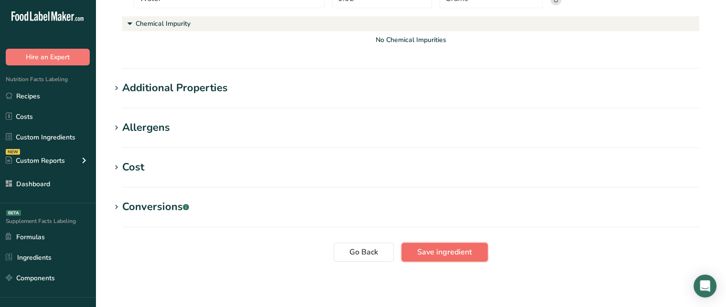
click at [450, 250] on span "Save ingredient" at bounding box center [444, 251] width 55 height 11
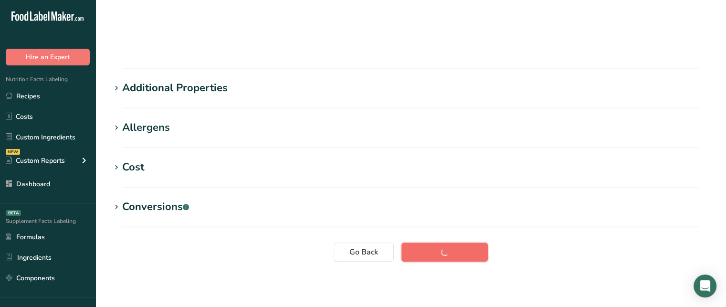
scroll to position [44, 0]
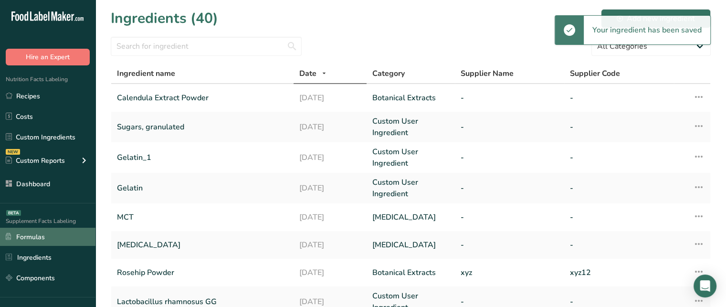
click at [71, 244] on link "Formulas" at bounding box center [47, 237] width 95 height 18
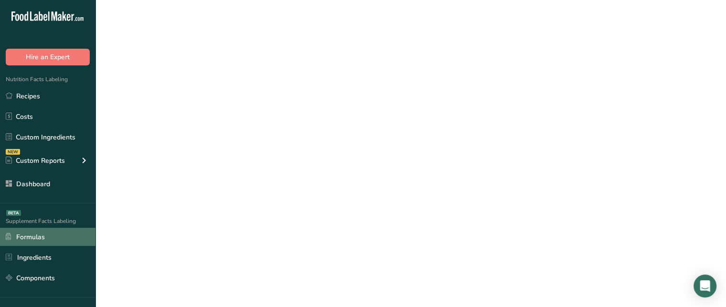
click at [71, 244] on link "Formulas" at bounding box center [47, 237] width 95 height 18
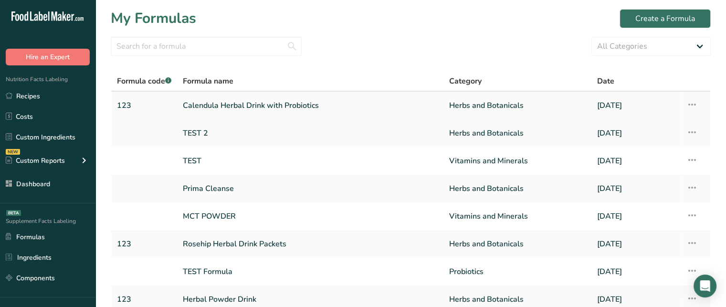
click at [241, 105] on link "Calendula Herbal Drink with Probiotics" at bounding box center [310, 105] width 255 height 20
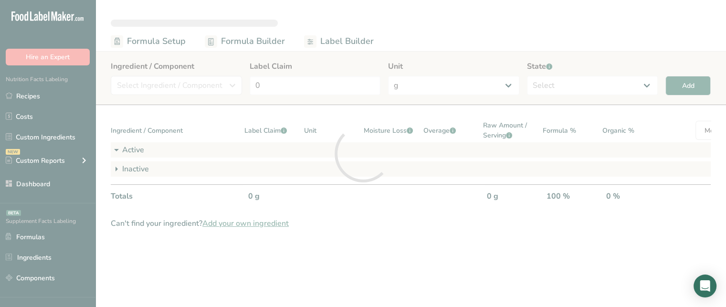
select select "6"
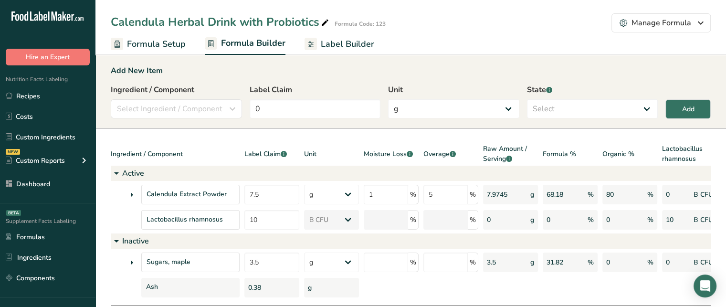
click at [320, 53] on link "Label Builder" at bounding box center [339, 43] width 70 height 21
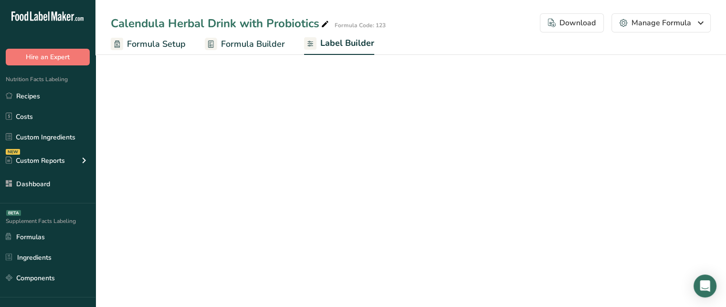
select select "bold"
select select "center"
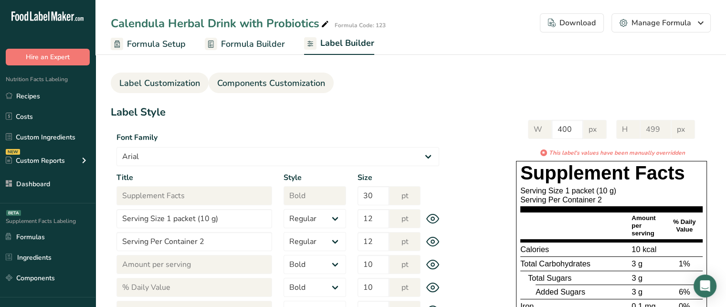
drag, startPoint x: 269, startPoint y: 71, endPoint x: 271, endPoint y: 76, distance: 5.6
click at [271, 76] on section "Label Customization Components Customization Label Style Font Family Arial Robo…" at bounding box center [410, 299] width 630 height 498
click at [271, 77] on span "Components Customization" at bounding box center [271, 83] width 108 height 13
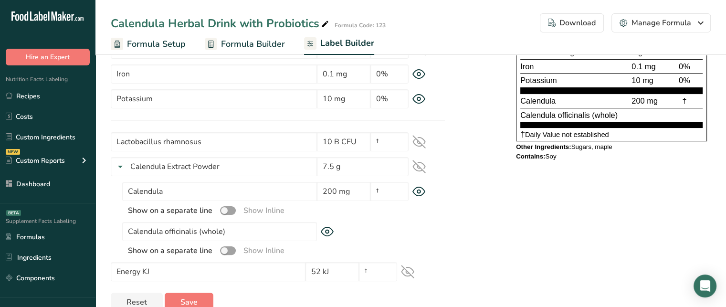
scroll to position [202, 0]
click at [413, 269] on icon at bounding box center [407, 270] width 13 height 13
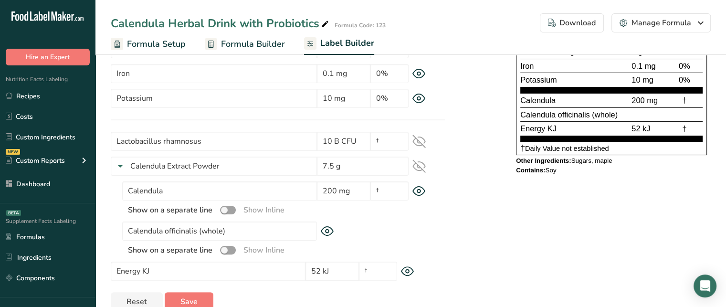
click at [413, 269] on icon at bounding box center [407, 271] width 13 height 10
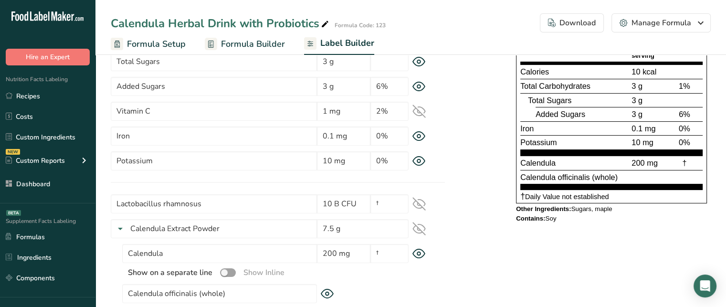
scroll to position [137, 0]
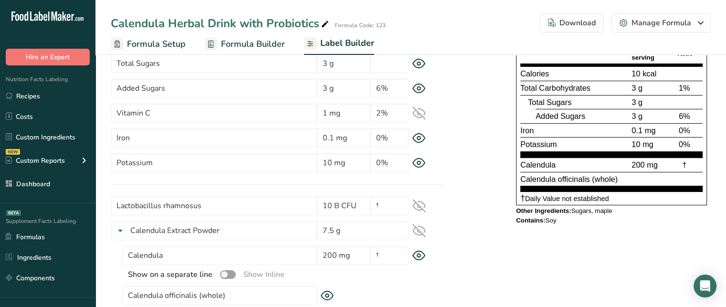
click at [424, 208] on icon at bounding box center [418, 205] width 13 height 13
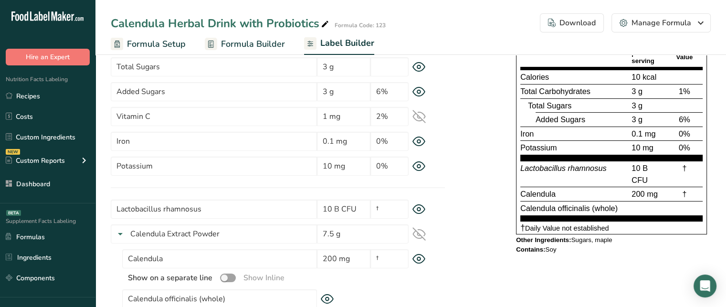
scroll to position [136, 0]
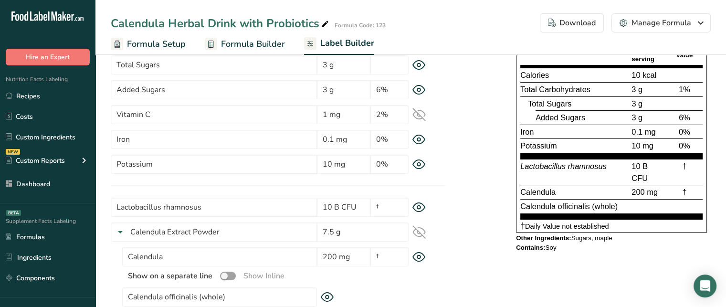
click at [415, 205] on icon at bounding box center [418, 207] width 13 height 10
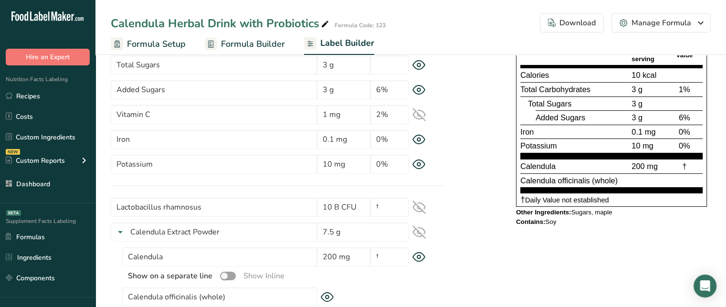
click at [415, 205] on icon at bounding box center [418, 206] width 13 height 13
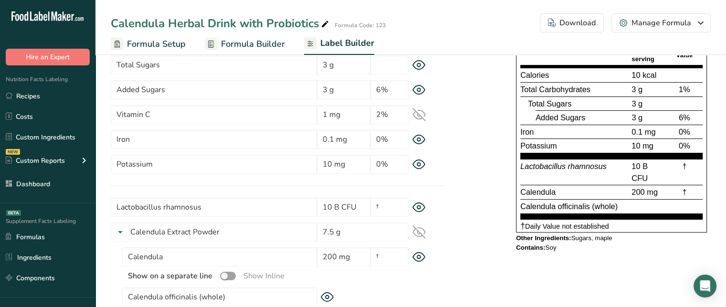
click at [541, 162] on span "Lactobacillus rhamnosus" at bounding box center [563, 166] width 86 height 9
click at [632, 171] on div "10 B CFU" at bounding box center [647, 171] width 36 height 23
drag, startPoint x: 690, startPoint y: 164, endPoint x: 682, endPoint y: 166, distance: 8.8
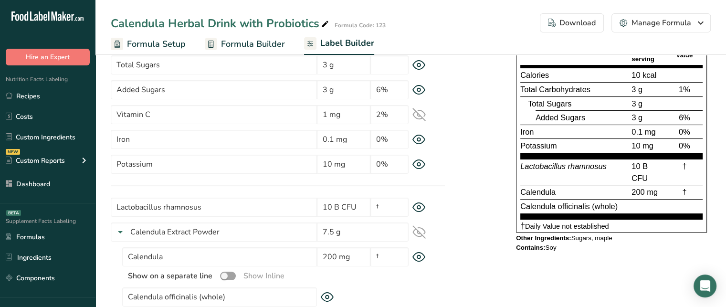
click at [682, 166] on div "†" at bounding box center [684, 171] width 36 height 23
click at [534, 190] on span "Calendula" at bounding box center [537, 192] width 35 height 9
click at [548, 162] on span "Lactobacillus rhamnosus" at bounding box center [563, 166] width 86 height 9
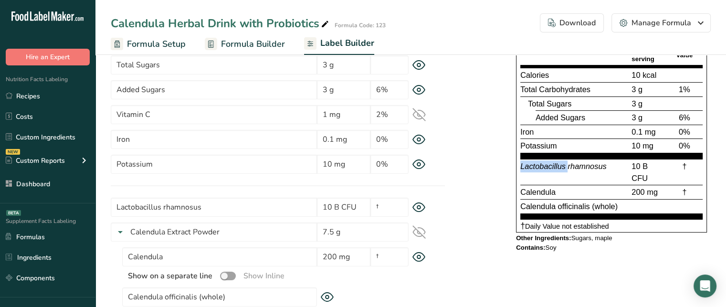
click at [548, 162] on span "Lactobacillus rhamnosus" at bounding box center [563, 166] width 86 height 9
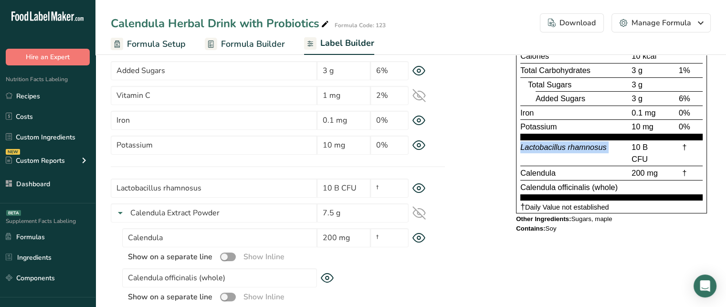
scroll to position [156, 0]
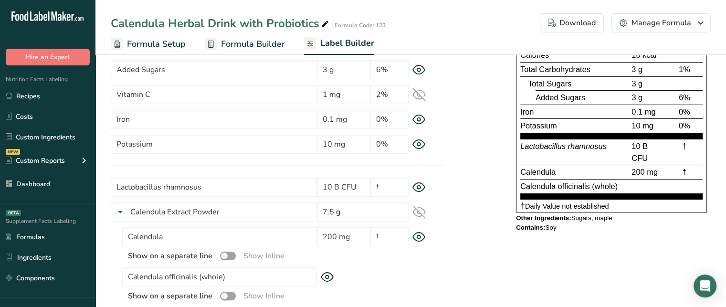
click at [554, 219] on span "Other Ingredients:" at bounding box center [543, 217] width 55 height 7
click at [541, 225] on span "Contains:" at bounding box center [530, 227] width 29 height 7
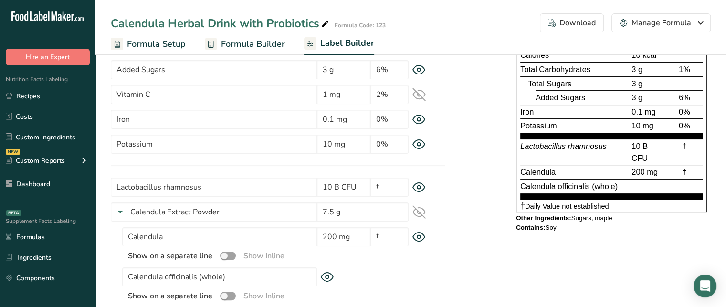
click at [541, 225] on span "Contains:" at bounding box center [530, 227] width 29 height 7
click at [556, 228] on div "Contains: Soy" at bounding box center [611, 228] width 191 height 8
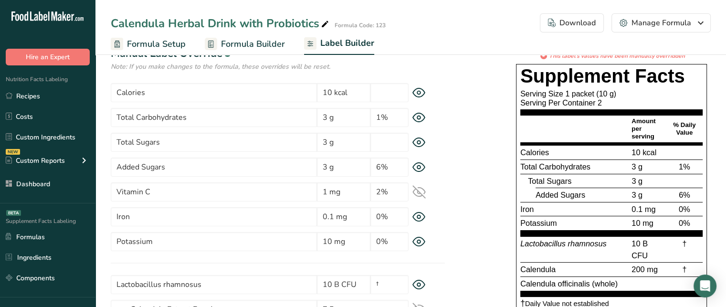
scroll to position [59, 0]
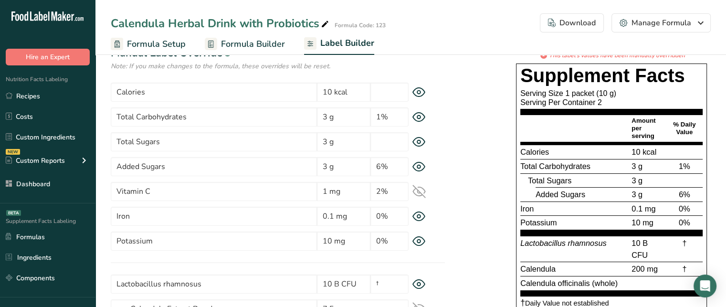
click at [569, 17] on div "Download" at bounding box center [572, 22] width 48 height 11
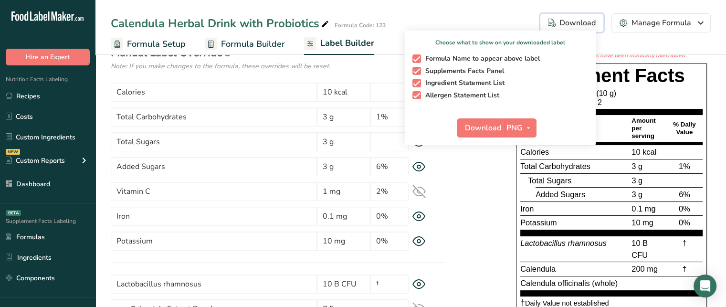
click at [435, 62] on span "Formula Name to appear above label" at bounding box center [480, 58] width 119 height 9
click at [419, 62] on input "Formula Name to appear above label" at bounding box center [415, 58] width 6 height 6
click at [420, 60] on span "button" at bounding box center [416, 58] width 9 height 9
click at [419, 60] on input "Formula Name to appear above label" at bounding box center [415, 58] width 6 height 6
checkbox input "true"
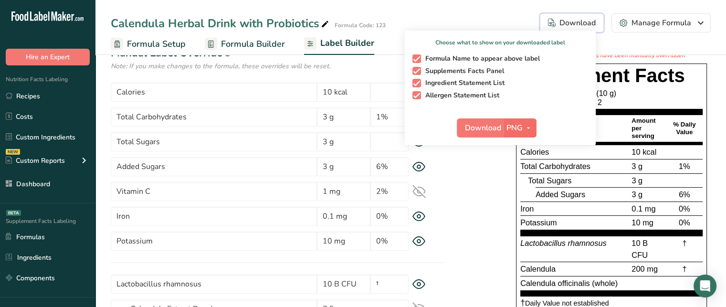
drag, startPoint x: 420, startPoint y: 65, endPoint x: 529, endPoint y: 127, distance: 125.3
click at [529, 127] on div "Choose what to show on your downloaded label Formula Name to appear above label…" at bounding box center [500, 88] width 191 height 115
click at [529, 127] on icon "button" at bounding box center [528, 128] width 8 height 12
click at [616, 63] on div "* This label's values have been manually overridden Supplement Facts Serving Si…" at bounding box center [611, 192] width 199 height 283
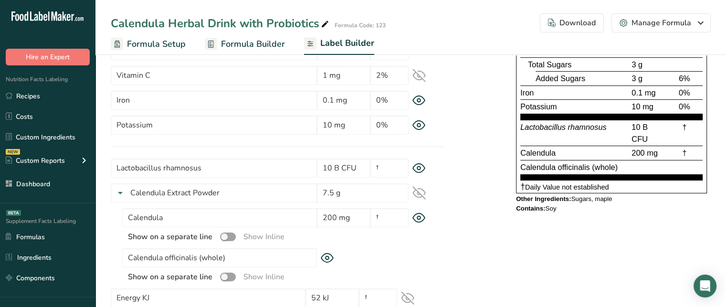
scroll to position [174, 0]
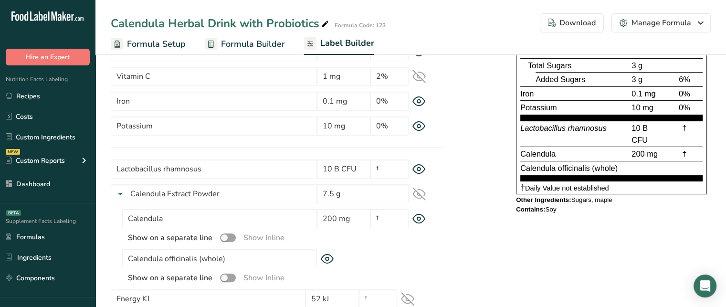
click at [420, 99] on icon at bounding box center [418, 101] width 13 height 10
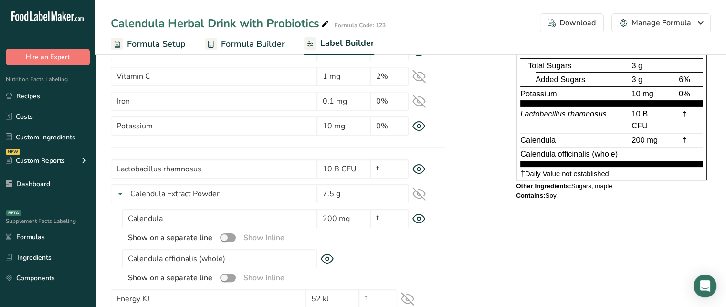
click at [420, 99] on icon at bounding box center [418, 100] width 13 height 13
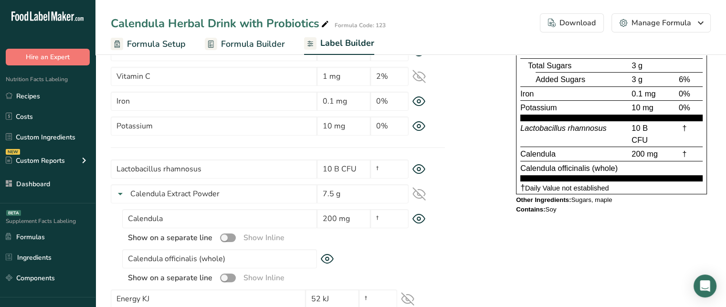
click at [423, 123] on icon at bounding box center [419, 126] width 12 height 9
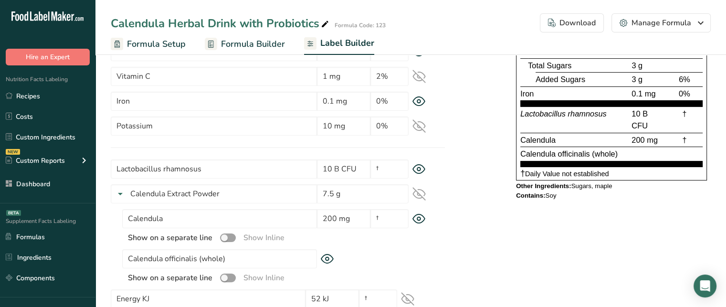
click at [423, 123] on icon at bounding box center [419, 126] width 12 height 9
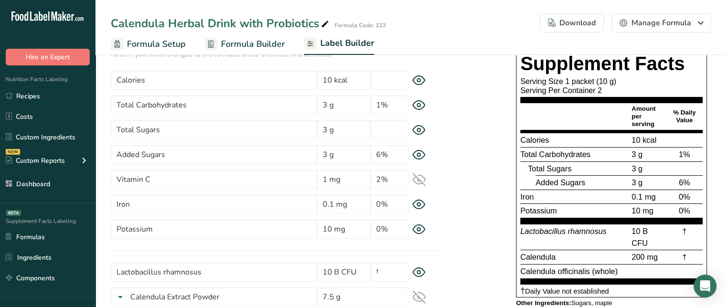
scroll to position [73, 0]
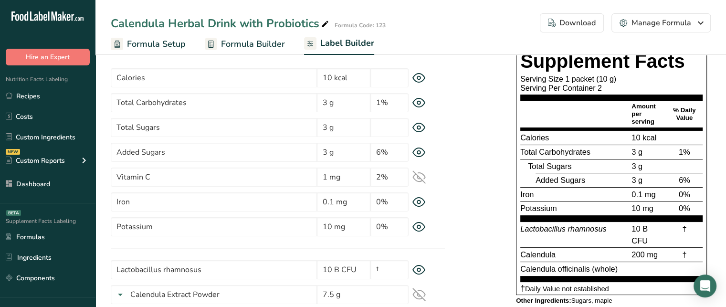
click at [418, 174] on icon at bounding box center [418, 176] width 13 height 13
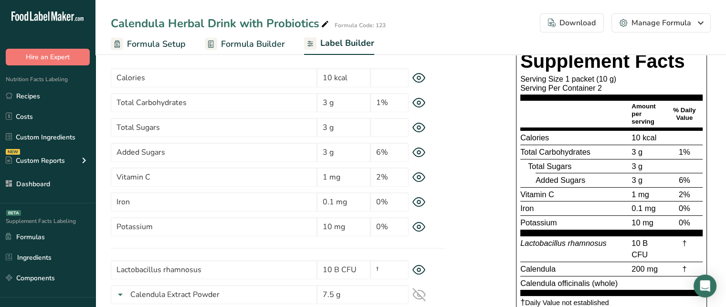
click at [421, 175] on icon at bounding box center [418, 177] width 13 height 10
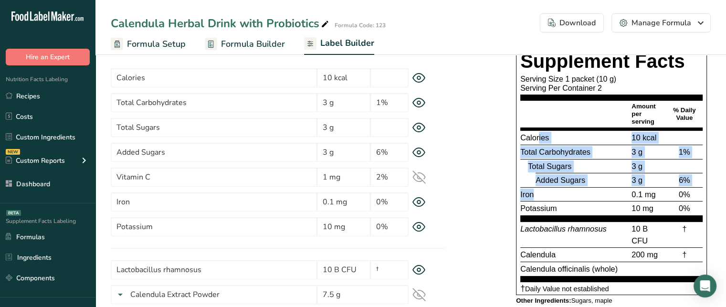
drag, startPoint x: 539, startPoint y: 139, endPoint x: 543, endPoint y: 194, distance: 55.0
click at [543, 194] on section "Calories 10 kcal Total Carbohydrates 3 g 1% Total Sugars 3 g Added Sugars 3 g 6…" at bounding box center [611, 175] width 182 height 91
click at [543, 194] on div "Iron" at bounding box center [574, 195] width 109 height 12
drag, startPoint x: 567, startPoint y: 210, endPoint x: 514, endPoint y: 142, distance: 86.0
click at [514, 142] on div "Supplement Facts Serving Size 1 packet (10 g) Serving Per Container 2 Amount pe…" at bounding box center [611, 184] width 199 height 271
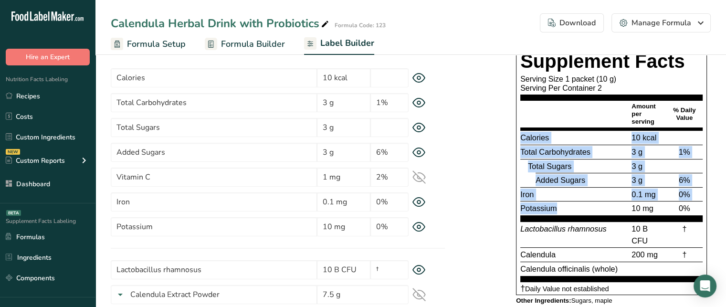
click at [542, 147] on span "Total Carbohydrates" at bounding box center [555, 151] width 70 height 9
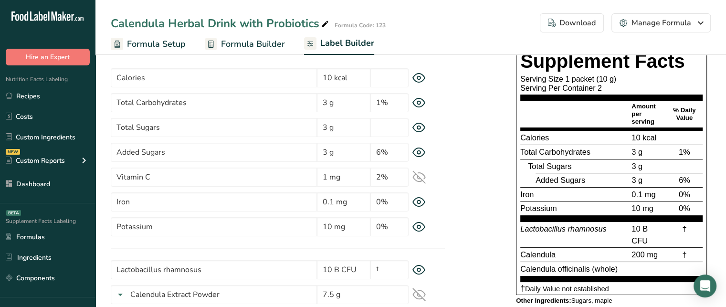
click at [421, 177] on icon at bounding box center [418, 176] width 13 height 13
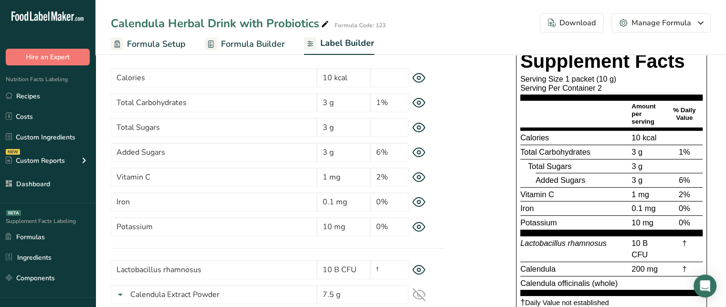
click at [420, 79] on icon at bounding box center [418, 77] width 3 height 3
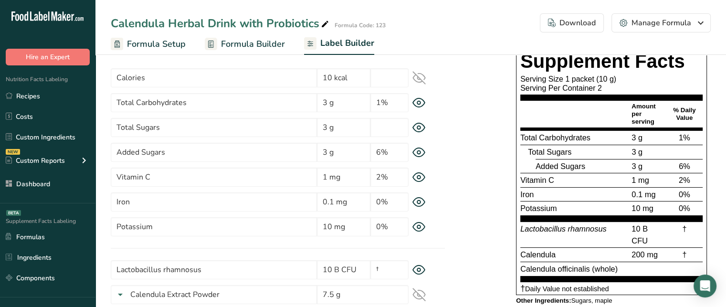
click at [420, 79] on icon at bounding box center [419, 77] width 12 height 9
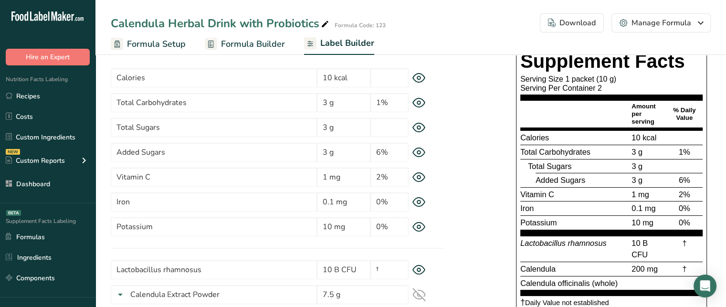
click at [412, 73] on icon at bounding box center [418, 78] width 13 height 10
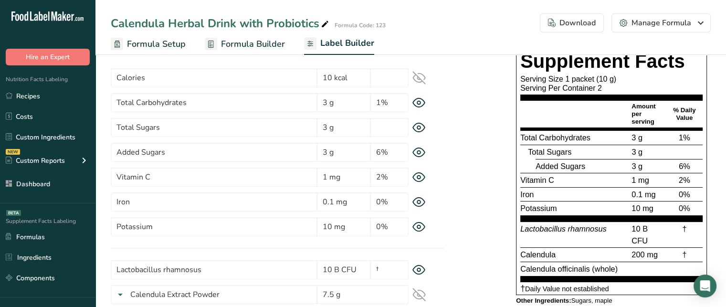
click at [419, 98] on icon at bounding box center [419, 102] width 12 height 9
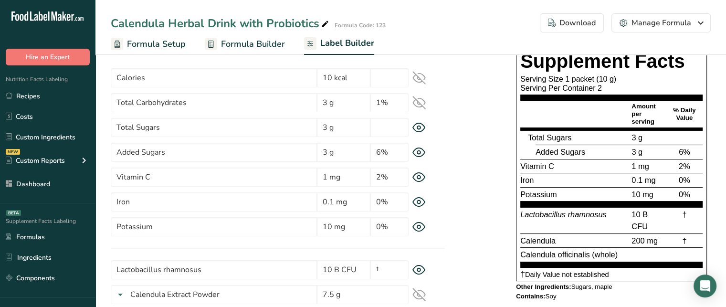
click at [418, 108] on icon at bounding box center [418, 102] width 13 height 13
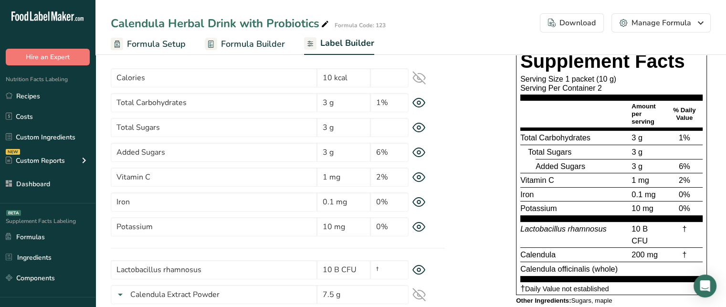
click at [423, 85] on div "Calories 10 kcal" at bounding box center [278, 77] width 334 height 19
click at [421, 82] on icon at bounding box center [418, 77] width 13 height 13
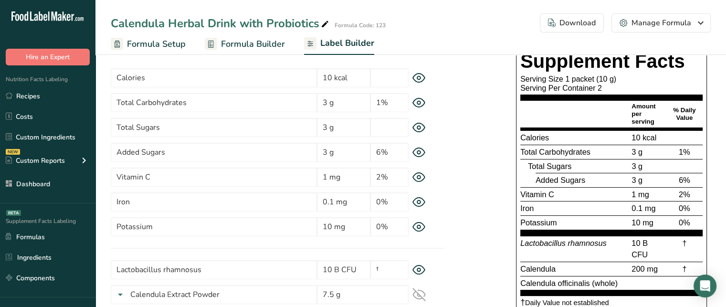
click at [527, 194] on span "Vitamin C" at bounding box center [537, 194] width 34 height 9
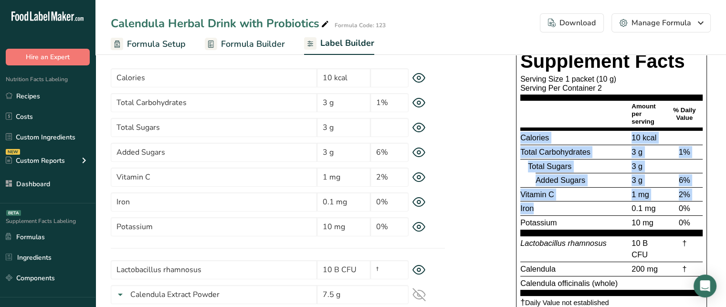
drag, startPoint x: 517, startPoint y: 133, endPoint x: 557, endPoint y: 201, distance: 79.2
click at [557, 201] on div "Supplement Facts Serving Size 1 packet (10 g) Serving Per Container 2 Amount pe…" at bounding box center [611, 179] width 191 height 260
click at [557, 202] on div "Iron" at bounding box center [574, 208] width 109 height 12
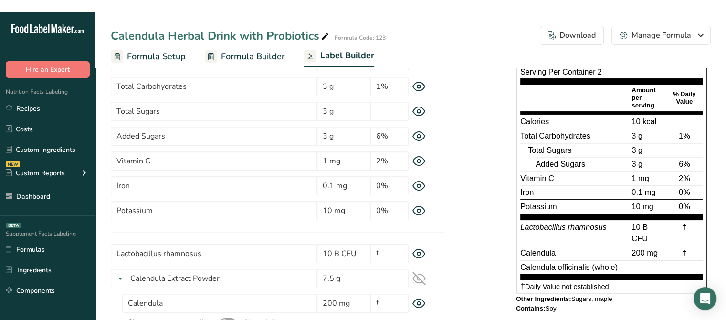
scroll to position [101, 0]
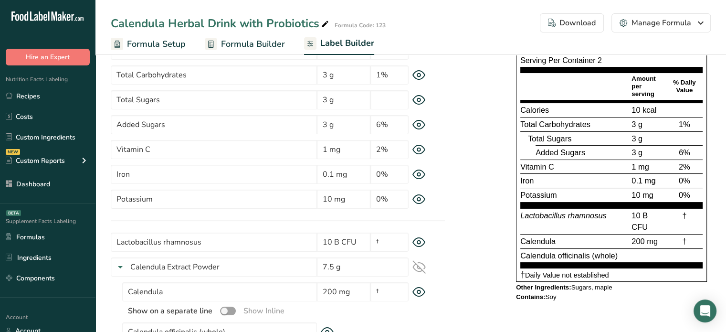
click at [41, 303] on div ".a-20{fill:#fff;} Hire an Expert Nutrition Facts Labeling Recipes Costs Custom …" at bounding box center [47, 166] width 95 height 332
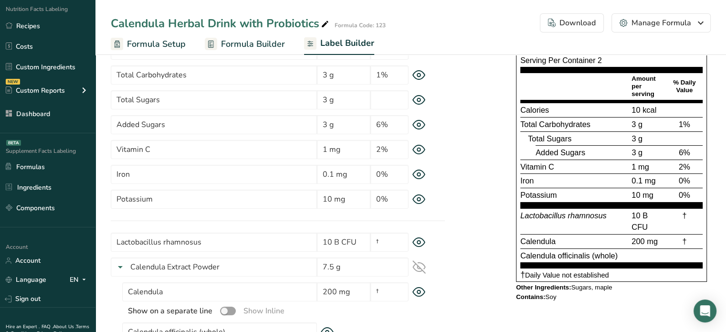
scroll to position [95, 0]
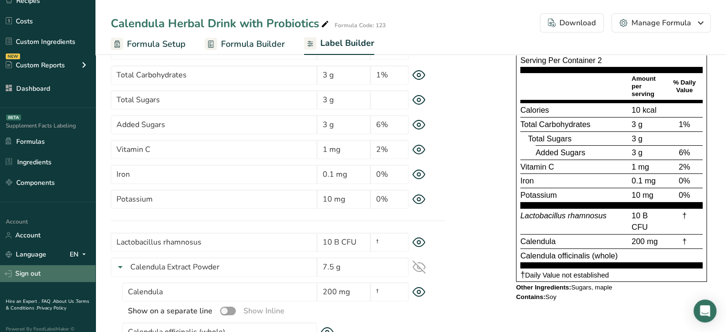
click at [50, 278] on link "Sign out" at bounding box center [47, 273] width 95 height 17
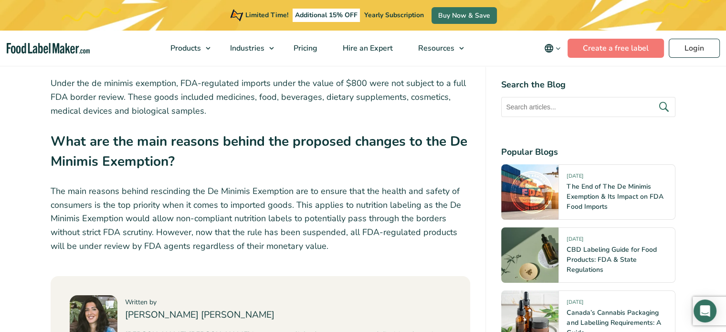
scroll to position [3695, 0]
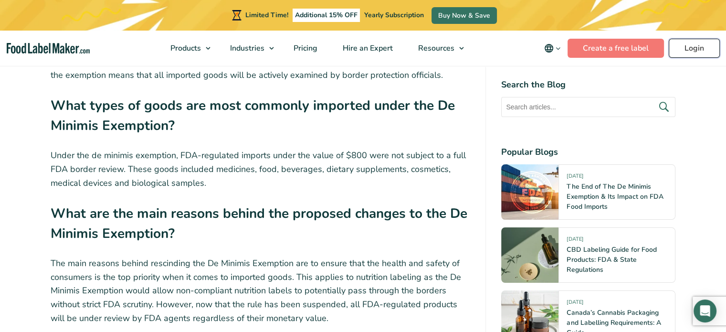
click at [678, 41] on link "Login" at bounding box center [694, 48] width 51 height 19
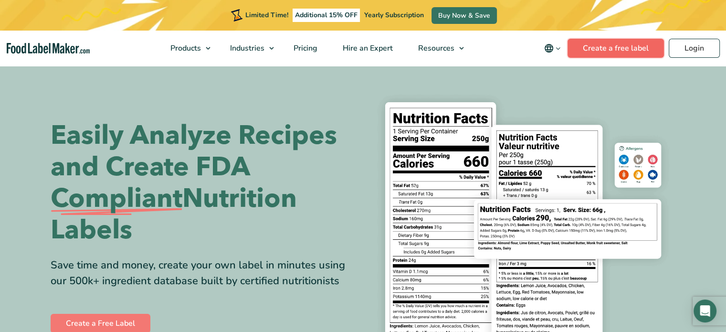
click at [615, 50] on link "Create a free label" at bounding box center [615, 48] width 96 height 19
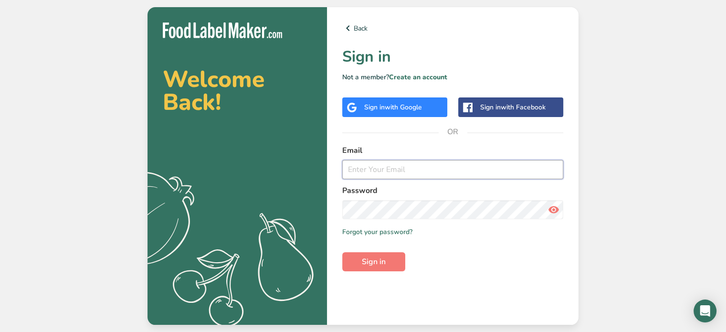
click at [388, 175] on input "email" at bounding box center [452, 169] width 221 height 19
type input "[PERSON_NAME][EMAIL_ADDRESS][DOMAIN_NAME]"
click at [376, 269] on button "Sign in" at bounding box center [373, 261] width 63 height 19
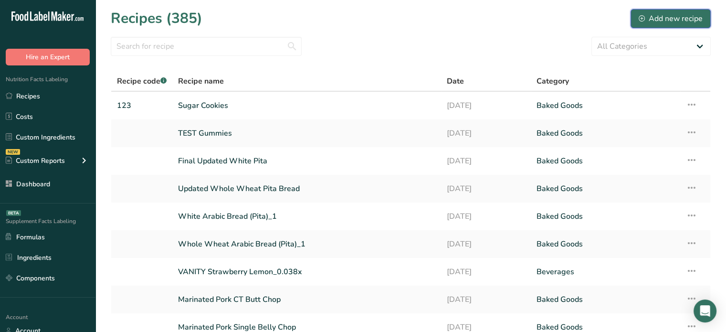
click at [667, 10] on button "Add new recipe" at bounding box center [670, 18] width 80 height 19
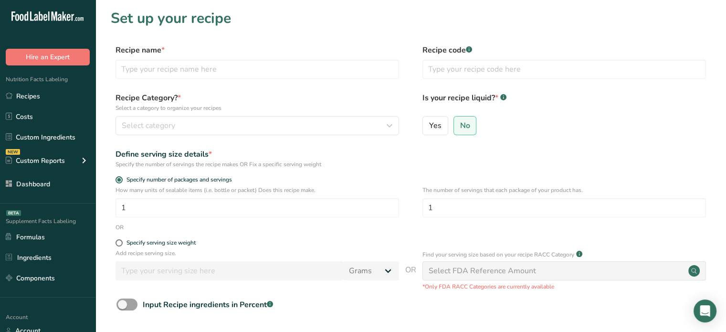
click at [352, 59] on div "Recipe name *" at bounding box center [256, 61] width 283 height 34
click at [349, 66] on input "text" at bounding box center [256, 69] width 283 height 19
type input "Lemon Boy Salsa"
click at [320, 132] on button "Select category" at bounding box center [256, 125] width 283 height 19
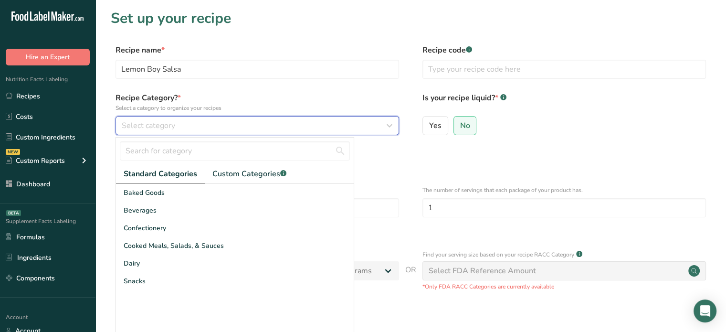
click at [320, 132] on button "Select category" at bounding box center [256, 125] width 283 height 19
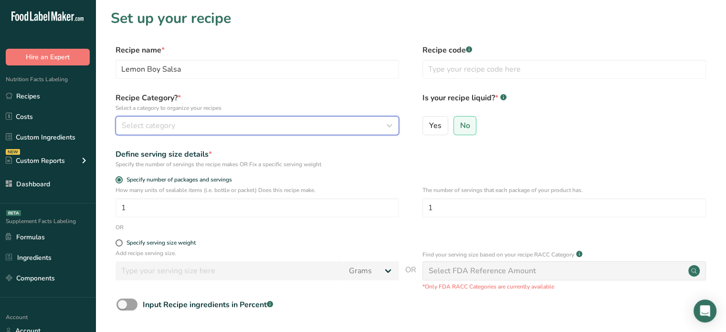
click at [297, 130] on div "Select category" at bounding box center [254, 125] width 265 height 11
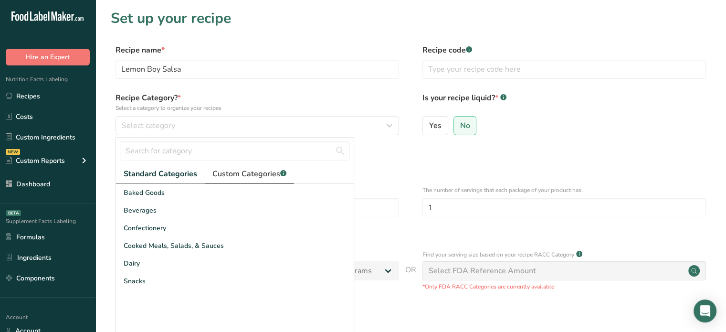
click at [263, 181] on link "Custom Categories .a-a{fill:#347362;}.b-a{fill:#fff;}" at bounding box center [249, 174] width 89 height 20
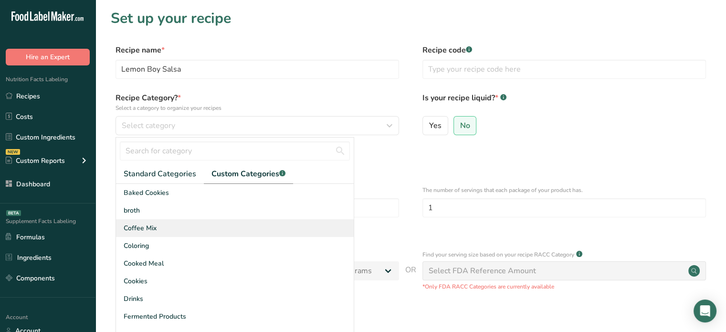
click at [223, 223] on div "Coffee Mix" at bounding box center [235, 228] width 238 height 18
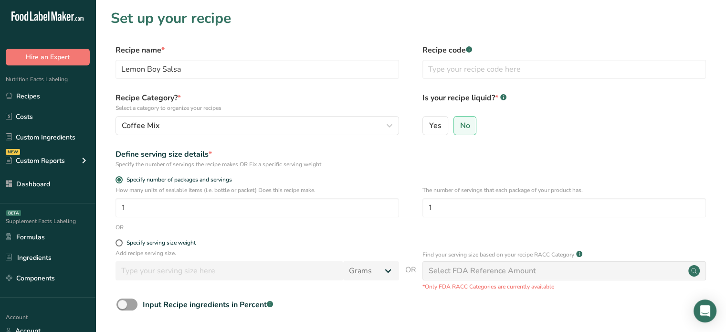
scroll to position [97, 0]
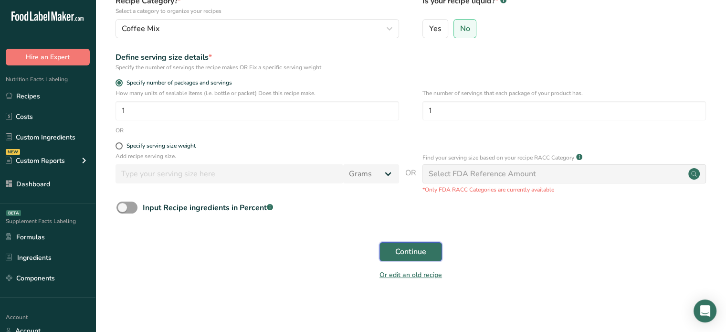
click at [417, 254] on span "Continue" at bounding box center [410, 251] width 31 height 11
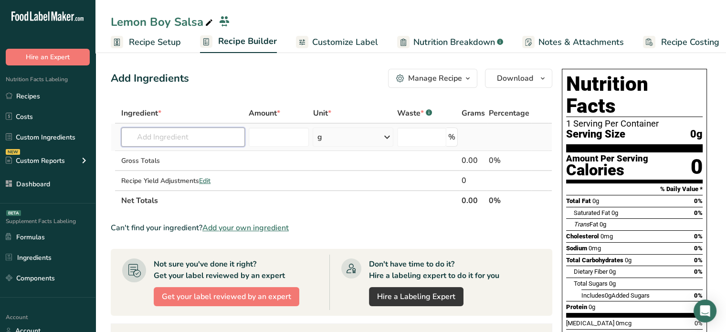
click at [178, 138] on input "text" at bounding box center [183, 136] width 124 height 19
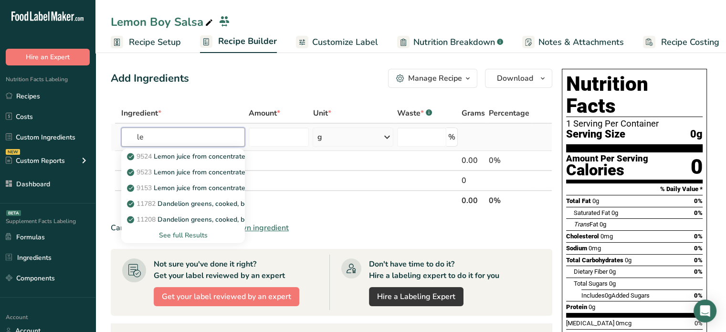
type input "l"
type input "tomatoes"
click at [220, 169] on p "11696 Tomatoes, yellow, raw" at bounding box center [178, 172] width 98 height 10
type input "Tomatoes, yellow, raw"
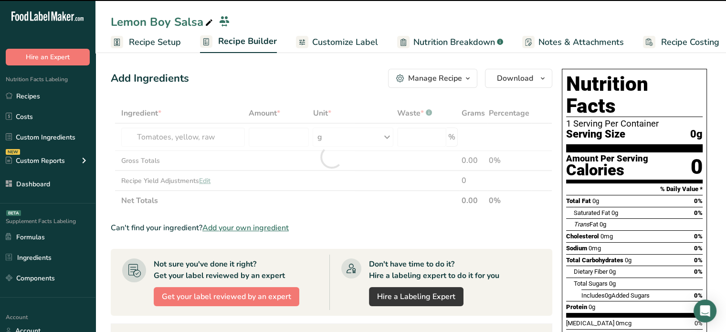
type input "0"
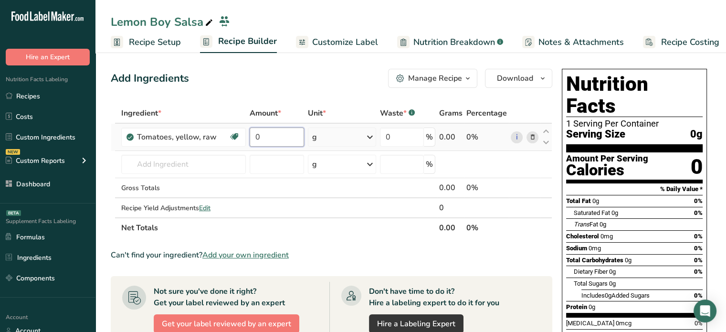
click at [294, 143] on input "0" at bounding box center [277, 136] width 54 height 19
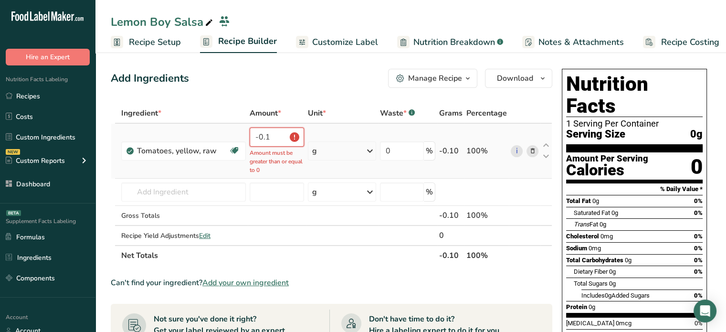
type input "-1"
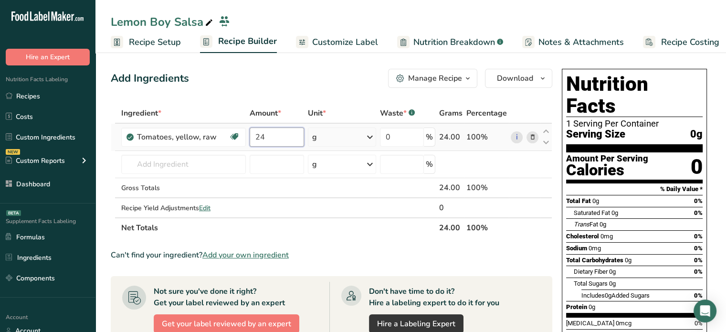
type input "24"
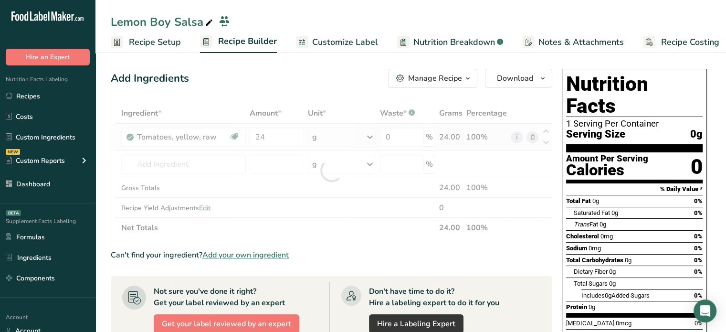
click at [363, 133] on div "Ingredient * Amount * Unit * Waste * .a-a{fill:#347362;}.b-a{fill:#fff;} Grams …" at bounding box center [331, 170] width 441 height 135
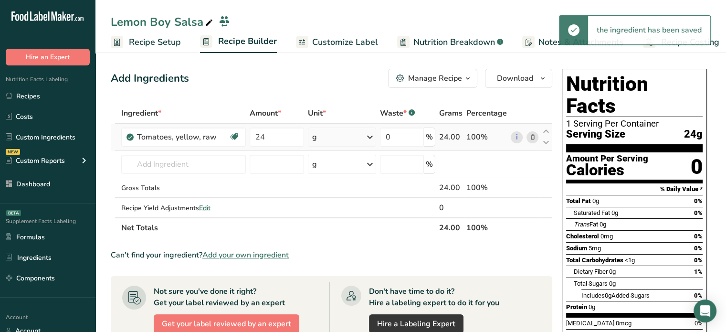
click at [357, 139] on div "g" at bounding box center [342, 136] width 68 height 19
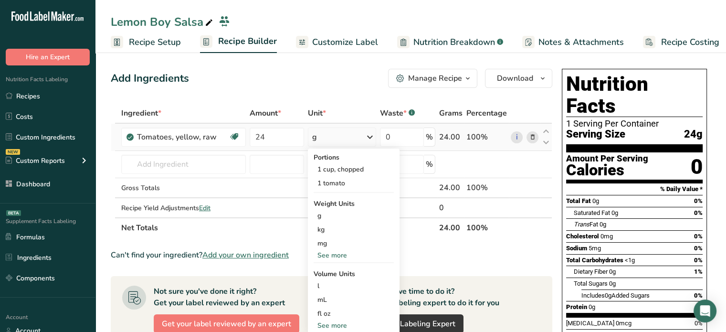
click at [341, 257] on div "See more" at bounding box center [354, 255] width 80 height 10
click at [335, 275] on div "lb" at bounding box center [354, 271] width 80 height 14
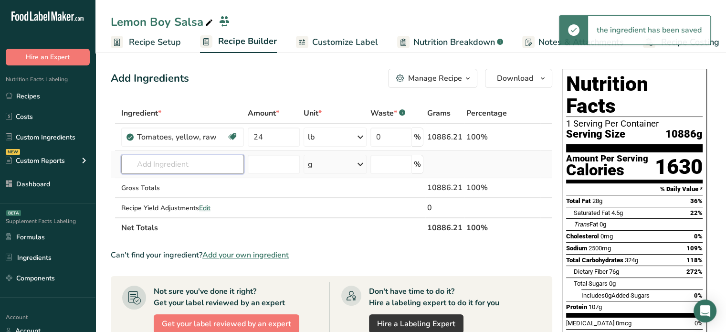
click at [217, 161] on input "text" at bounding box center [182, 164] width 123 height 19
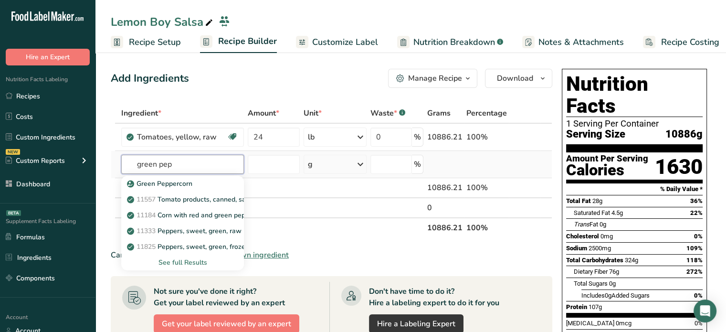
type input "green pep"
click at [197, 262] on div "See full Results" at bounding box center [183, 262] width 108 height 10
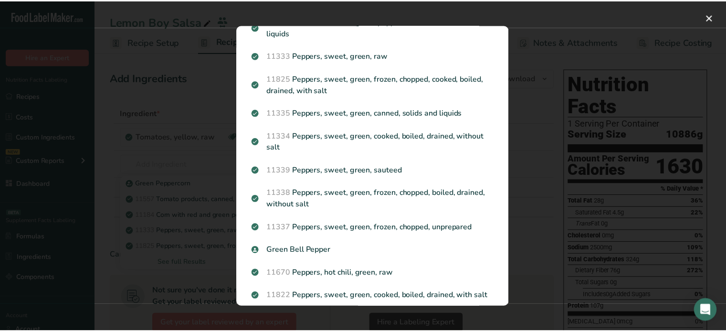
scroll to position [101, 0]
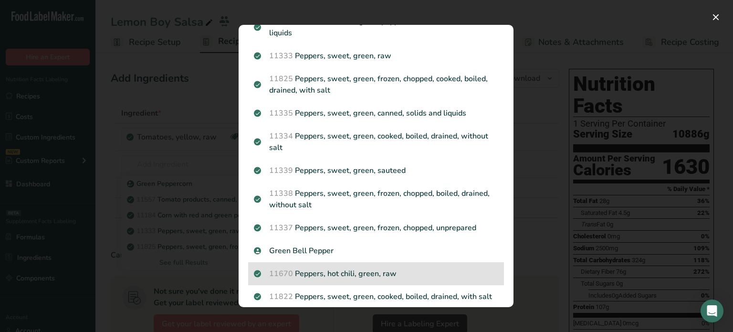
click at [376, 277] on p "11670 Peppers, hot chili, green, raw" at bounding box center [376, 273] width 244 height 11
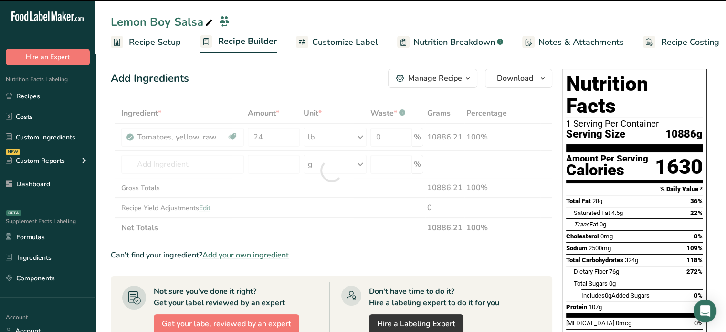
type input "0"
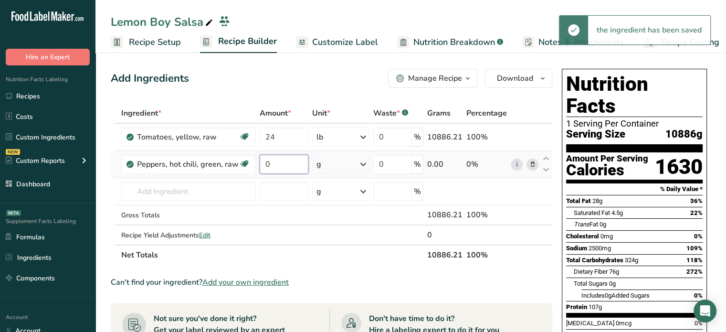
click at [266, 162] on input "0" at bounding box center [284, 164] width 49 height 19
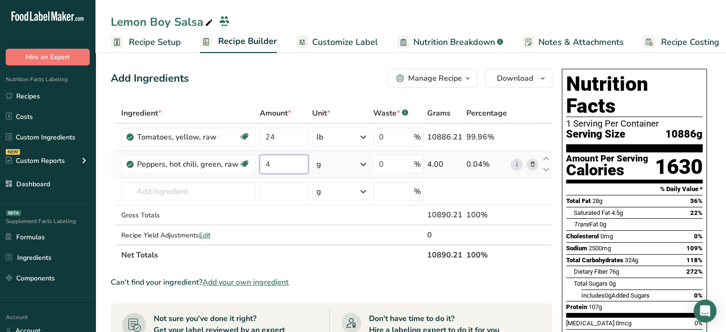
type input "4"
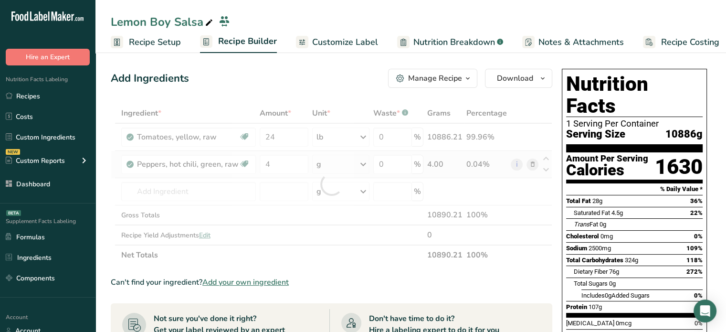
click at [319, 167] on div "Ingredient * Amount * Unit * Waste * .a-a{fill:#347362;}.b-a{fill:#fff;} Grams …" at bounding box center [331, 184] width 441 height 162
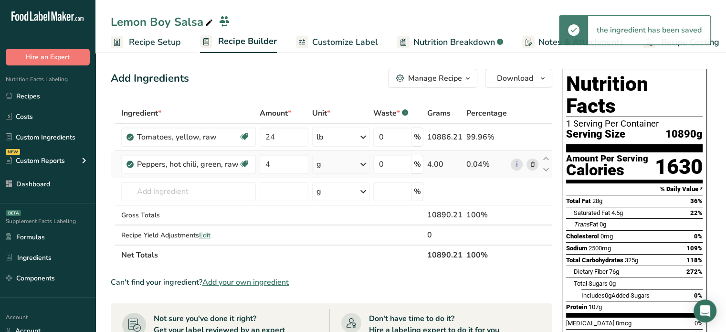
click at [335, 167] on div "g" at bounding box center [340, 164] width 57 height 19
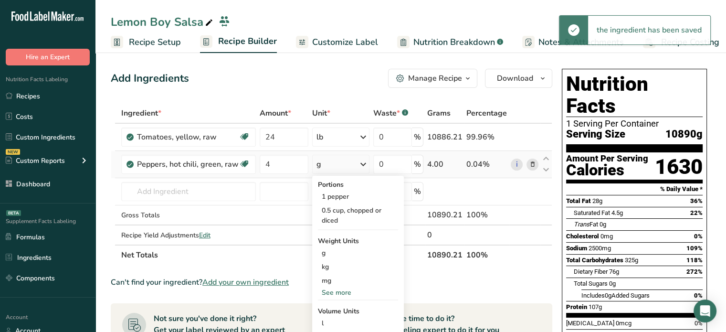
click at [342, 294] on div "See more" at bounding box center [358, 292] width 80 height 10
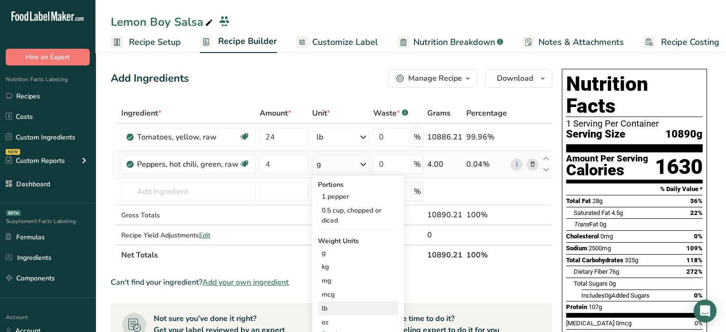
click at [337, 307] on div "lb" at bounding box center [358, 308] width 80 height 14
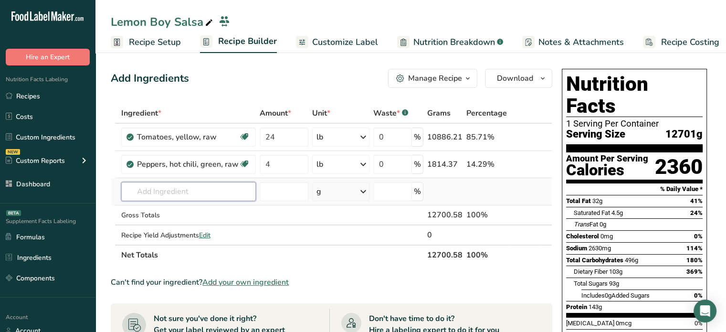
click at [219, 185] on input "text" at bounding box center [188, 191] width 135 height 19
paste input "Jalapenos"
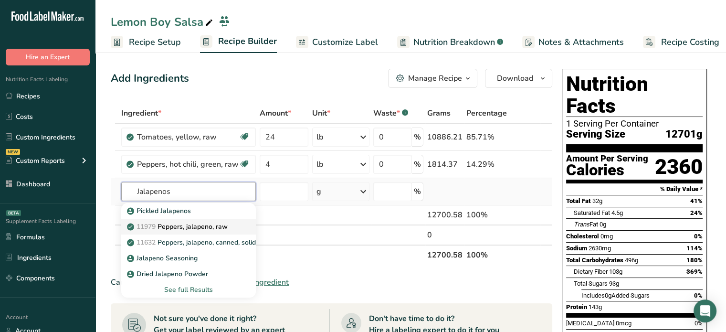
type input "Jalapenos"
click at [220, 227] on p "11979 [PERSON_NAME], jalapeno, raw" at bounding box center [178, 226] width 99 height 10
type input "Peppers, jalapeno, raw"
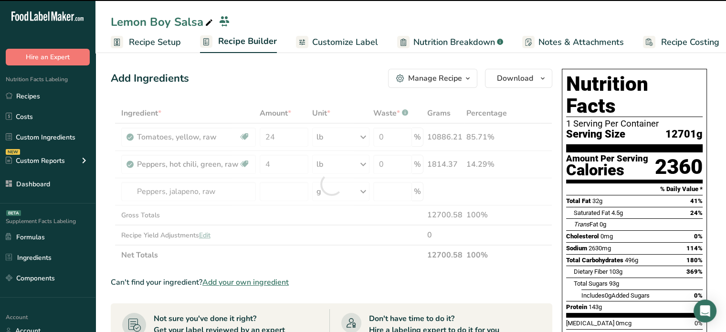
type input "0"
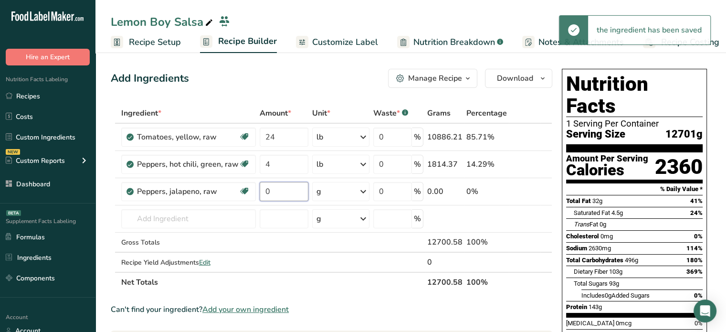
click at [282, 189] on input "0" at bounding box center [284, 191] width 49 height 19
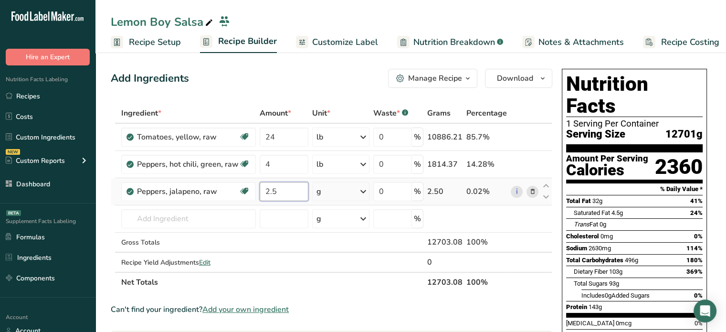
type input "2.5"
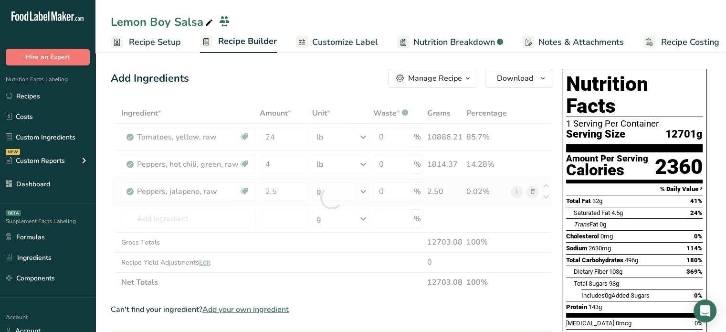
click at [366, 184] on div "Ingredient * Amount * Unit * Waste * .a-a{fill:#347362;}.b-a{fill:#fff;} Grams …" at bounding box center [331, 197] width 441 height 189
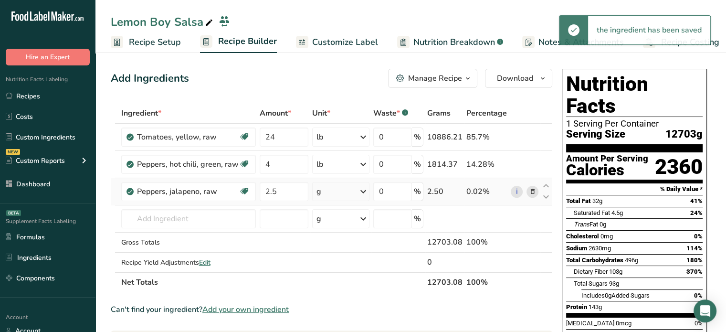
click at [360, 190] on icon at bounding box center [362, 191] width 11 height 17
click at [352, 310] on div "See more" at bounding box center [358, 309] width 80 height 10
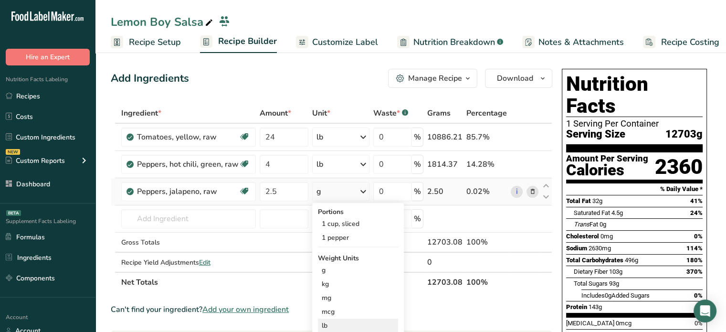
click at [351, 318] on div "lb" at bounding box center [358, 325] width 80 height 14
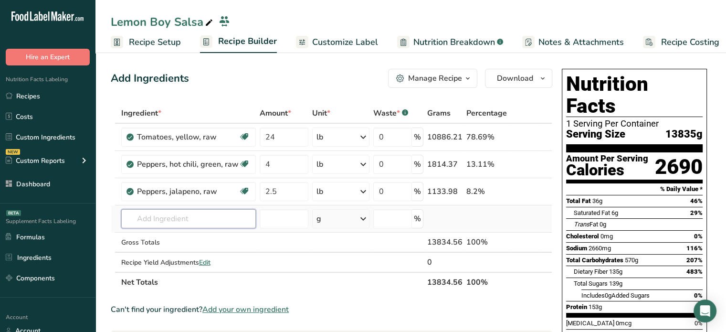
click at [189, 223] on input "text" at bounding box center [188, 218] width 135 height 19
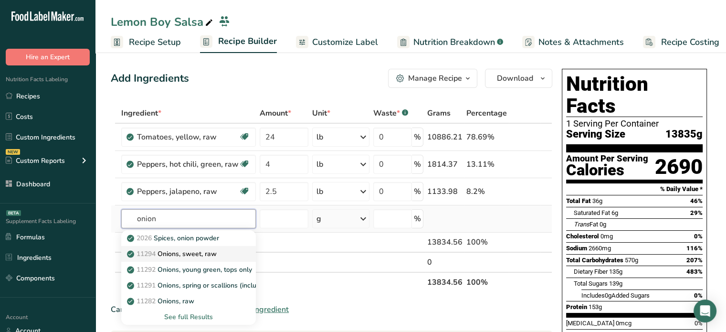
type input "onion"
click at [202, 247] on link "11294 Onions, sweet, raw" at bounding box center [188, 254] width 135 height 16
type input "Onions, sweet, raw"
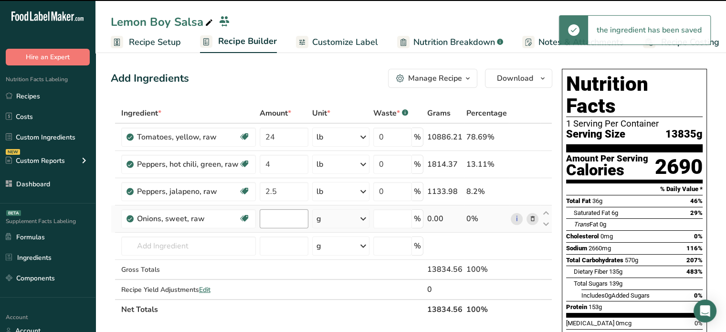
type input "0"
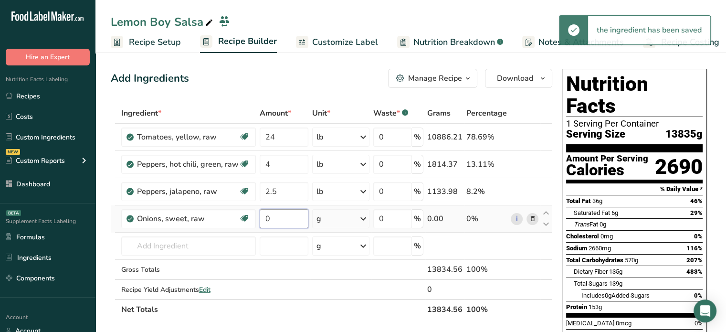
click at [283, 219] on input "0" at bounding box center [284, 218] width 49 height 19
type input "2.5"
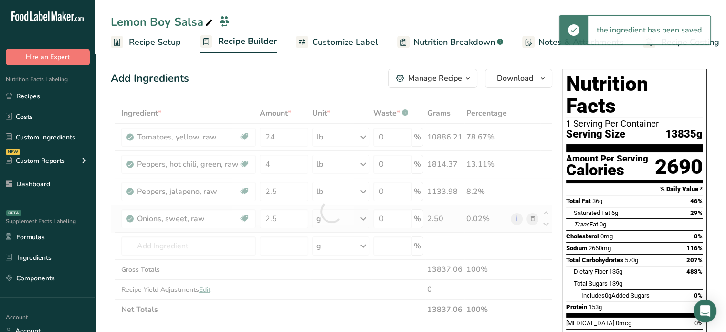
click at [361, 216] on div "Ingredient * Amount * Unit * Waste * .a-a{fill:#347362;}.b-a{fill:#fff;} Grams …" at bounding box center [331, 211] width 441 height 216
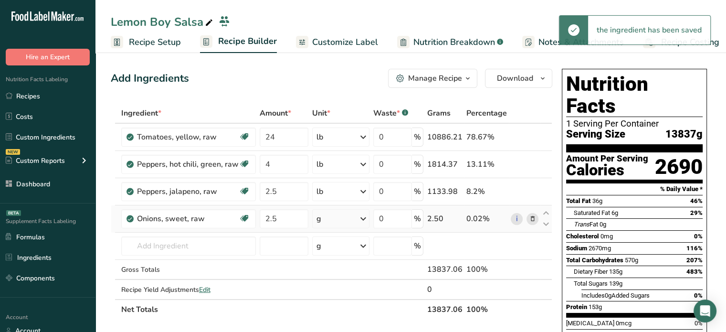
click at [361, 216] on icon at bounding box center [362, 218] width 11 height 17
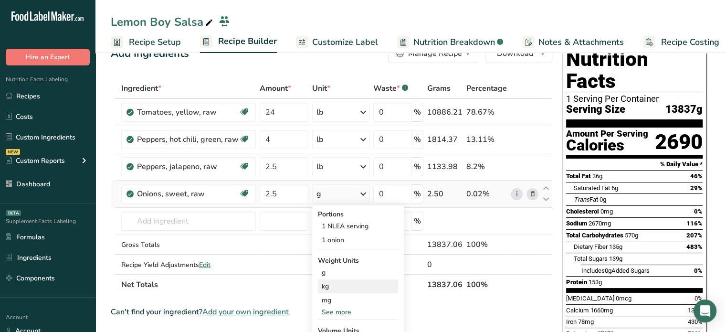
scroll to position [38, 0]
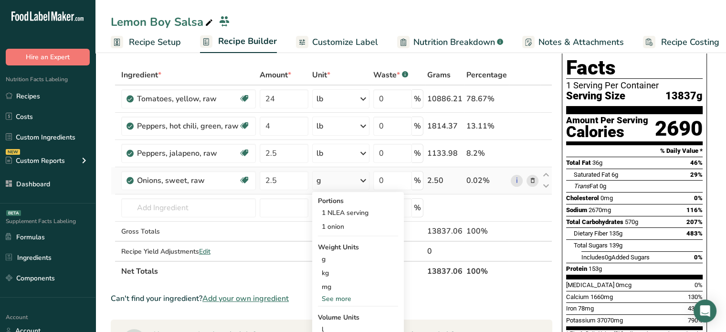
click at [346, 299] on div "See more" at bounding box center [358, 299] width 80 height 10
click at [347, 315] on div "lb" at bounding box center [358, 314] width 80 height 14
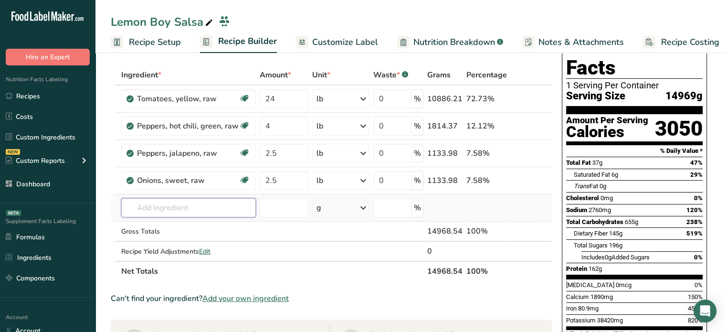
click at [171, 202] on input "text" at bounding box center [188, 207] width 135 height 19
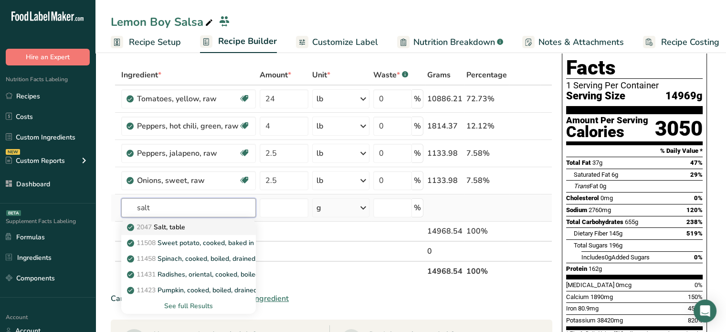
type input "salt"
click at [205, 232] on link "2047 Salt, table" at bounding box center [188, 227] width 135 height 16
type input "Salt, table"
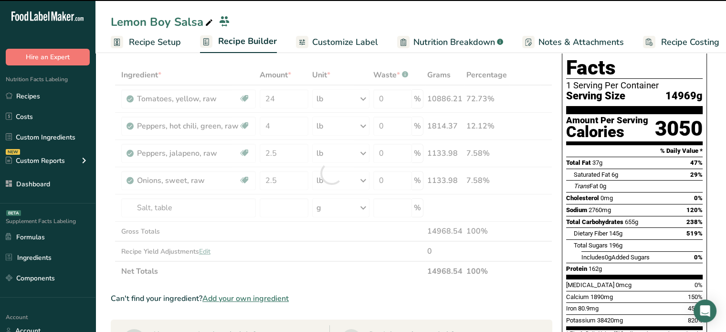
type input "0"
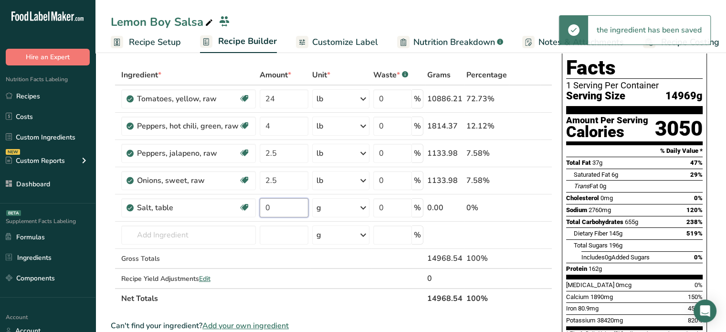
click at [283, 198] on input "0" at bounding box center [284, 207] width 49 height 19
type input "0.63"
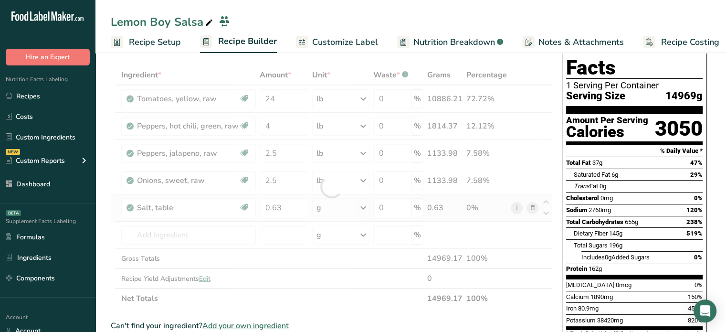
click at [330, 209] on div "Ingredient * Amount * Unit * Waste * .a-a{fill:#347362;}.b-a{fill:#fff;} Grams …" at bounding box center [331, 186] width 441 height 243
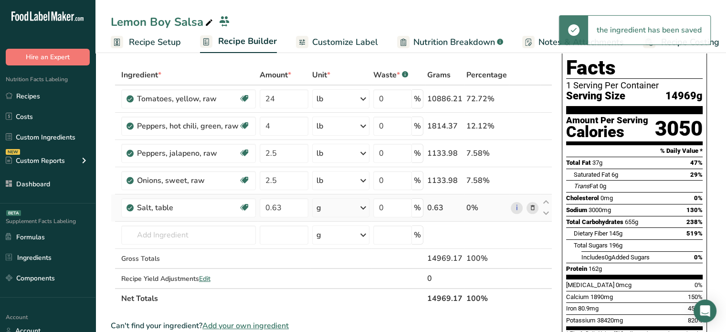
click at [330, 209] on div "g" at bounding box center [340, 207] width 57 height 19
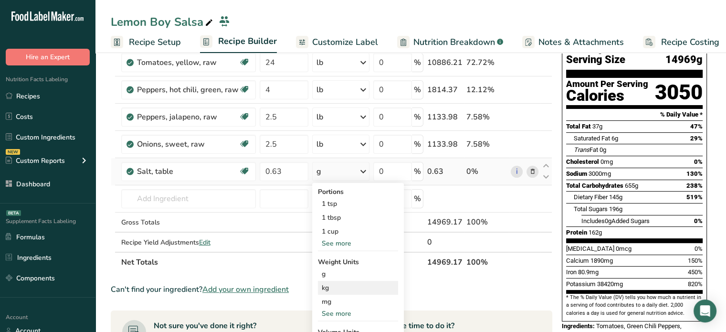
scroll to position [76, 0]
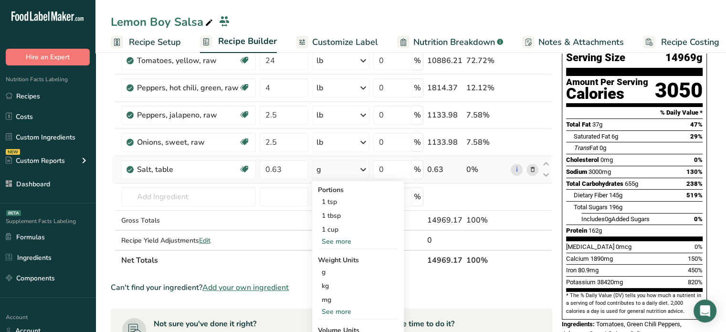
click at [337, 315] on div "See more" at bounding box center [358, 311] width 80 height 10
click at [336, 324] on div "lb" at bounding box center [358, 327] width 80 height 14
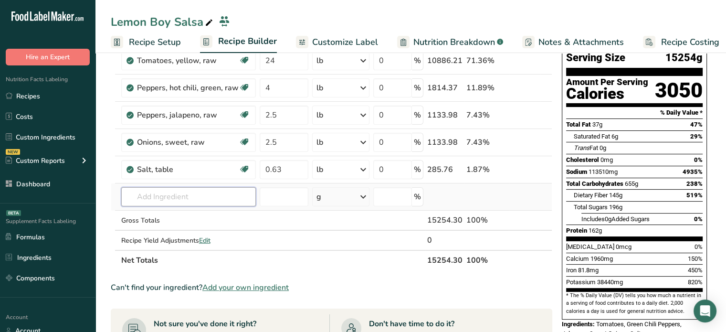
click at [211, 201] on input "text" at bounding box center [188, 196] width 135 height 19
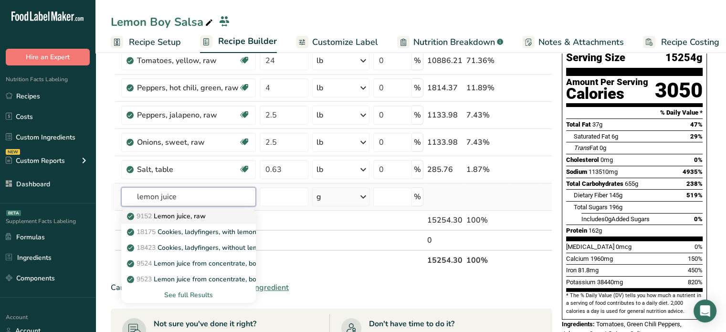
type input "lemon juice"
click at [217, 210] on link "9152 Lemon juice, raw" at bounding box center [188, 216] width 135 height 16
type input "Lemon juice, raw"
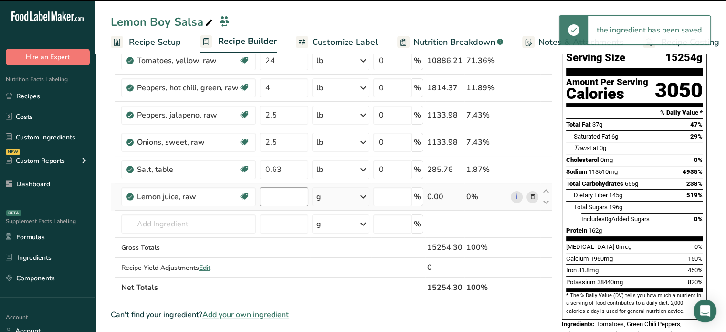
type input "0"
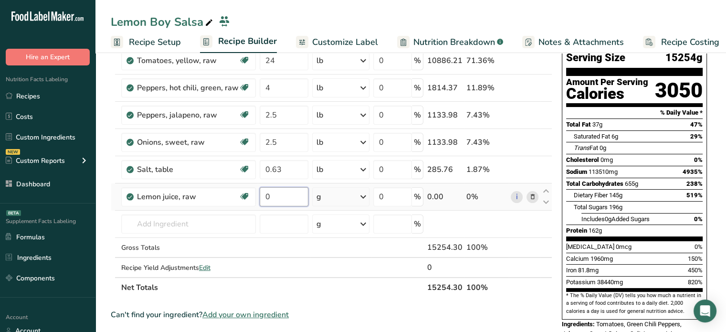
click at [298, 195] on input "0" at bounding box center [284, 196] width 49 height 19
type input "0.54"
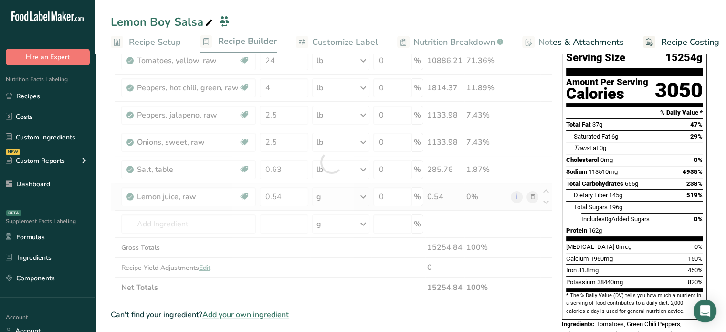
click at [341, 198] on div "Ingredient * Amount * Unit * Waste * .a-a{fill:#347362;}.b-a{fill:#fff;} Grams …" at bounding box center [331, 162] width 441 height 271
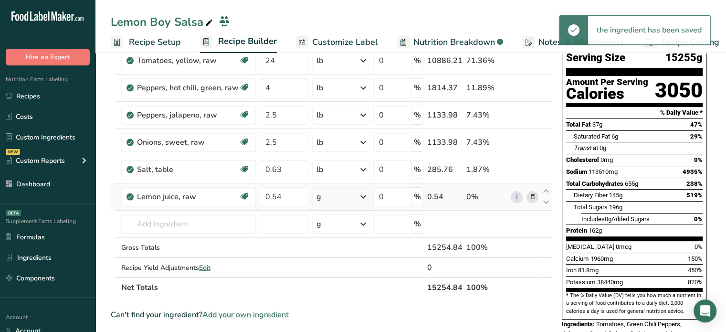
click at [341, 198] on div "g" at bounding box center [340, 196] width 57 height 19
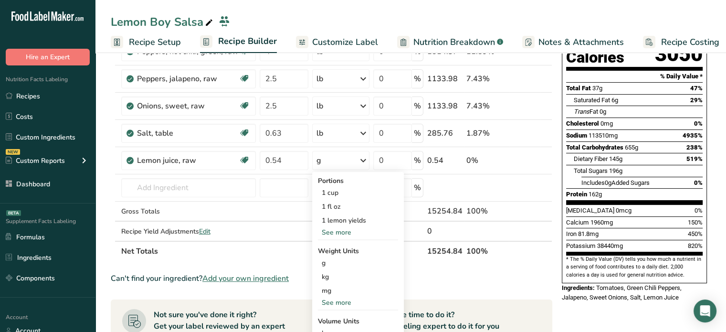
scroll to position [115, 0]
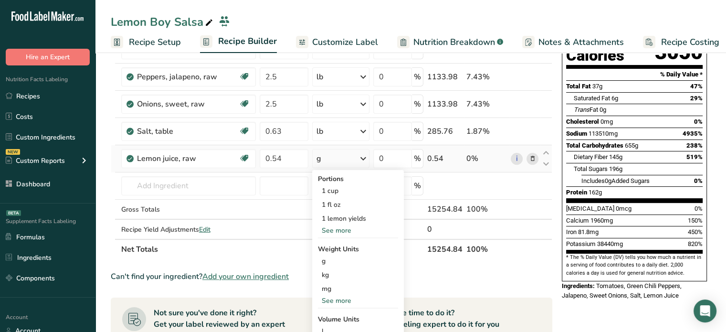
click at [328, 301] on div "See more" at bounding box center [358, 300] width 80 height 10
click at [336, 315] on div "lb" at bounding box center [358, 316] width 80 height 14
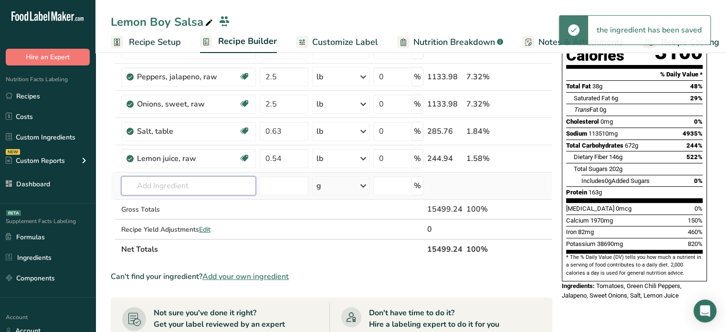
click at [204, 186] on input "text" at bounding box center [188, 185] width 135 height 19
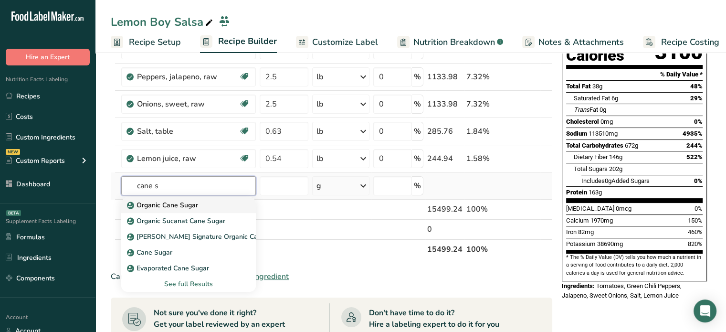
type input "Organic Cane Sugar"
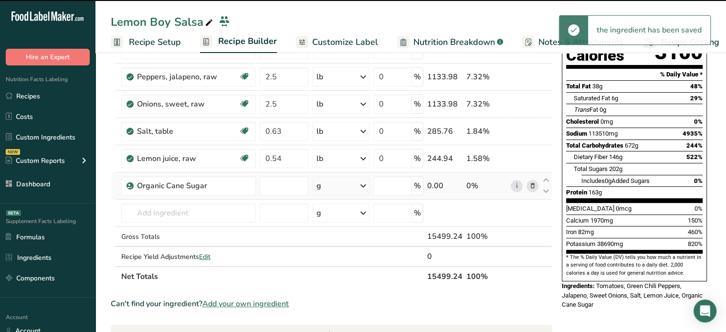
type input "0"
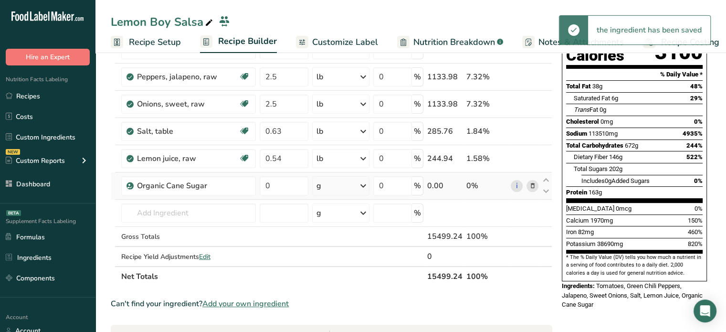
click at [337, 187] on div "g" at bounding box center [340, 185] width 57 height 19
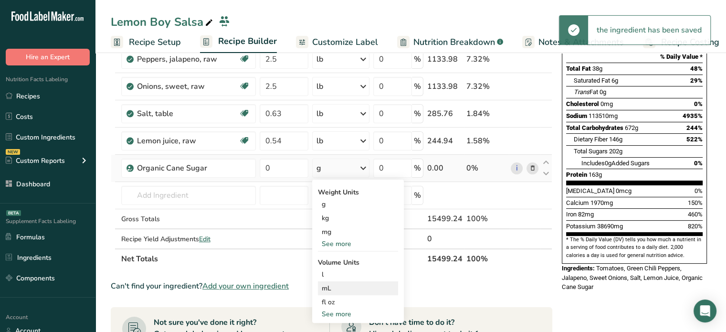
scroll to position [134, 0]
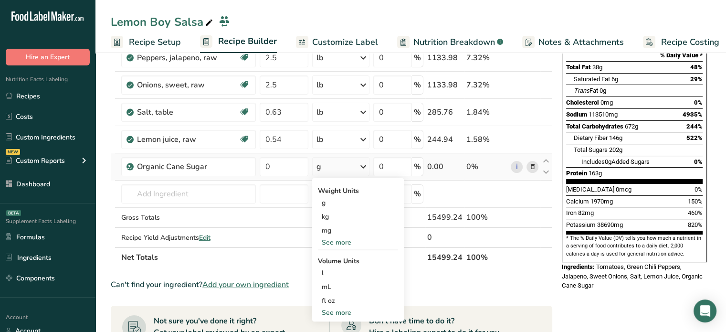
click at [357, 242] on div "See more" at bounding box center [358, 242] width 80 height 10
click at [344, 258] on div "lb" at bounding box center [358, 258] width 80 height 14
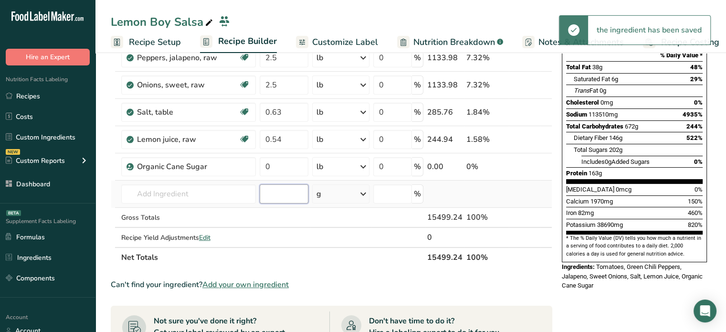
click at [286, 196] on input "number" at bounding box center [284, 193] width 49 height 19
click at [293, 167] on input "0" at bounding box center [284, 166] width 49 height 19
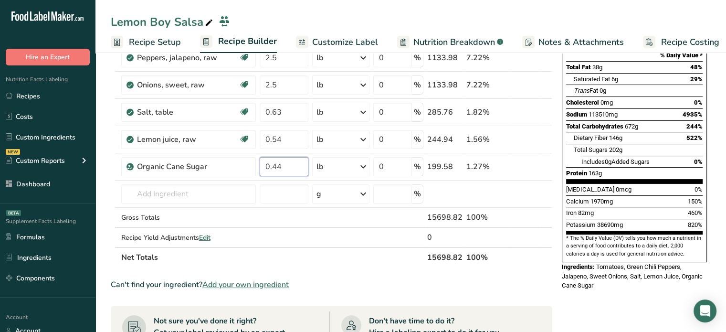
type input "0.44"
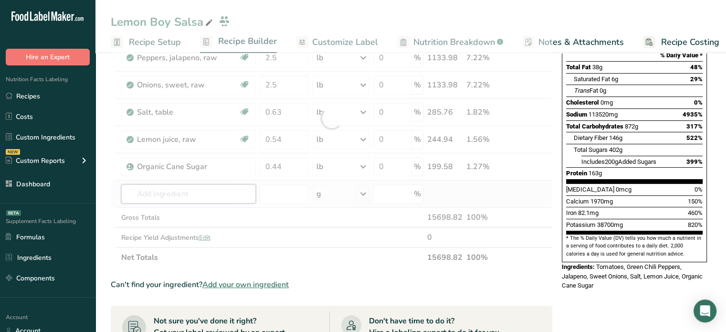
click at [216, 185] on div "Ingredient * Amount * Unit * Waste * .a-a{fill:#347362;}.b-a{fill:#fff;} Grams …" at bounding box center [331, 118] width 441 height 298
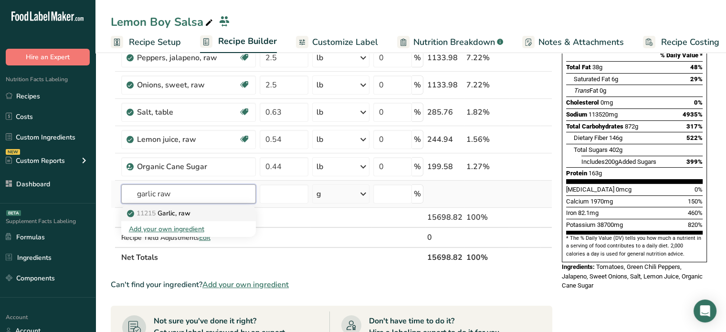
type input "garlic raw"
click at [208, 211] on div "11215 Garlic, raw" at bounding box center [181, 213] width 104 height 10
type input "Garlic, raw"
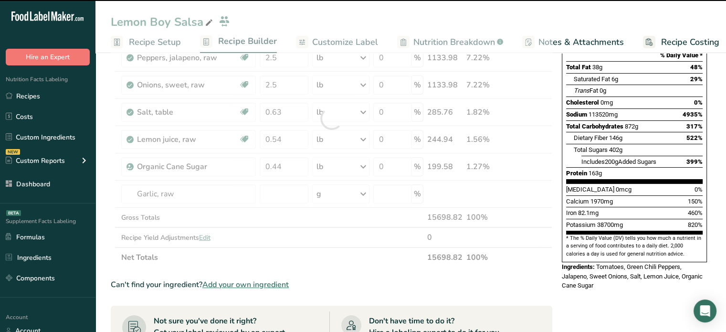
type input "0"
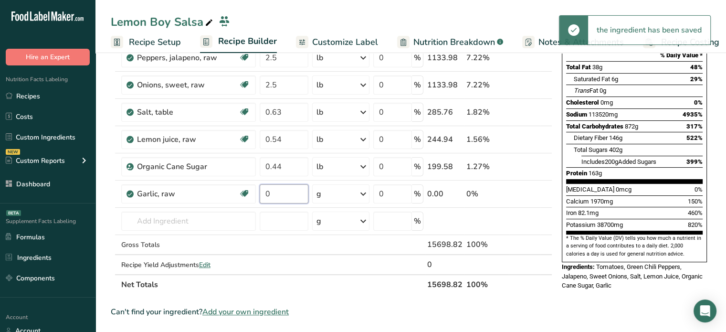
click at [284, 188] on input "0" at bounding box center [284, 193] width 49 height 19
paste input ".0004"
type input "0.0004"
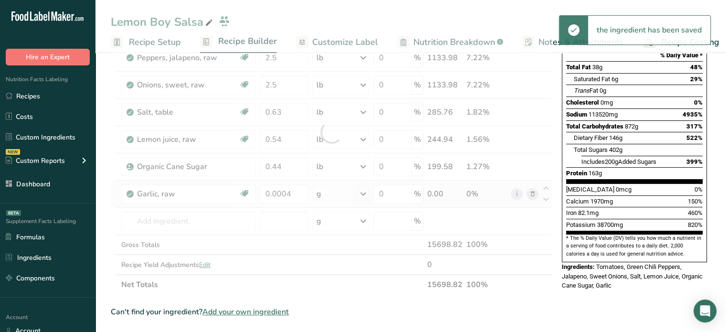
click at [351, 194] on div "Ingredient * Amount * Unit * Waste * .a-a{fill:#347362;}.b-a{fill:#fff;} Grams …" at bounding box center [331, 131] width 441 height 325
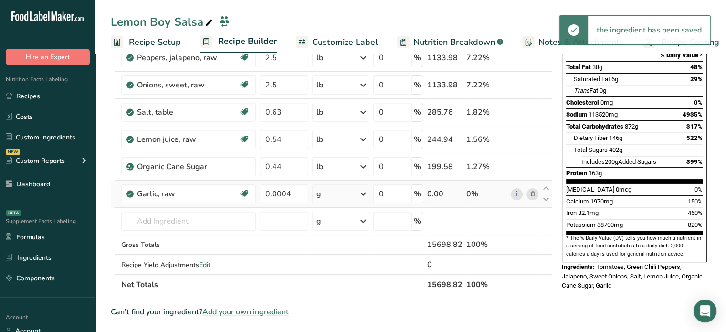
click at [357, 188] on div "g" at bounding box center [340, 193] width 57 height 19
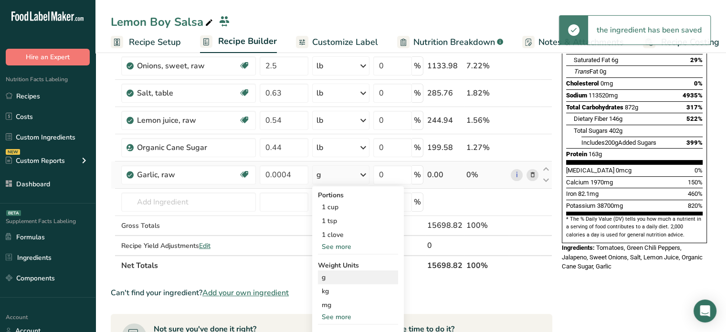
scroll to position [172, 0]
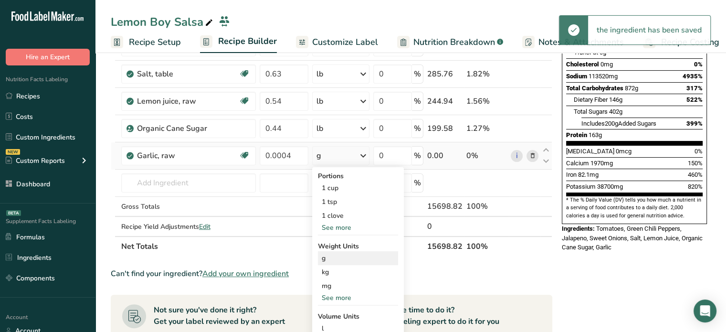
click at [341, 293] on div "See more" at bounding box center [358, 298] width 80 height 10
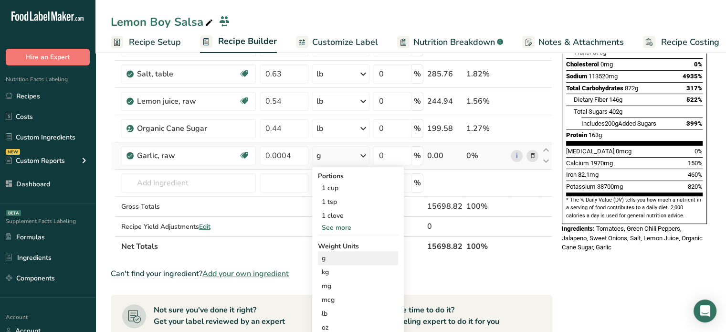
click at [341, 293] on div "mcg" at bounding box center [358, 300] width 80 height 14
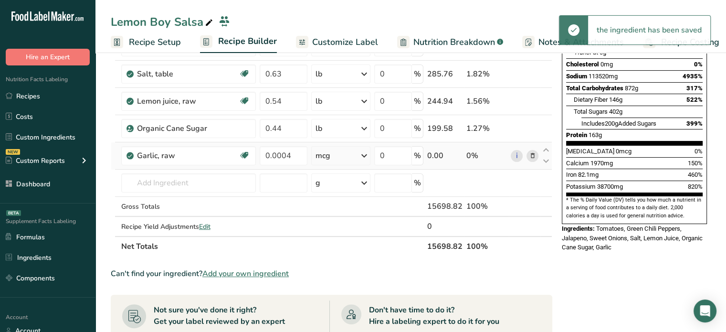
click at [363, 154] on icon at bounding box center [363, 155] width 11 height 17
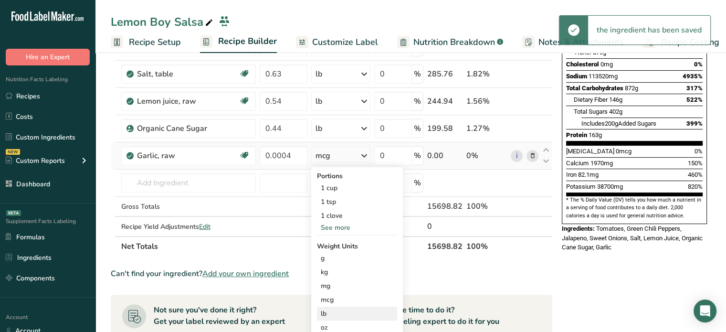
click at [336, 310] on div "lb" at bounding box center [357, 313] width 80 height 14
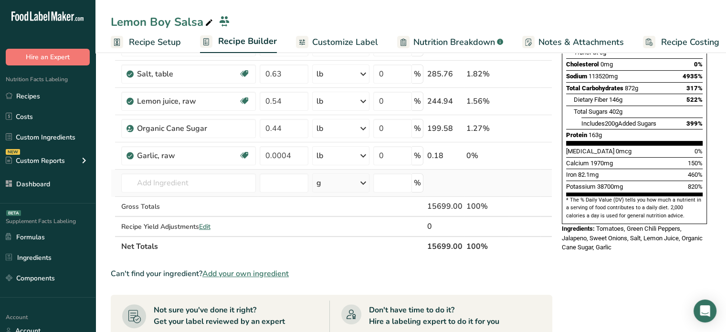
click at [200, 169] on td "11215 Garlic, raw Add your own ingredient" at bounding box center [188, 182] width 138 height 27
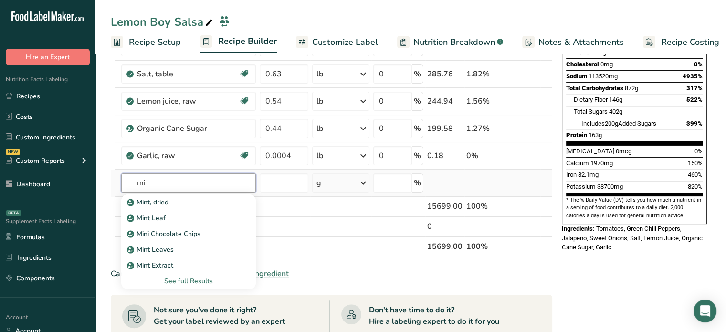
type input "m"
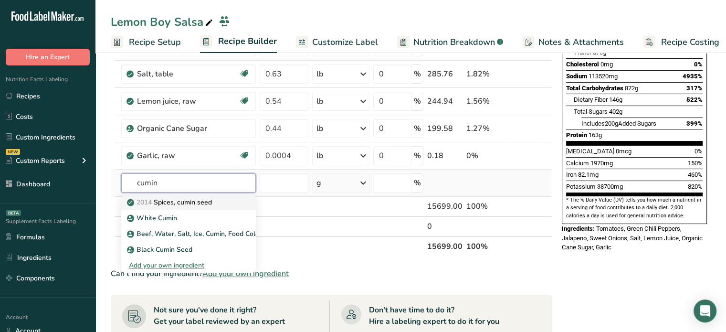
type input "cumin"
click at [231, 202] on div "2014 Spices, cumin seed" at bounding box center [181, 202] width 104 height 10
type input "Spices, cumin seed"
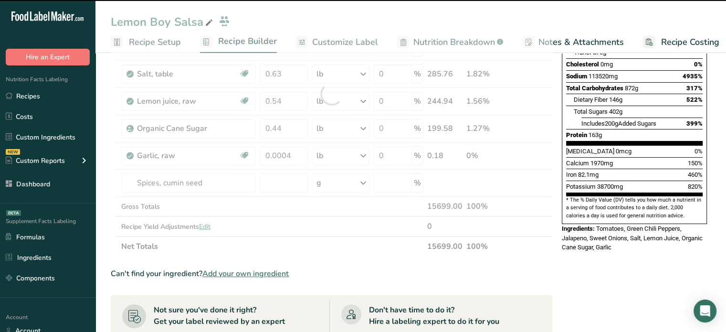
type input "0"
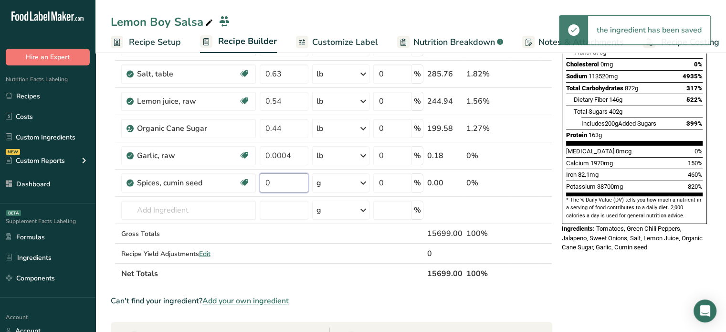
click at [288, 176] on input "0" at bounding box center [284, 182] width 49 height 19
drag, startPoint x: 288, startPoint y: 176, endPoint x: 263, endPoint y: 179, distance: 25.5
click at [263, 179] on input "0" at bounding box center [284, 182] width 49 height 19
paste input ".0003"
type input "0.0003"
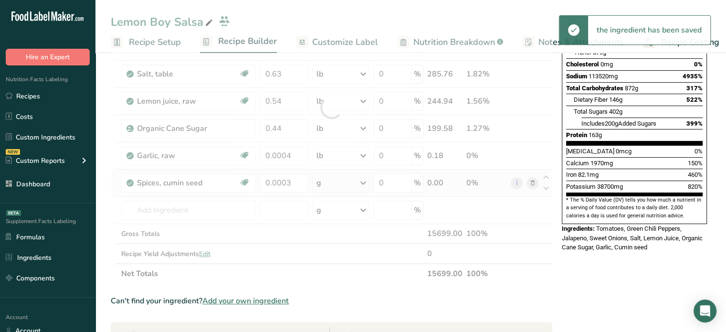
click at [331, 181] on div "Ingredient * Amount * Unit * Waste * .a-a{fill:#347362;}.b-a{fill:#fff;} Grams …" at bounding box center [331, 107] width 441 height 352
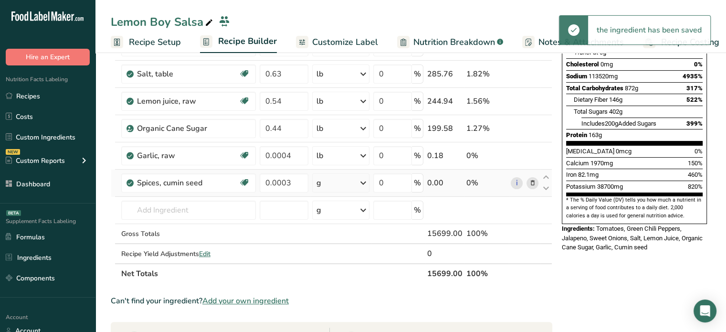
click at [331, 181] on div "g" at bounding box center [340, 182] width 57 height 19
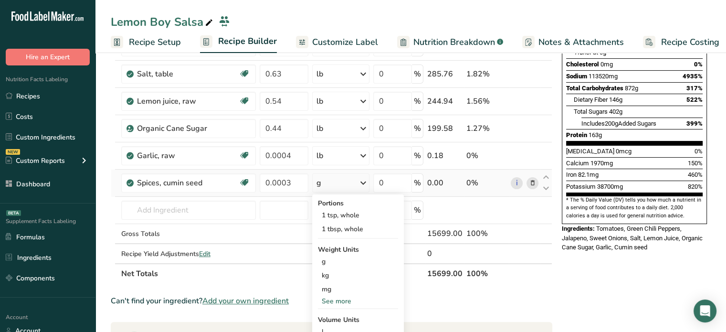
click at [332, 299] on div "See more" at bounding box center [358, 301] width 80 height 10
click at [337, 316] on div "lb" at bounding box center [358, 317] width 80 height 14
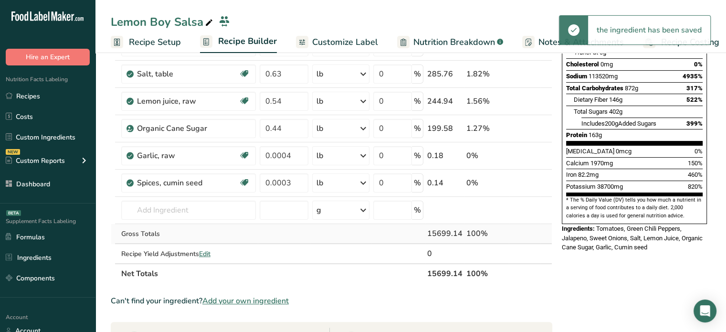
click at [445, 230] on div "15699.14" at bounding box center [444, 233] width 35 height 11
copy div "15699.14"
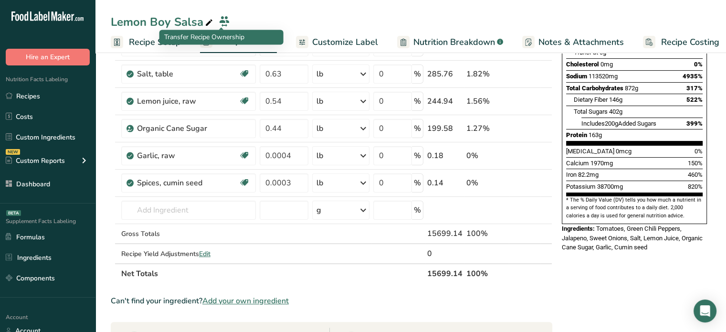
click at [160, 43] on div "Transfer Recipe Ownership" at bounding box center [221, 37] width 124 height 15
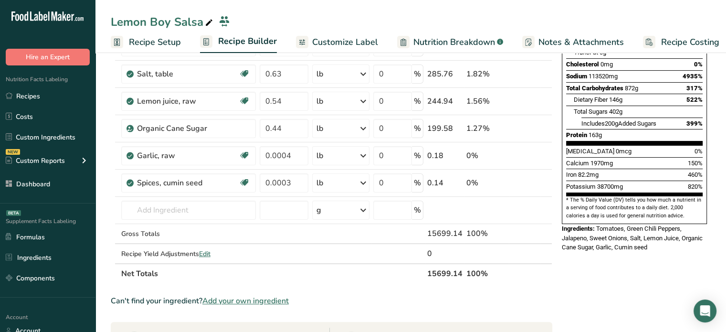
click at [139, 46] on span "Recipe Setup" at bounding box center [155, 42] width 52 height 13
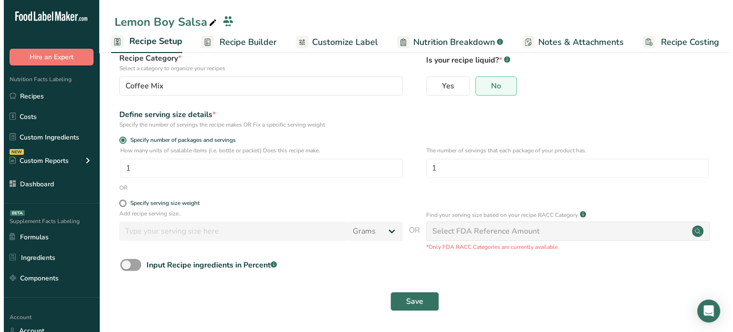
scroll to position [64, 0]
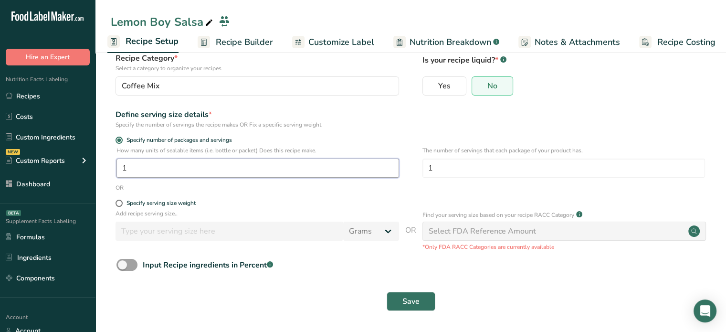
drag, startPoint x: 260, startPoint y: 163, endPoint x: 112, endPoint y: 160, distance: 148.0
click at [112, 160] on div "How many units of sealable items (i.e. bottle or packet) Does this recipe make.…" at bounding box center [411, 164] width 600 height 37
type input "33.56"
click at [465, 233] on div "Select FDA Reference Amount" at bounding box center [482, 230] width 107 height 11
click at [143, 202] on div "Specify serving size weight" at bounding box center [160, 202] width 69 height 7
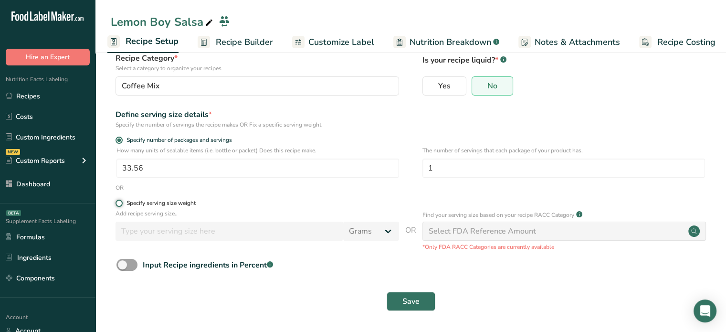
click at [122, 202] on input "Specify serving size weight" at bounding box center [118, 203] width 6 height 6
radio input "true"
radio input "false"
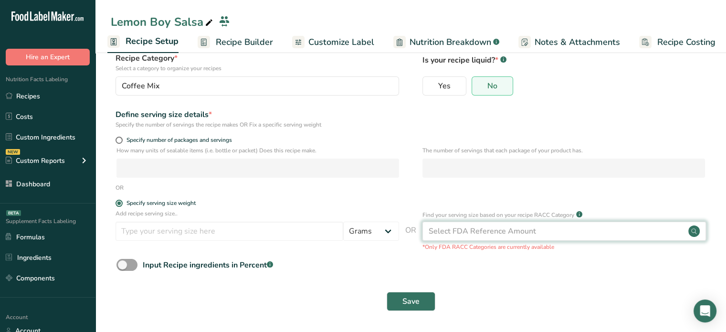
click at [523, 231] on div "Select FDA Reference Amount" at bounding box center [482, 230] width 107 height 11
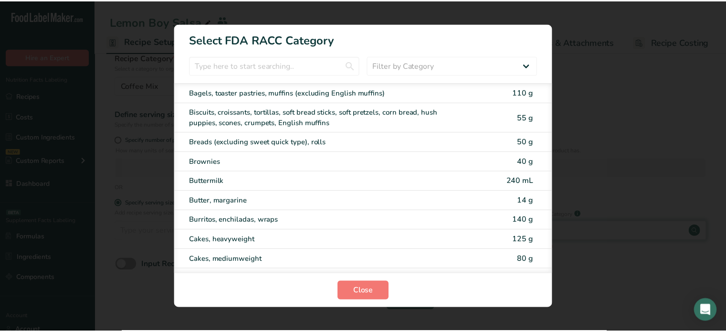
scroll to position [0, 0]
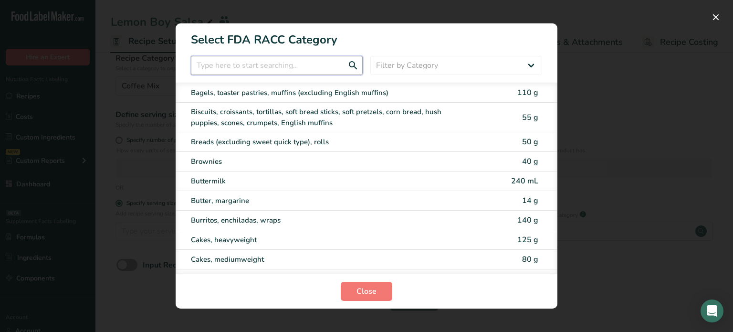
click at [300, 64] on input "RACC Category Selection Modal" at bounding box center [277, 65] width 172 height 19
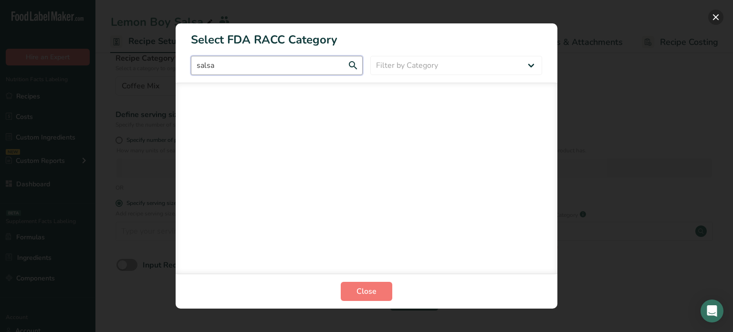
type input "salsa"
click at [719, 23] on button "RACC Category Selection Modal" at bounding box center [715, 17] width 15 height 15
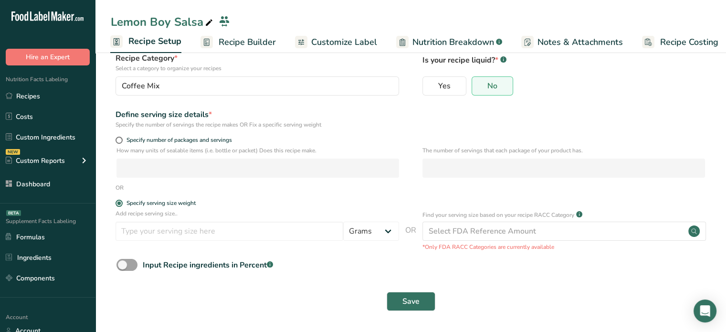
click at [176, 16] on div "Lemon Boy Salsa" at bounding box center [163, 21] width 104 height 17
click at [176, 16] on input "Lemon Boy Salsa" at bounding box center [403, 23] width 585 height 17
click at [127, 141] on span "Specify number of packages and servings" at bounding box center [177, 139] width 109 height 7
click at [122, 141] on input "Specify number of packages and servings" at bounding box center [118, 140] width 6 height 6
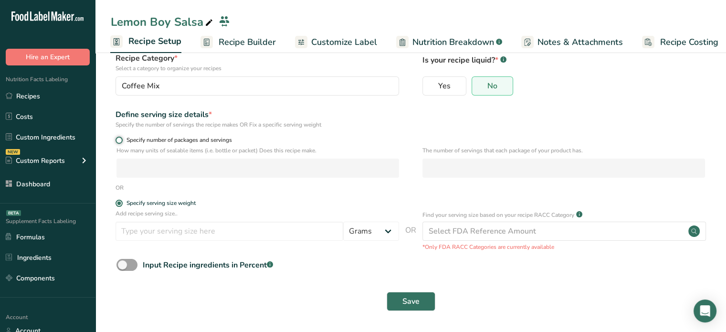
radio input "true"
radio input "false"
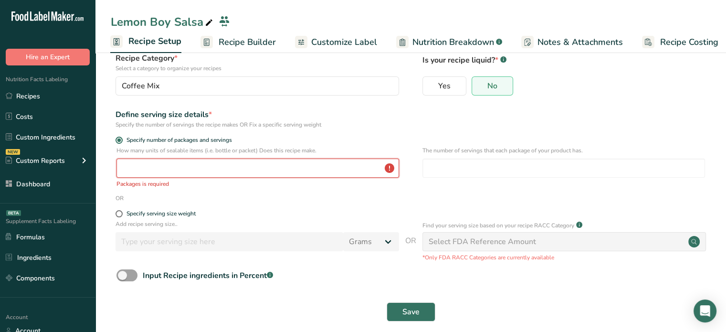
click at [159, 173] on input "number" at bounding box center [257, 167] width 283 height 19
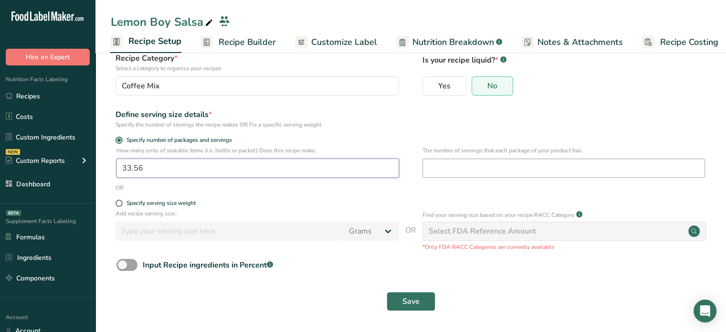
type input "33.56"
click at [483, 174] on input "number" at bounding box center [563, 167] width 283 height 19
type input "1"
click at [401, 307] on button "Save" at bounding box center [411, 301] width 49 height 19
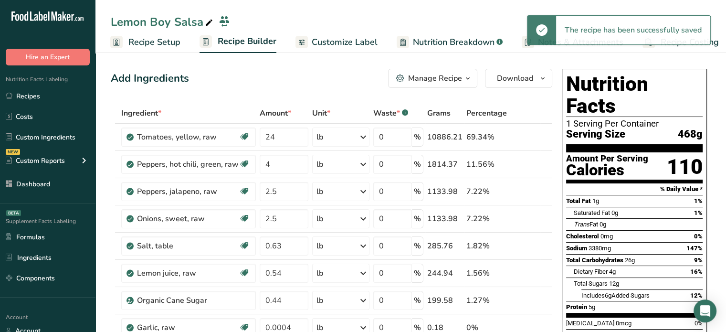
click at [690, 128] on span "468g" at bounding box center [690, 134] width 25 height 12
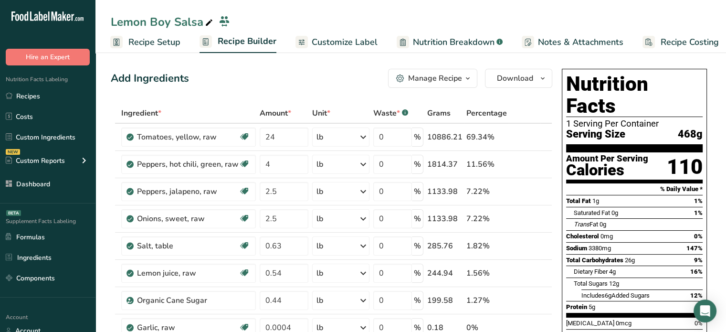
copy div "468g"
click at [177, 40] on span "Recipe Setup" at bounding box center [154, 42] width 52 height 13
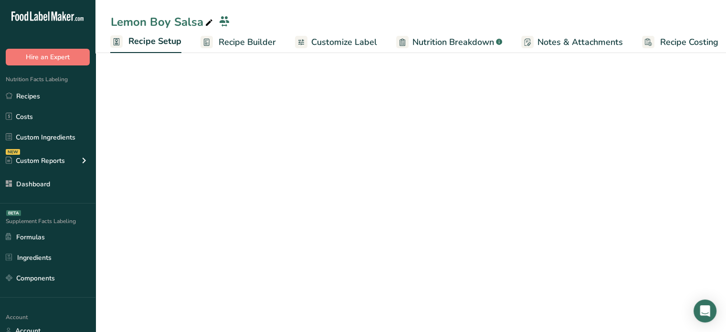
scroll to position [0, 3]
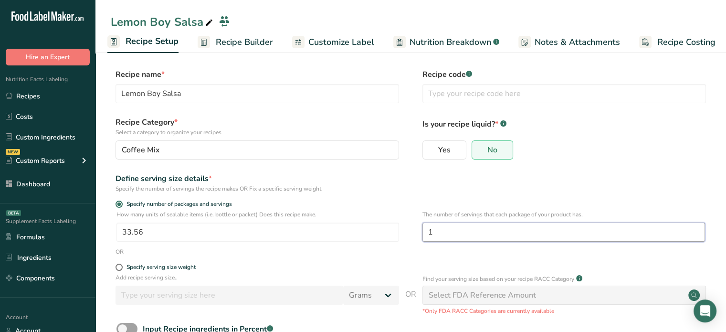
click at [475, 238] on input "1" at bounding box center [563, 231] width 283 height 19
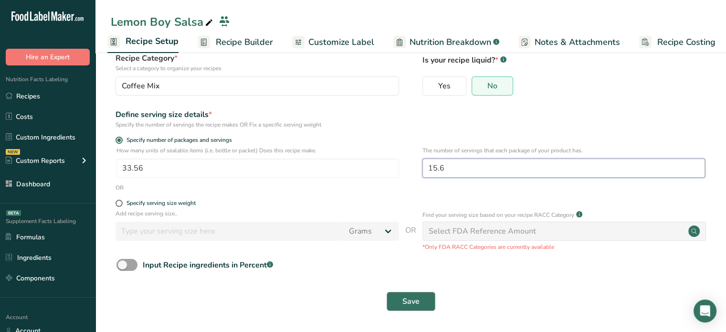
type input "15.6"
click at [429, 293] on button "Save" at bounding box center [411, 301] width 49 height 19
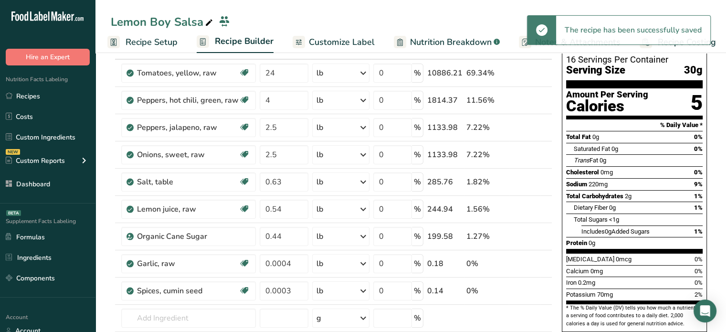
click at [361, 47] on span "Customize Label" at bounding box center [342, 42] width 66 height 13
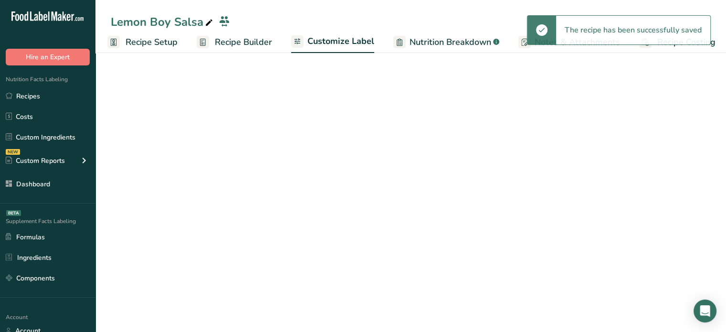
scroll to position [0, 8]
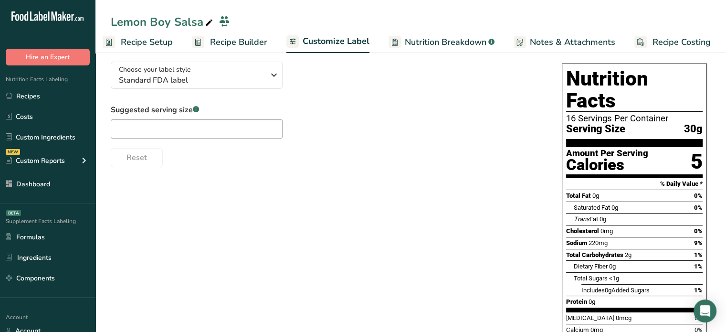
click at [243, 45] on span "Recipe Builder" at bounding box center [238, 42] width 57 height 13
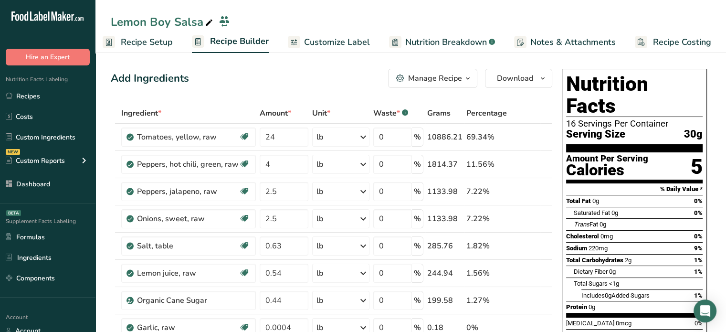
click at [327, 45] on span "Customize Label" at bounding box center [337, 42] width 66 height 13
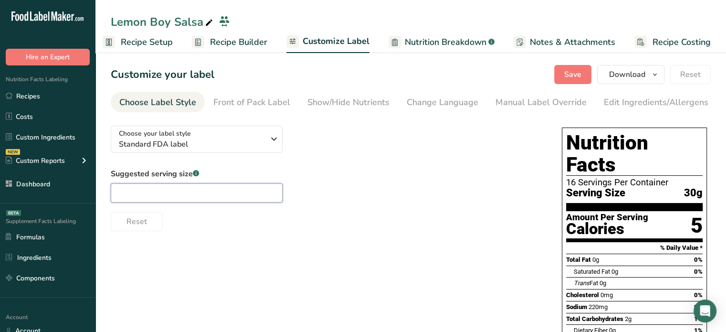
click at [233, 198] on input "text" at bounding box center [197, 192] width 172 height 19
type input "2 tbsp"
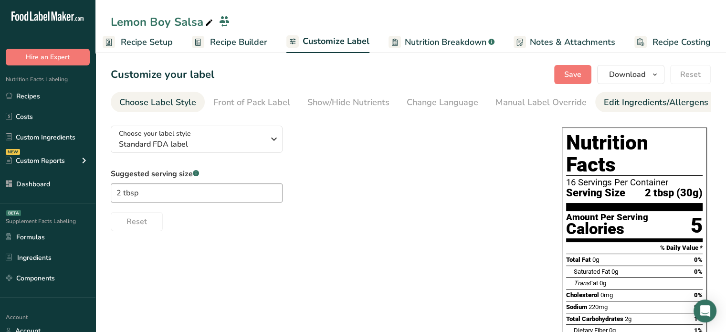
click at [661, 103] on div "Edit Ingredients/Allergens List" at bounding box center [664, 102] width 121 height 13
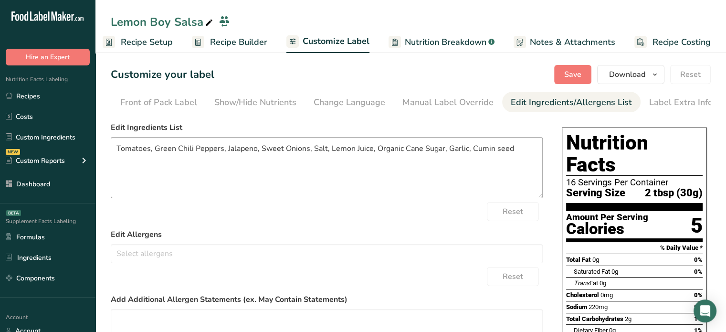
scroll to position [0, 94]
click at [116, 154] on textarea "Tomatoes, Green Chili Peppers, Jalapeno, Sweet Onions, Salt, Lemon Juice, Organ…" at bounding box center [327, 167] width 432 height 61
click at [371, 151] on textarea "Lemon Boy Tomatoes, Green Chili Peppers, Jalapeno, Sweet Onions, Salt, Lemon Ju…" at bounding box center [327, 167] width 432 height 61
click at [265, 170] on textarea "Lemon Boy Tomatoes, Green Chili Peppers, Jalapeno, Sweet Onions, Salt, Organic …" at bounding box center [327, 167] width 432 height 61
click at [153, 163] on textarea "Lemon Boy Tomatoes, Green Chili Peppers, Jalapeno, Sweet Onions, Salt, Organic …" at bounding box center [327, 167] width 432 height 61
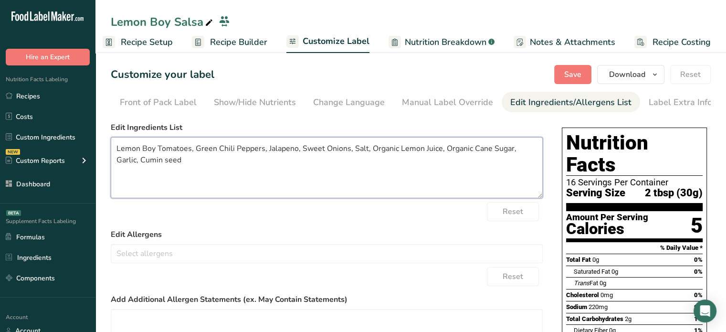
click at [153, 163] on textarea "Lemon Boy Tomatoes, Green Chili Peppers, Jalapeno, Sweet Onions, Salt, Organic …" at bounding box center [327, 167] width 432 height 61
type textarea "Lemon Boy Tomatoes, Green Chili Peppers, Jalapeno, Sweet Onions, Salt, Organic …"
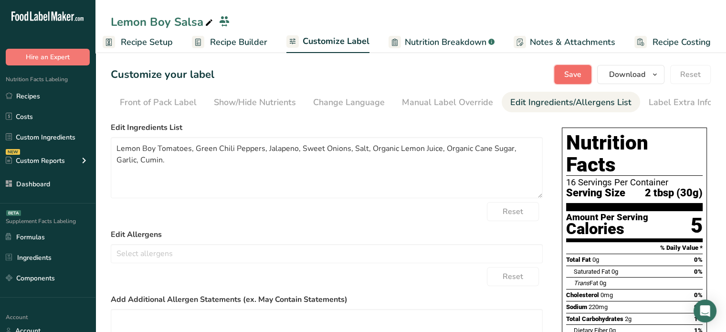
click at [566, 69] on span "Save" at bounding box center [572, 74] width 17 height 11
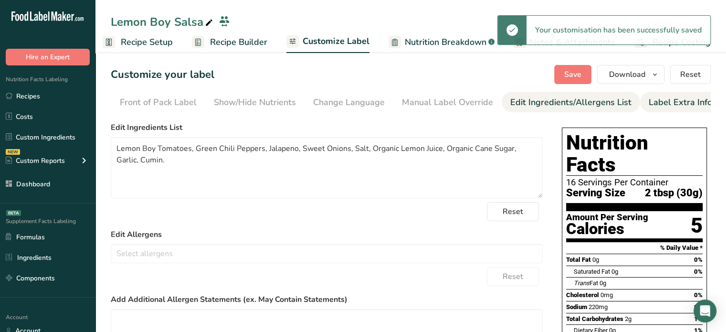
click at [658, 104] on div "Label Extra Info" at bounding box center [680, 102] width 63 height 13
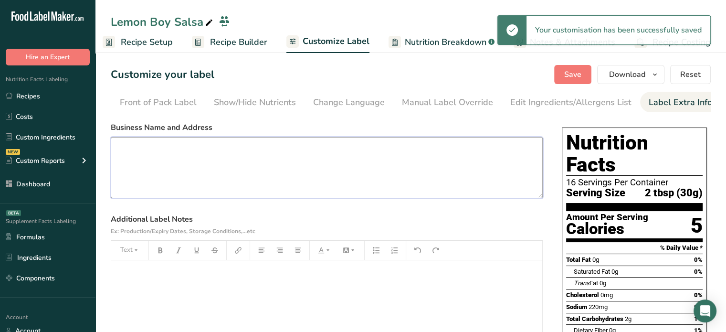
click at [325, 180] on textarea at bounding box center [327, 167] width 432 height 61
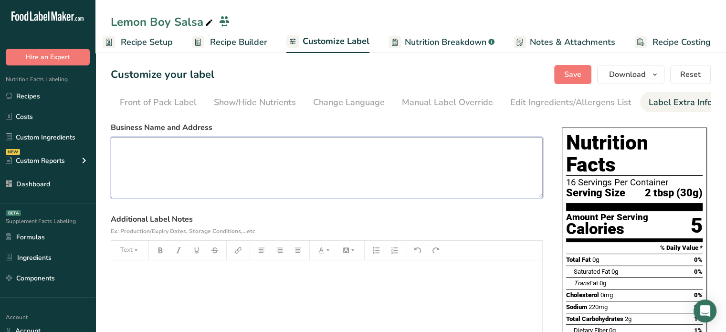
paste textarea "([PERSON_NAME]'s Fine Foods)"
click at [115, 161] on textarea "([PERSON_NAME]'s Fine Foods" at bounding box center [327, 167] width 432 height 61
click at [118, 151] on textarea "([PERSON_NAME]'s Fine Foods" at bounding box center [327, 167] width 432 height 61
click at [282, 156] on textarea "[PERSON_NAME]'s Fine Foods" at bounding box center [327, 167] width 432 height 61
paste textarea "[GEOGRAPHIC_DATA], [US_STATE]"
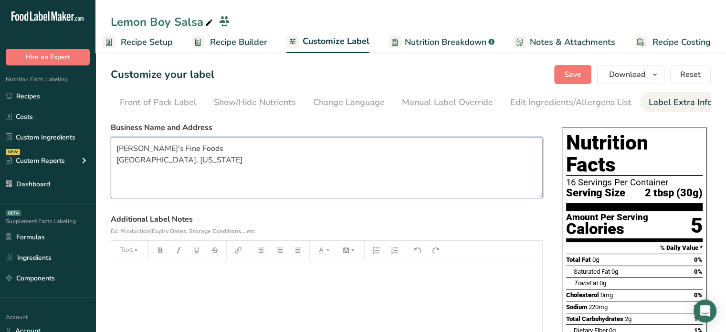
click at [156, 164] on textarea "[PERSON_NAME]'s Fine Foods [GEOGRAPHIC_DATA], [US_STATE]" at bounding box center [327, 167] width 432 height 61
drag, startPoint x: 156, startPoint y: 164, endPoint x: 125, endPoint y: 118, distance: 55.3
click at [125, 118] on section "Customize your label Save Download Choose what to show on your downloaded label…" at bounding box center [410, 279] width 630 height 458
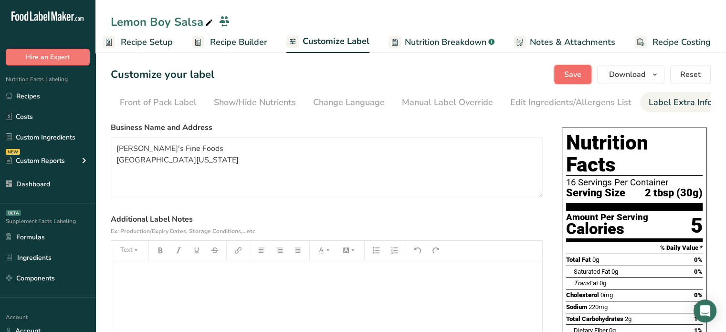
click at [581, 77] on span "Save" at bounding box center [572, 74] width 17 height 11
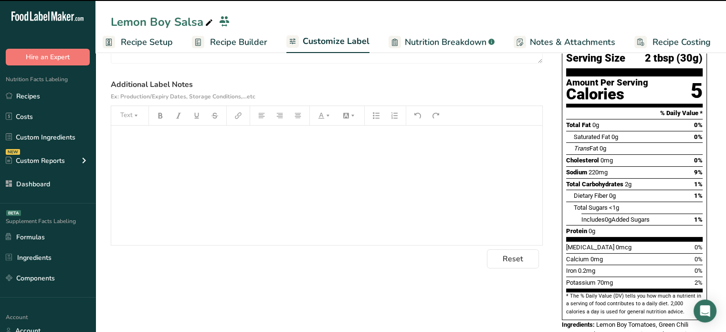
scroll to position [154, 0]
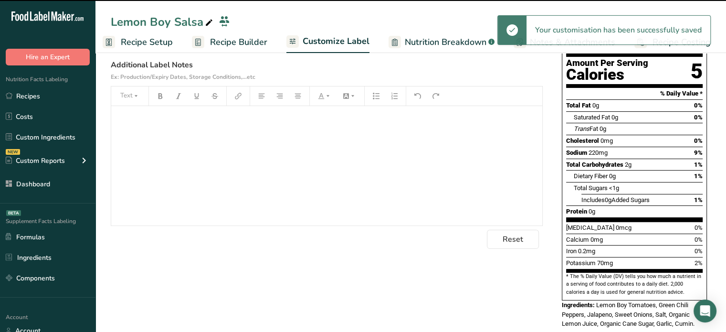
type textarea "[PERSON_NAME]'s Fine Foods [GEOGRAPHIC_DATA][US_STATE]"
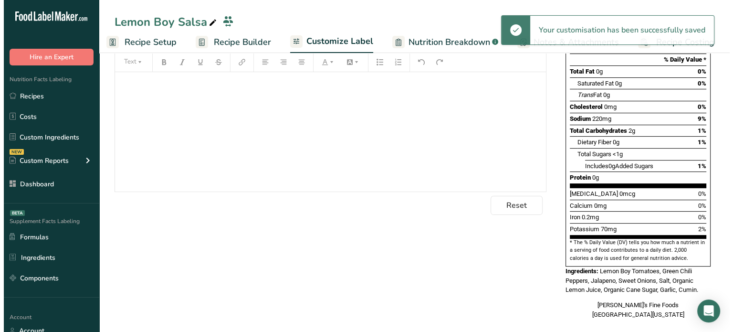
scroll to position [0, 0]
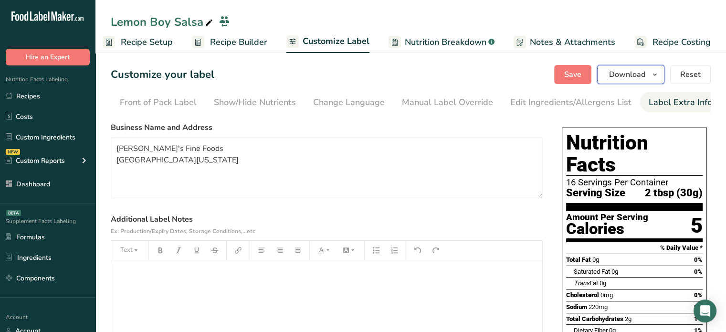
click at [610, 78] on span "Download" at bounding box center [627, 74] width 36 height 11
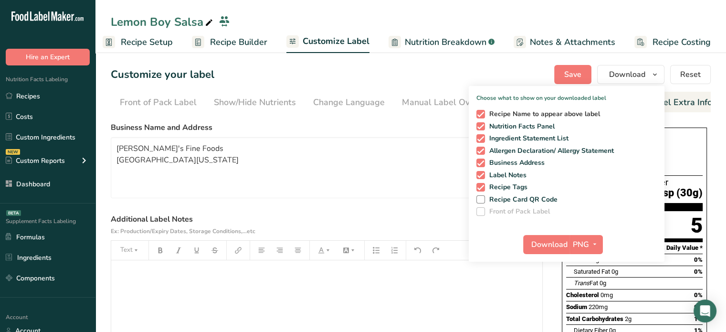
click at [538, 117] on span "Recipe Name to appear above label" at bounding box center [542, 114] width 115 height 9
click at [483, 117] on input "Recipe Name to appear above label" at bounding box center [479, 114] width 6 height 6
checkbox input "false"
click at [523, 185] on span "Recipe Tags" at bounding box center [506, 187] width 43 height 9
click at [483, 185] on input "Recipe Tags" at bounding box center [479, 187] width 6 height 6
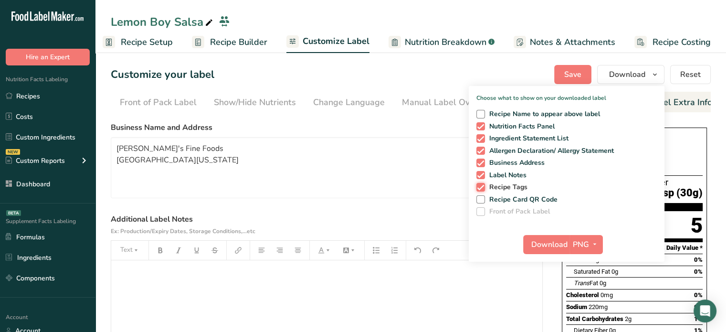
checkbox input "false"
click at [585, 241] on span "PNG" at bounding box center [581, 244] width 16 height 11
click at [588, 315] on link "PDF" at bounding box center [587, 311] width 31 height 16
click at [561, 236] on button "Download" at bounding box center [547, 244] width 47 height 19
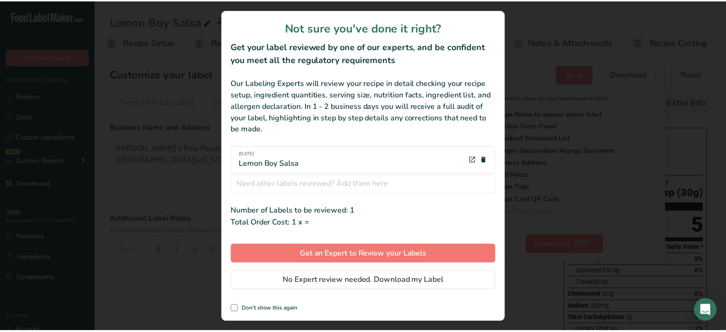
scroll to position [0, 1]
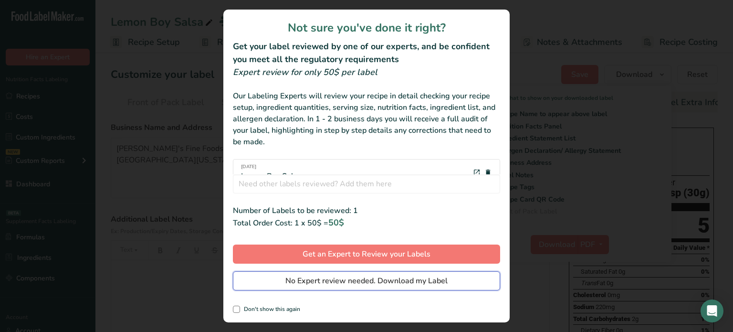
click at [413, 279] on span "No Expert review needed. Download my Label" at bounding box center [366, 280] width 162 height 11
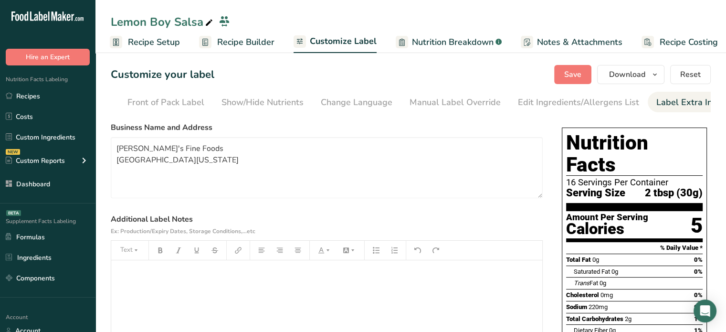
click at [241, 34] on link "Recipe Builder" at bounding box center [236, 41] width 75 height 21
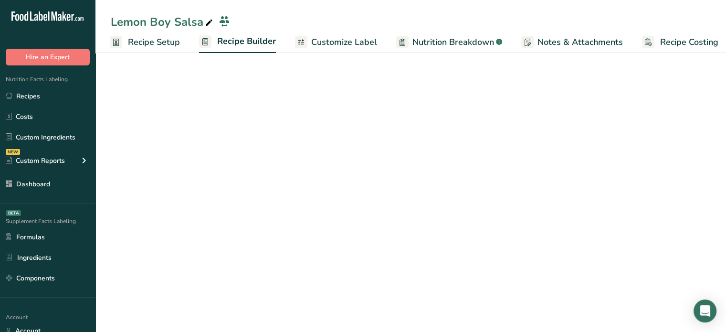
scroll to position [0, 8]
